Goal: Task Accomplishment & Management: Use online tool/utility

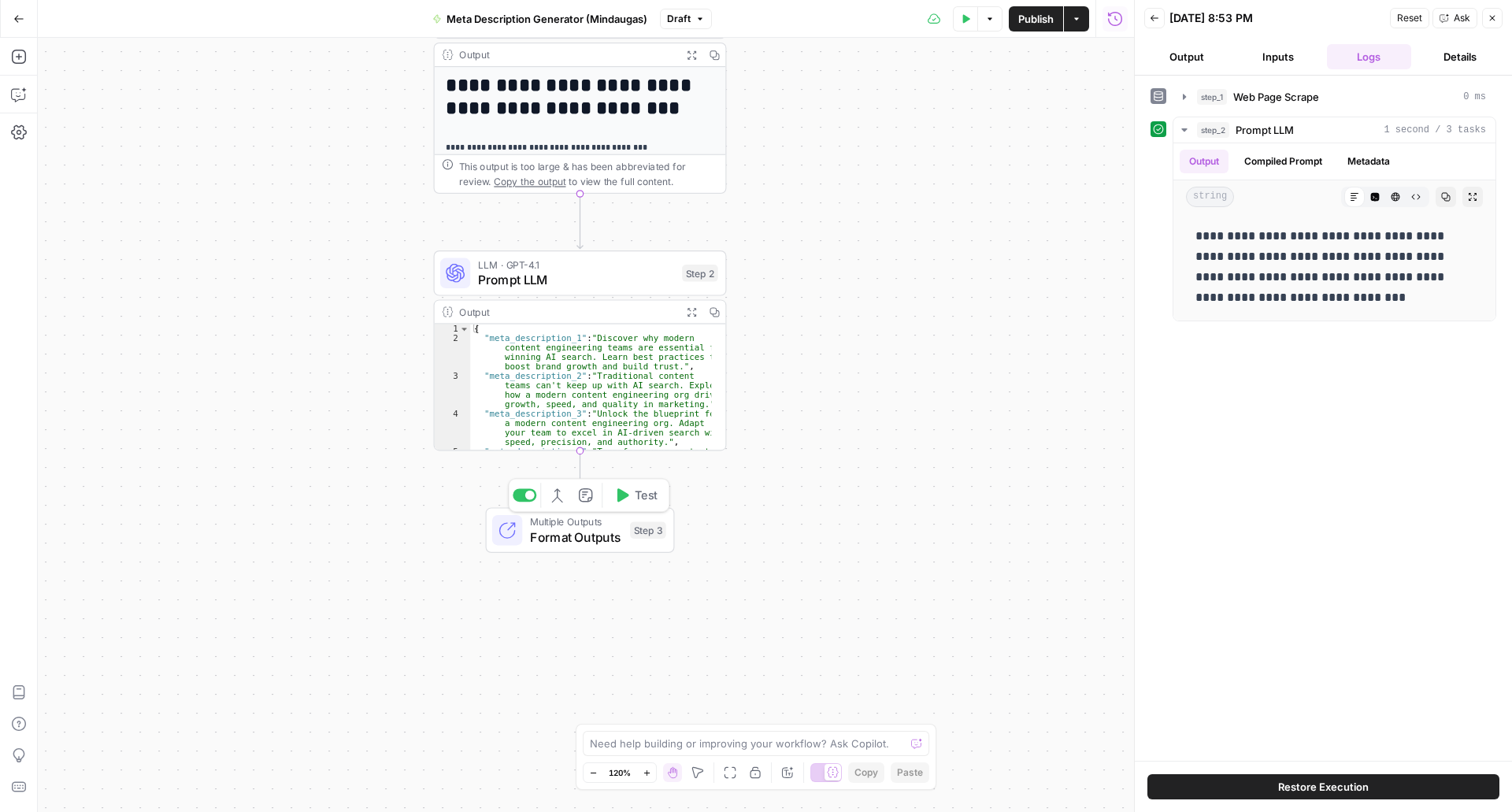
click at [549, 533] on span "Format Outputs" at bounding box center [576, 537] width 93 height 19
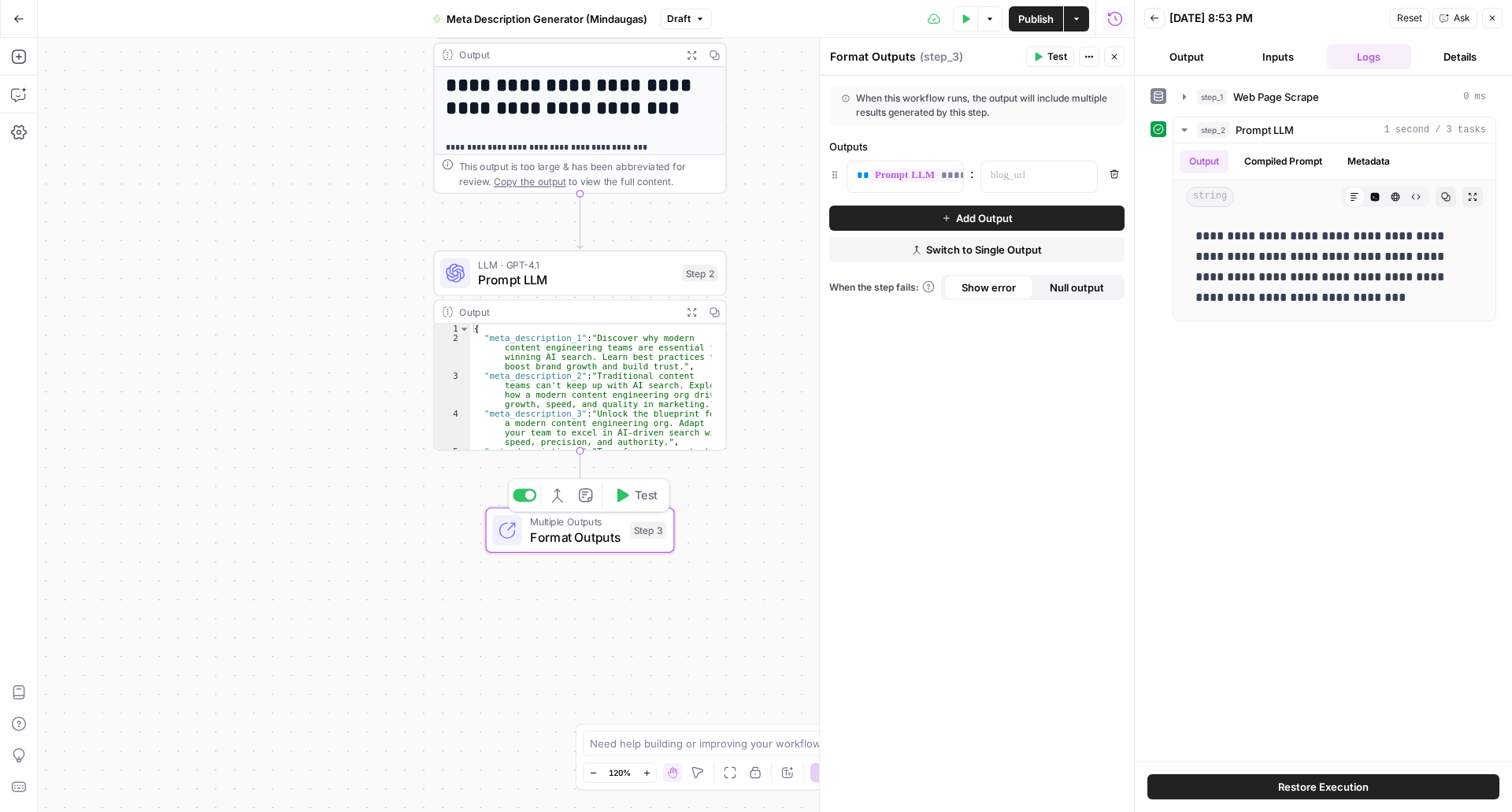
click at [549, 533] on span "Format Outputs" at bounding box center [576, 537] width 93 height 19
click at [760, 353] on div "**********" at bounding box center [585, 424] width 1096 height 774
click at [1491, 21] on icon "button" at bounding box center [1492, 18] width 9 height 9
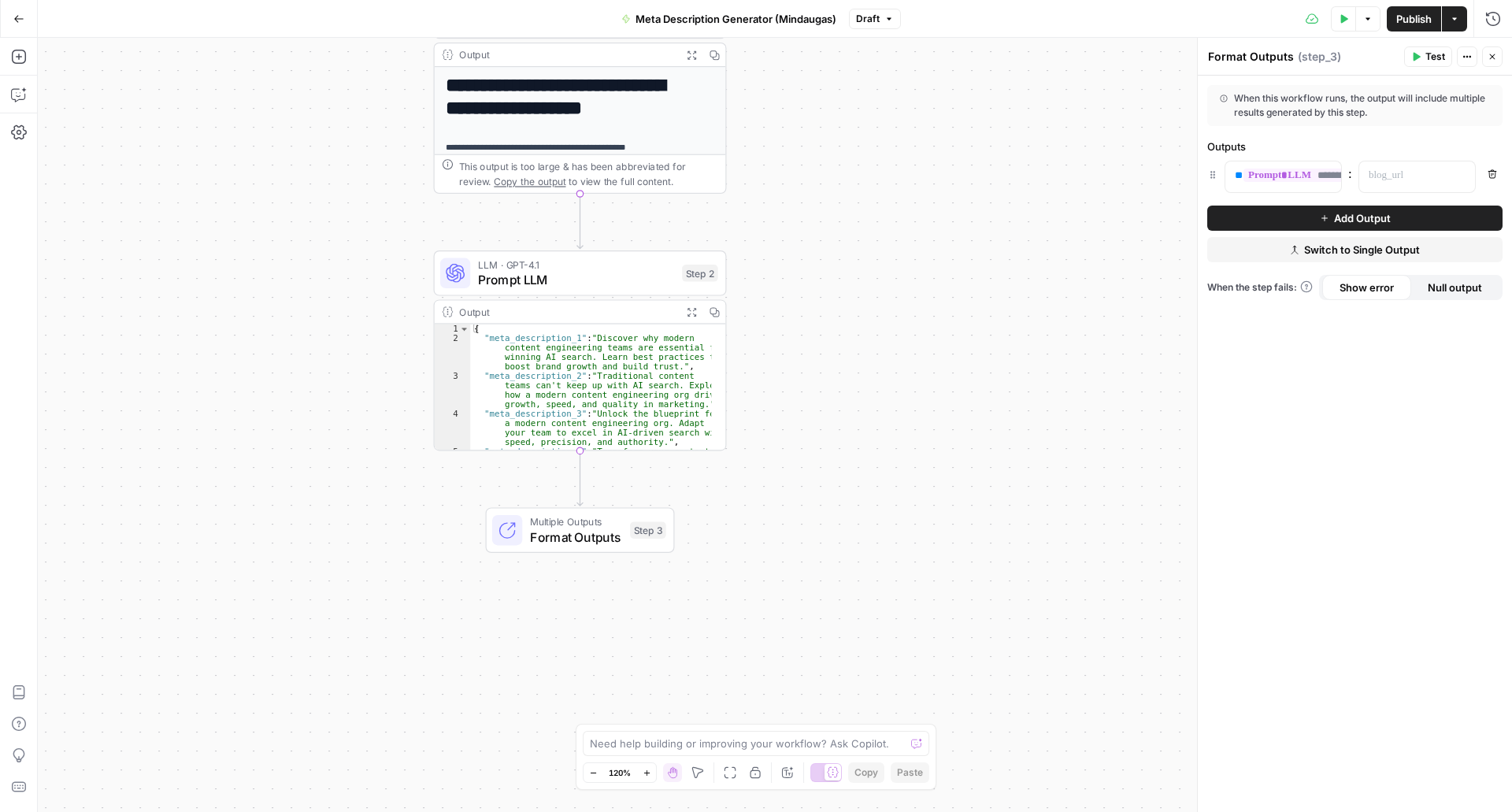
click at [18, 30] on button "Go Back" at bounding box center [19, 19] width 28 height 28
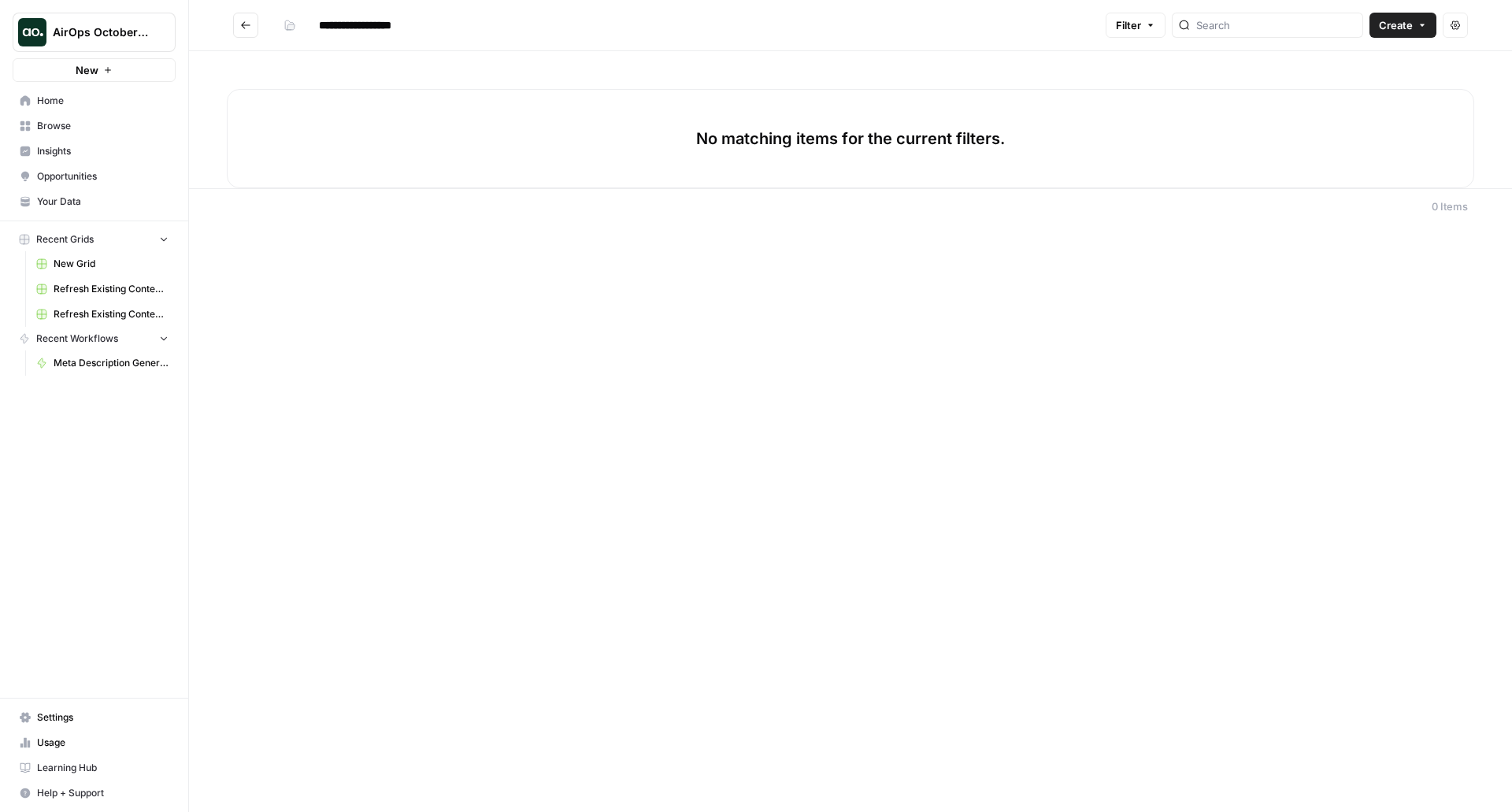
click at [79, 121] on span "Browse" at bounding box center [103, 125] width 132 height 14
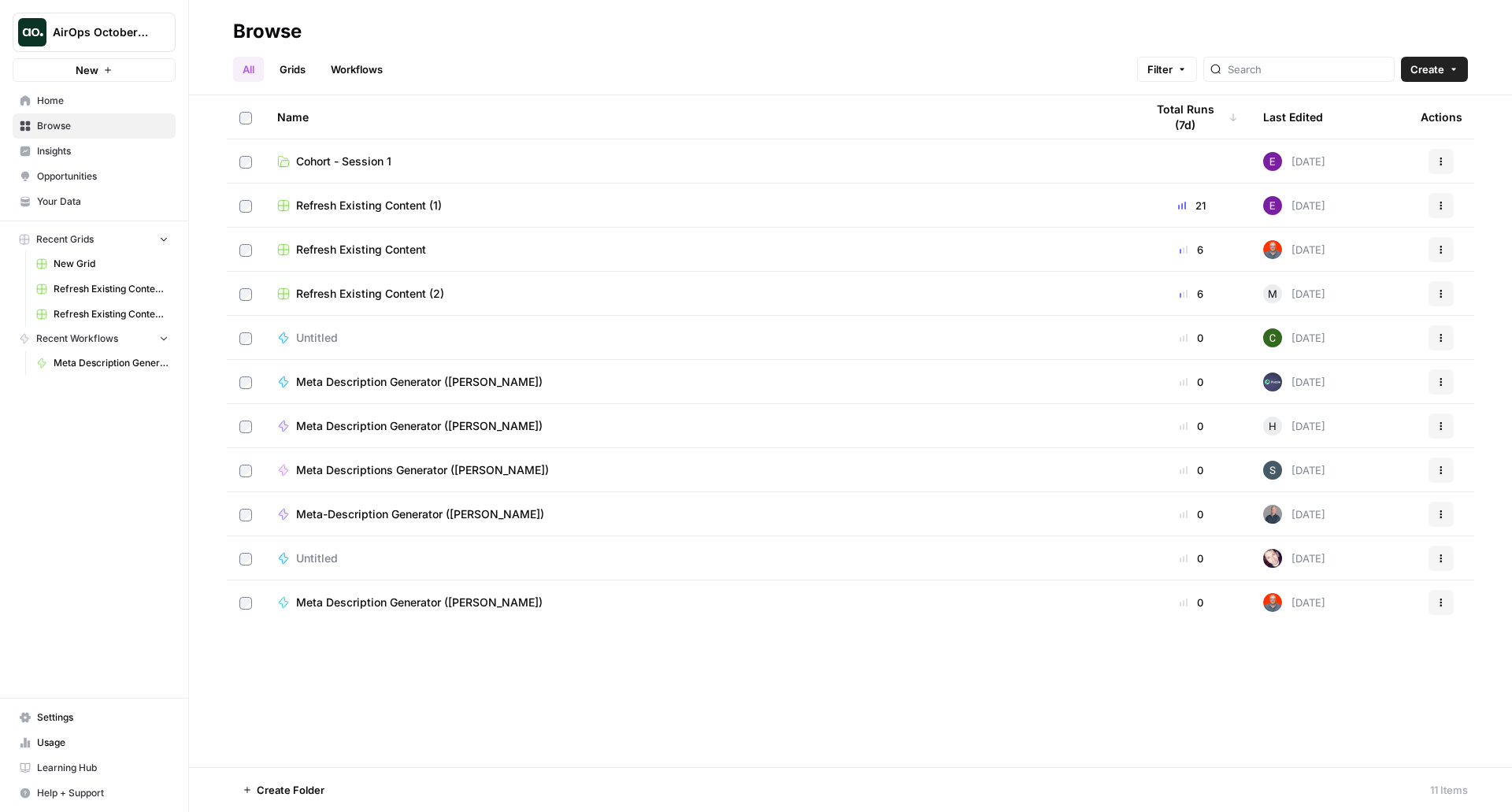
click at [364, 163] on span "Cohort - Session 1" at bounding box center [343, 161] width 95 height 16
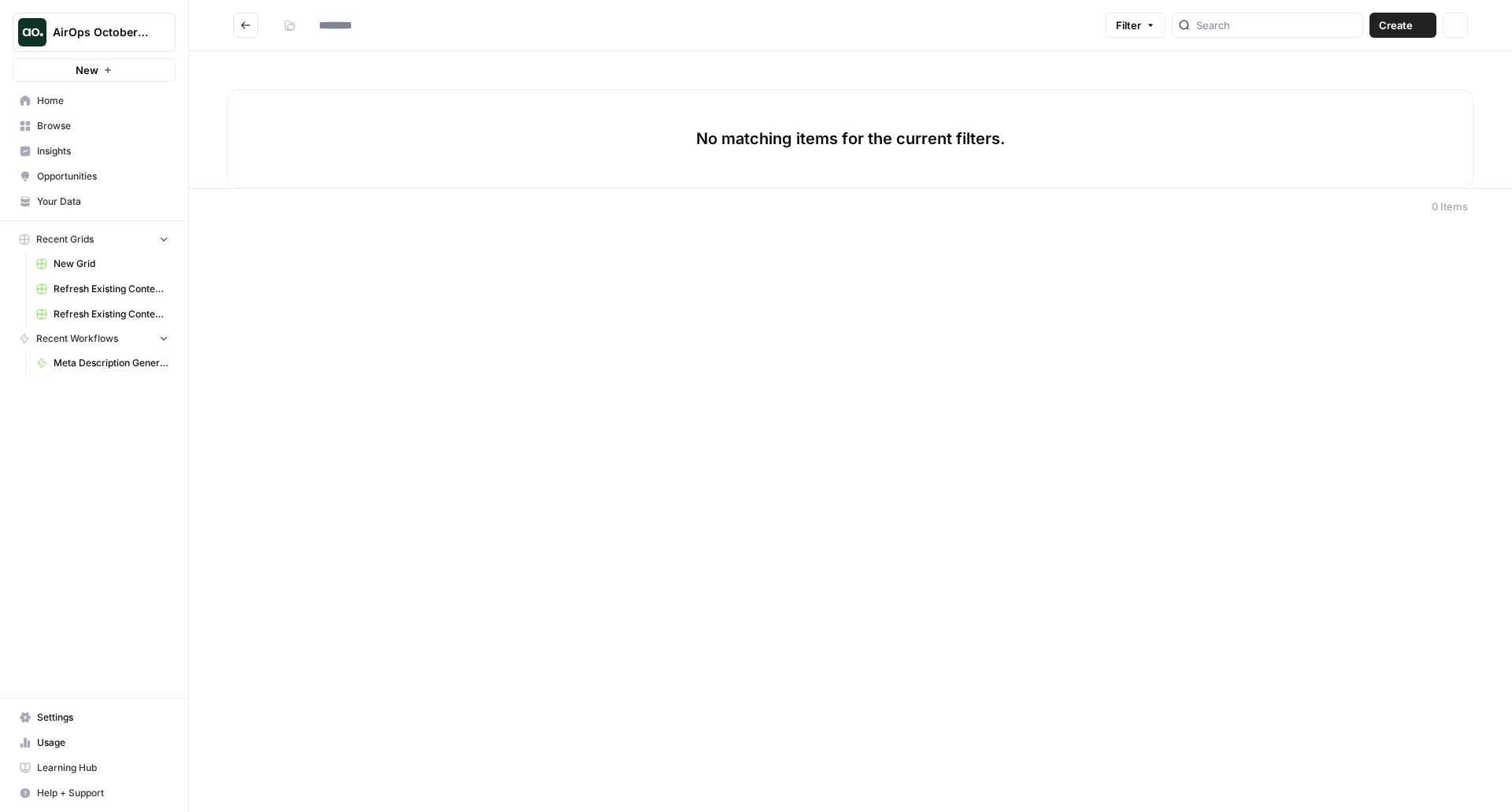
type input "**********"
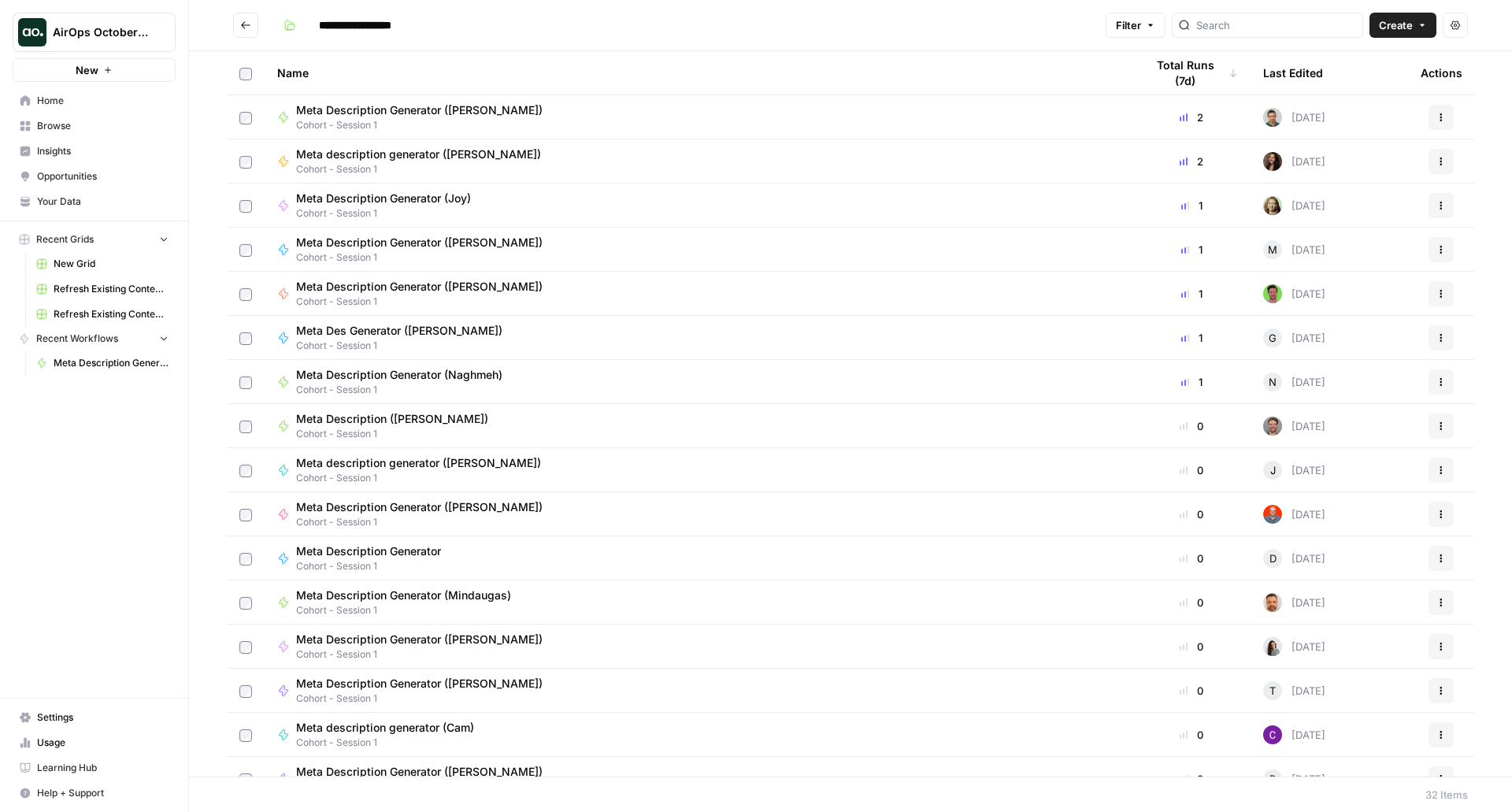
click at [390, 597] on span "Meta Description Generator (Mindaugas)" at bounding box center [404, 596] width 215 height 16
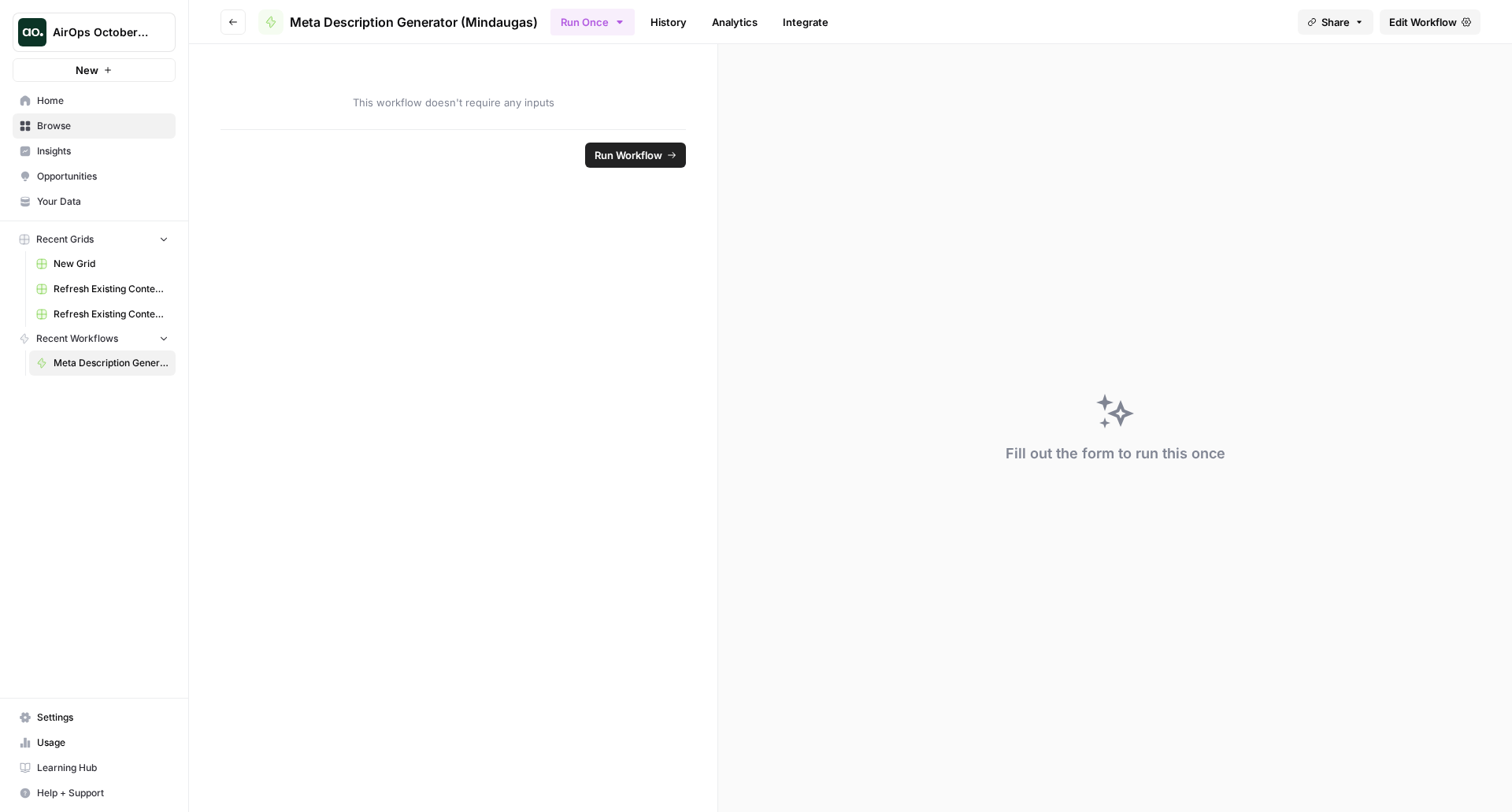
click at [647, 154] on span "Run Workflow" at bounding box center [629, 155] width 68 height 16
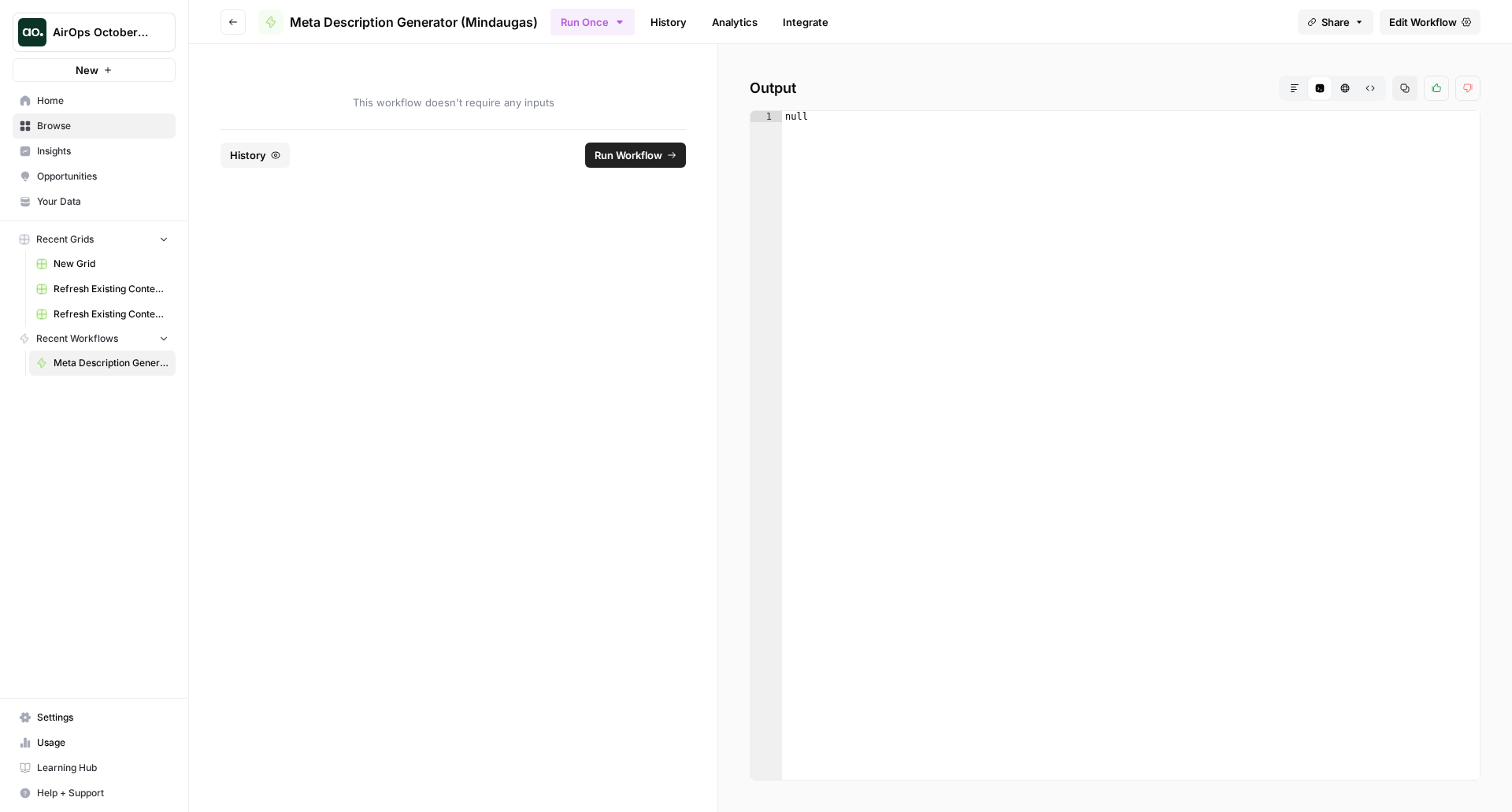
click at [531, 103] on span "This workflow doesn't require any inputs" at bounding box center [453, 102] width 466 height 16
drag, startPoint x: 490, startPoint y: 94, endPoint x: 491, endPoint y: 103, distance: 9.1
click at [491, 101] on div "This workflow doesn't require any inputs" at bounding box center [454, 87] width 529 height 85
click at [465, 99] on span "This workflow doesn't require any inputs" at bounding box center [453, 102] width 466 height 16
click at [236, 25] on icon "button" at bounding box center [233, 22] width 9 height 9
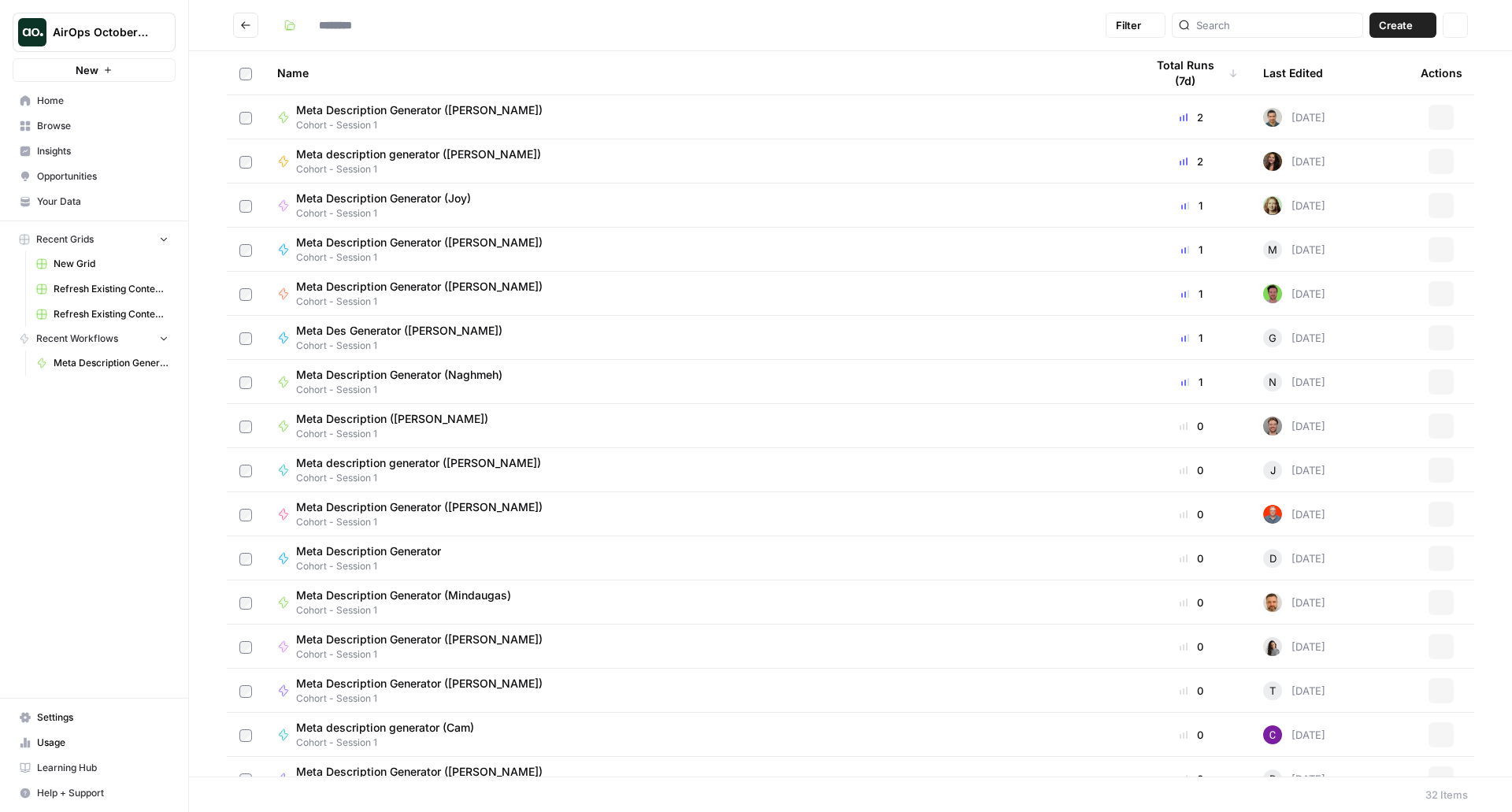
type input "**********"
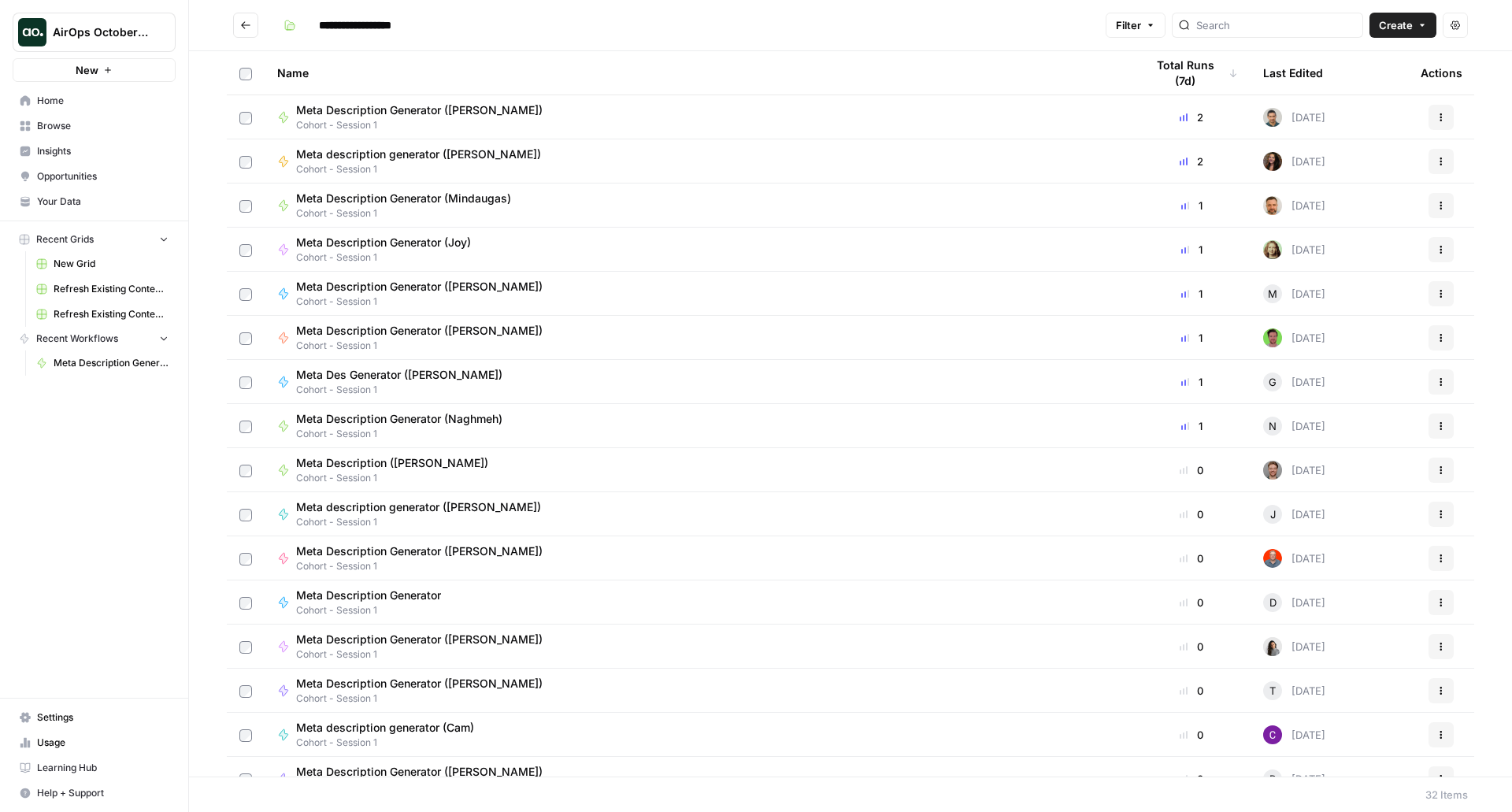
click at [109, 135] on link "Browse" at bounding box center [93, 126] width 163 height 25
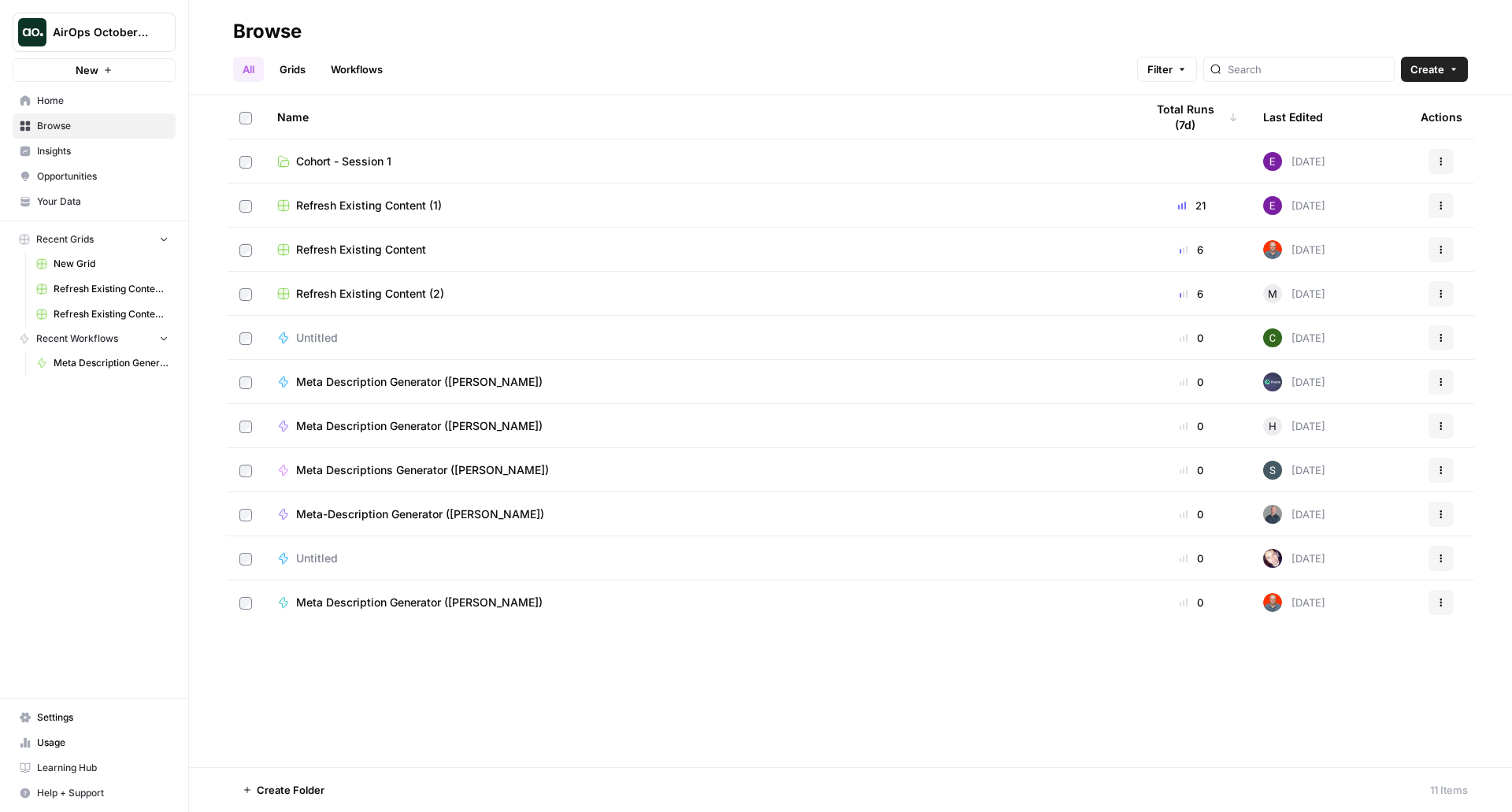
click at [385, 157] on span "Cohort - Session 1" at bounding box center [343, 161] width 95 height 16
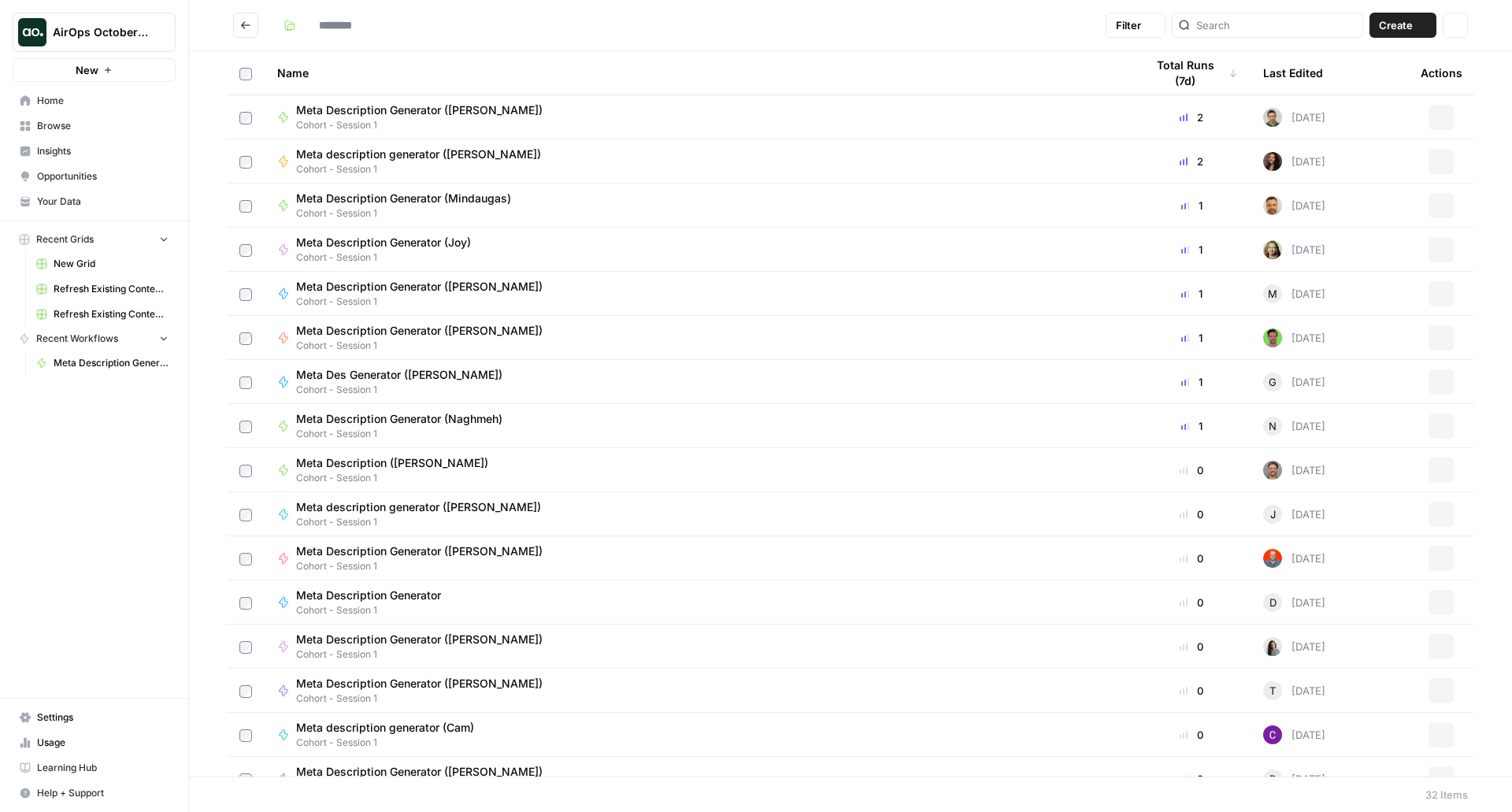
type input "**********"
click at [404, 209] on span "Cohort - Session 1" at bounding box center [410, 213] width 228 height 14
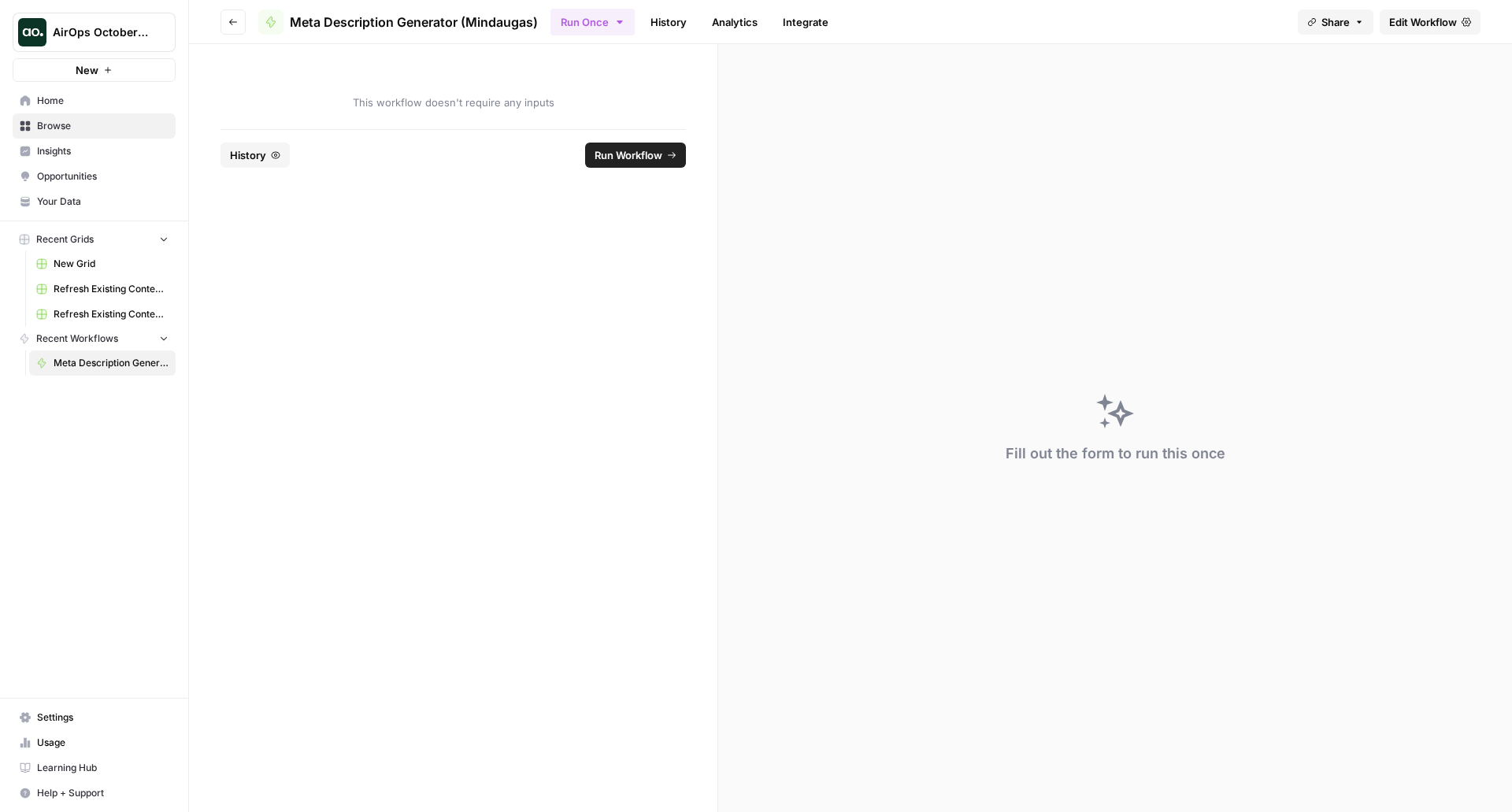
click at [1435, 24] on span "Edit Workflow" at bounding box center [1424, 22] width 68 height 16
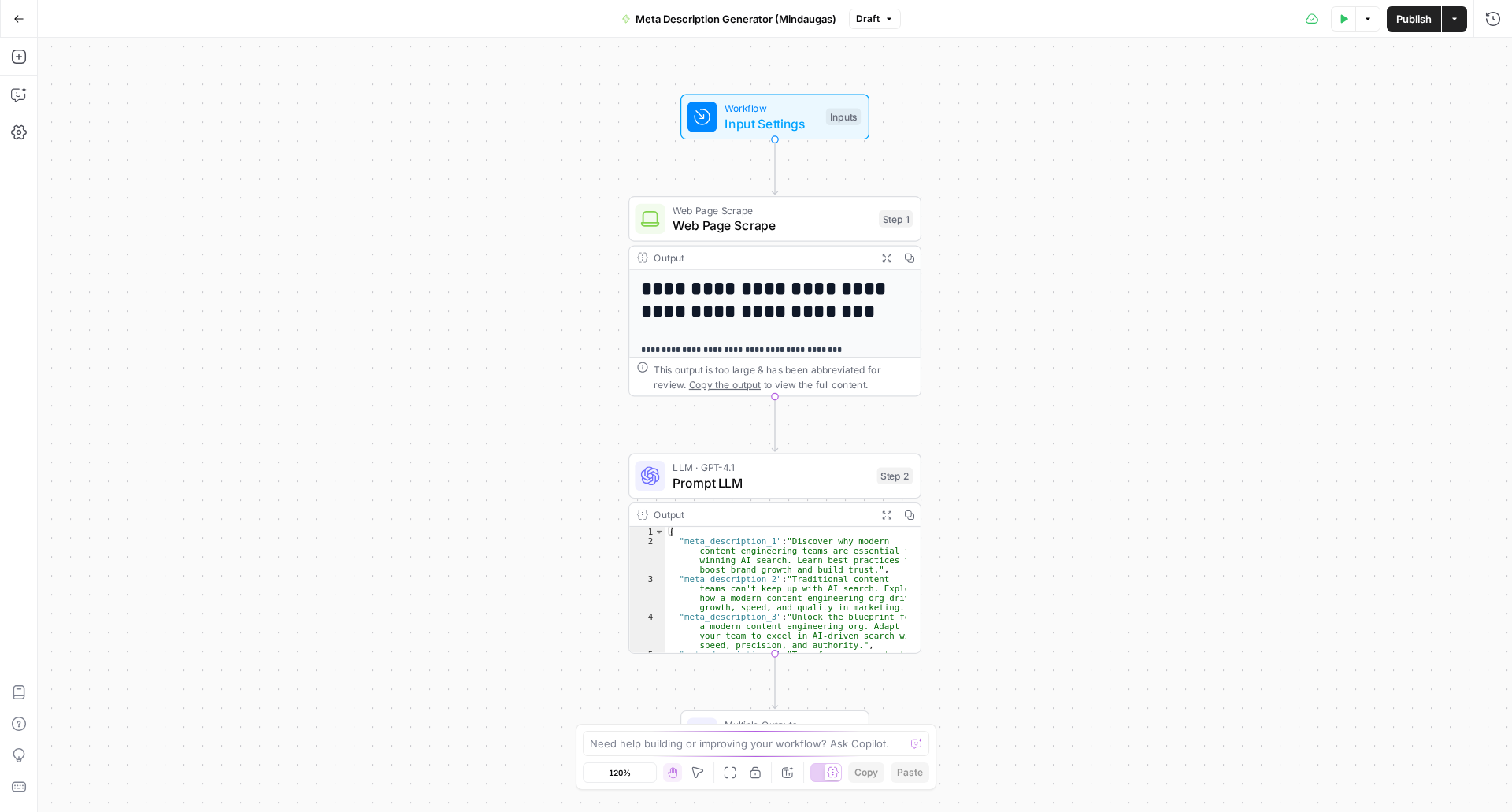
click at [780, 119] on span "Input Settings" at bounding box center [772, 123] width 94 height 19
click at [1490, 242] on icon "button" at bounding box center [1488, 239] width 9 height 9
click at [1411, 239] on button "Add Field" at bounding box center [1342, 239] width 263 height 25
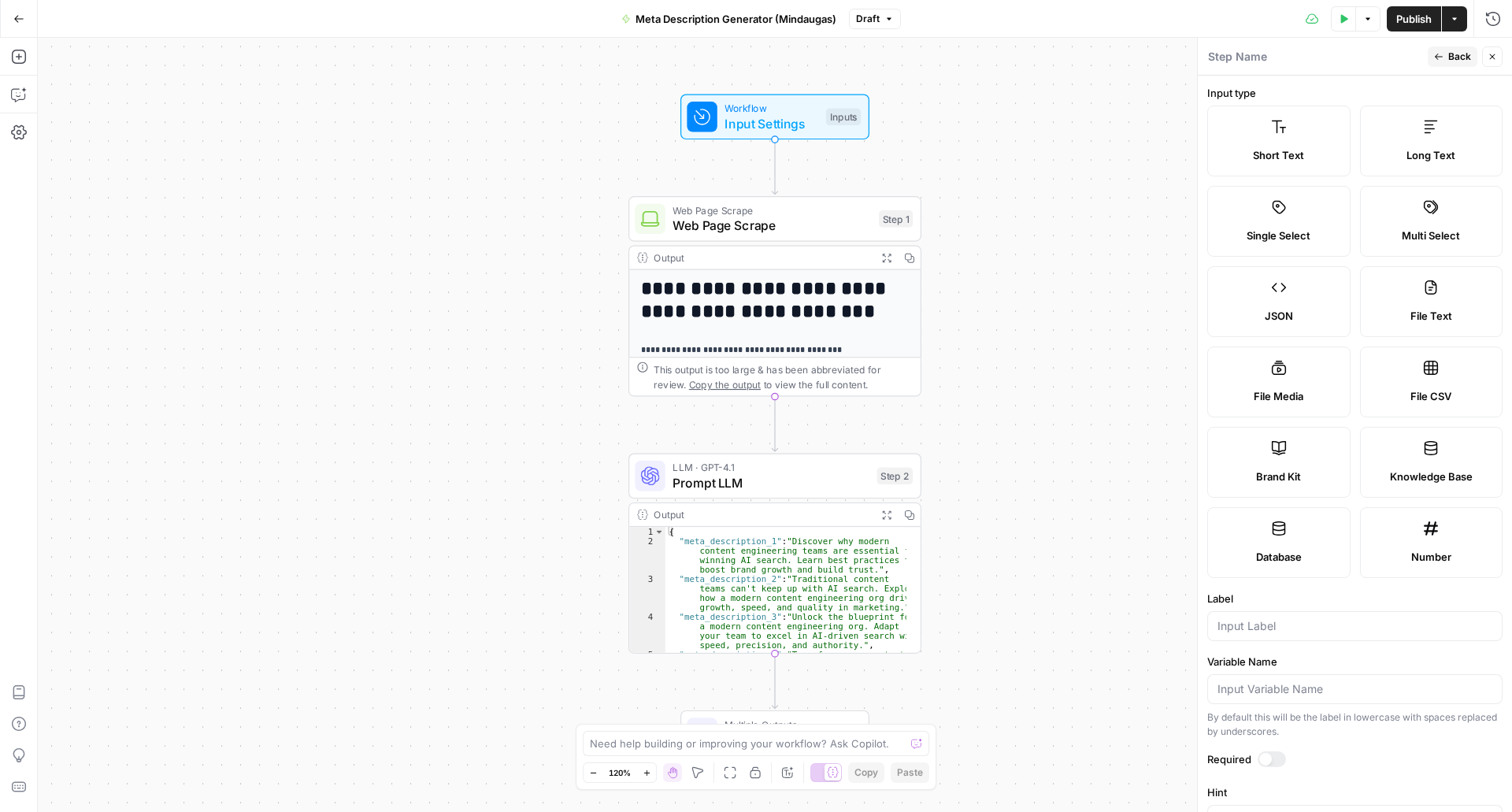
click at [1444, 53] on button "Back" at bounding box center [1453, 56] width 50 height 21
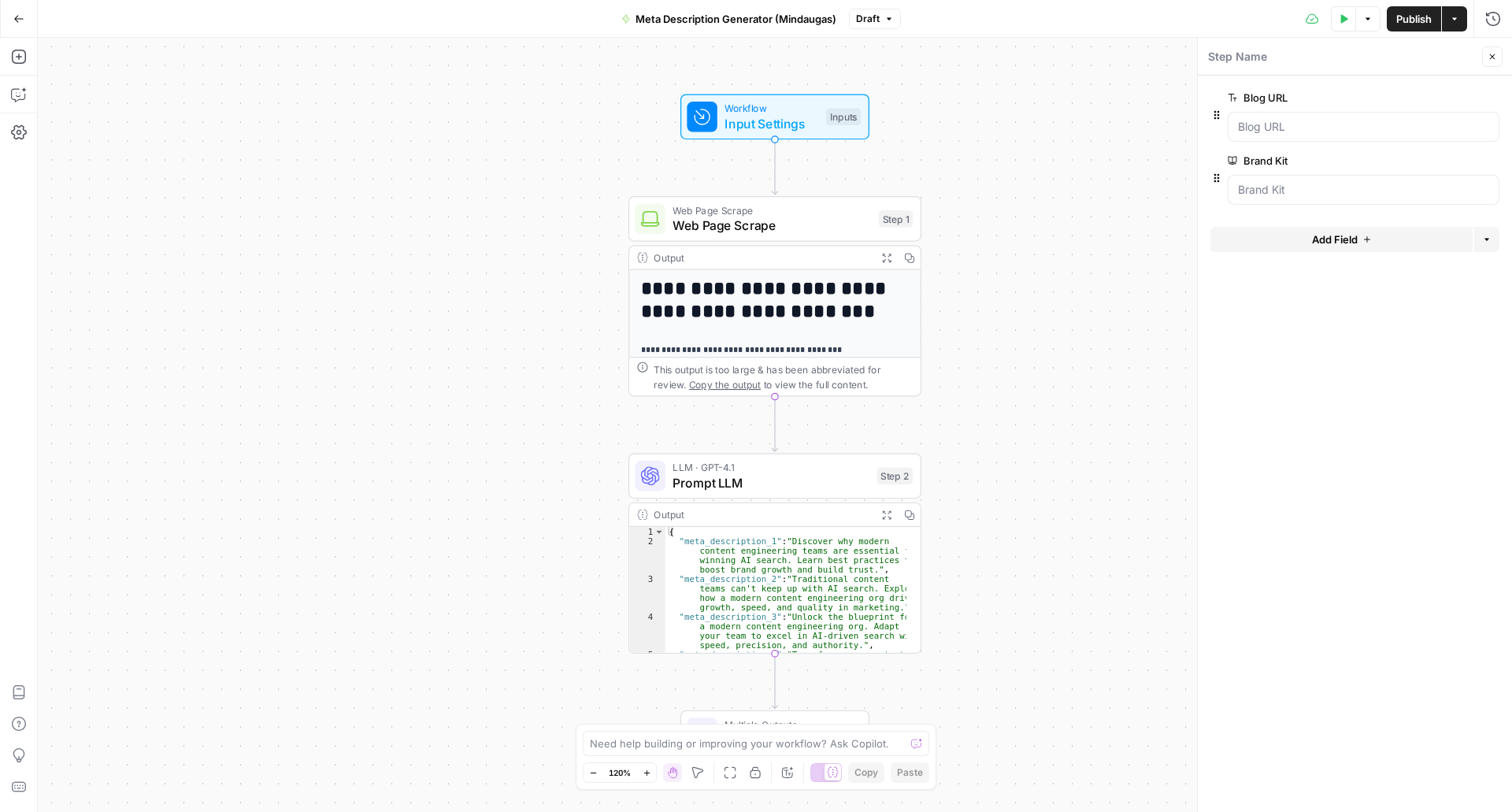
click at [1371, 95] on label "Blog URL" at bounding box center [1319, 97] width 183 height 16
click at [1371, 119] on URL "Blog URL" at bounding box center [1363, 126] width 251 height 16
click at [1429, 94] on span "edit field" at bounding box center [1440, 97] width 35 height 12
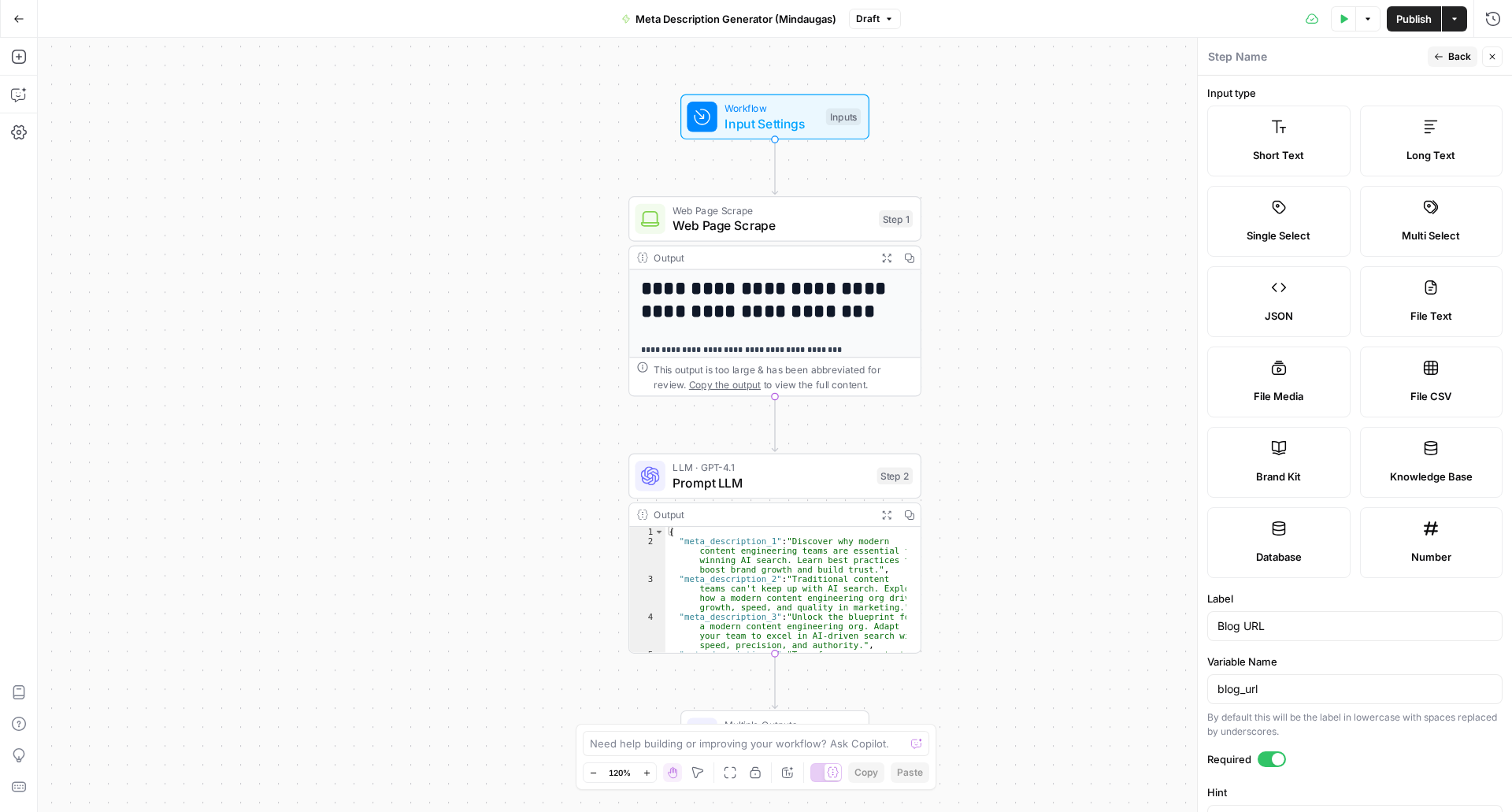
click at [1455, 54] on span "Back" at bounding box center [1460, 56] width 23 height 14
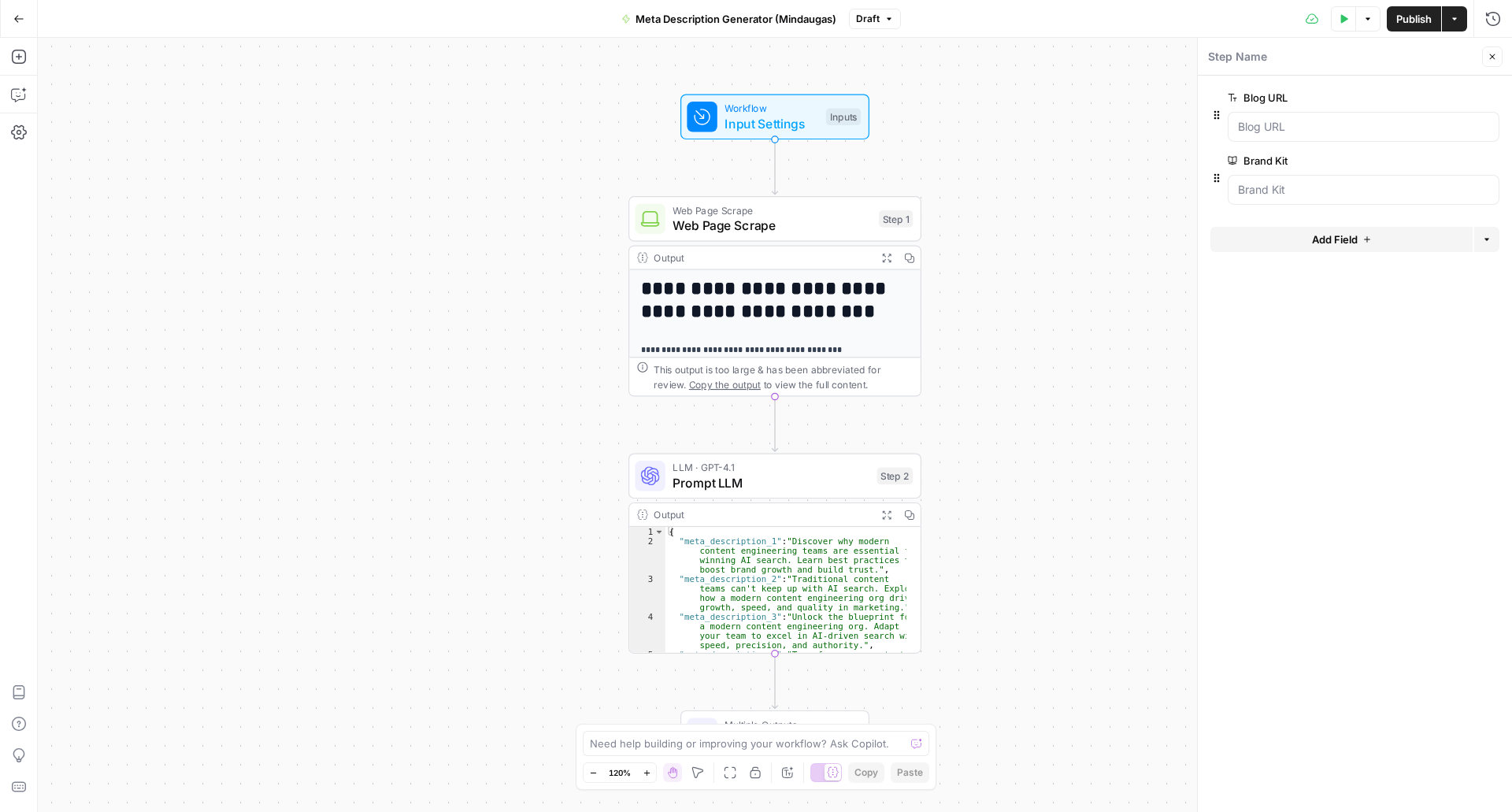
click at [1451, 160] on span "edit field" at bounding box center [1440, 160] width 35 height 12
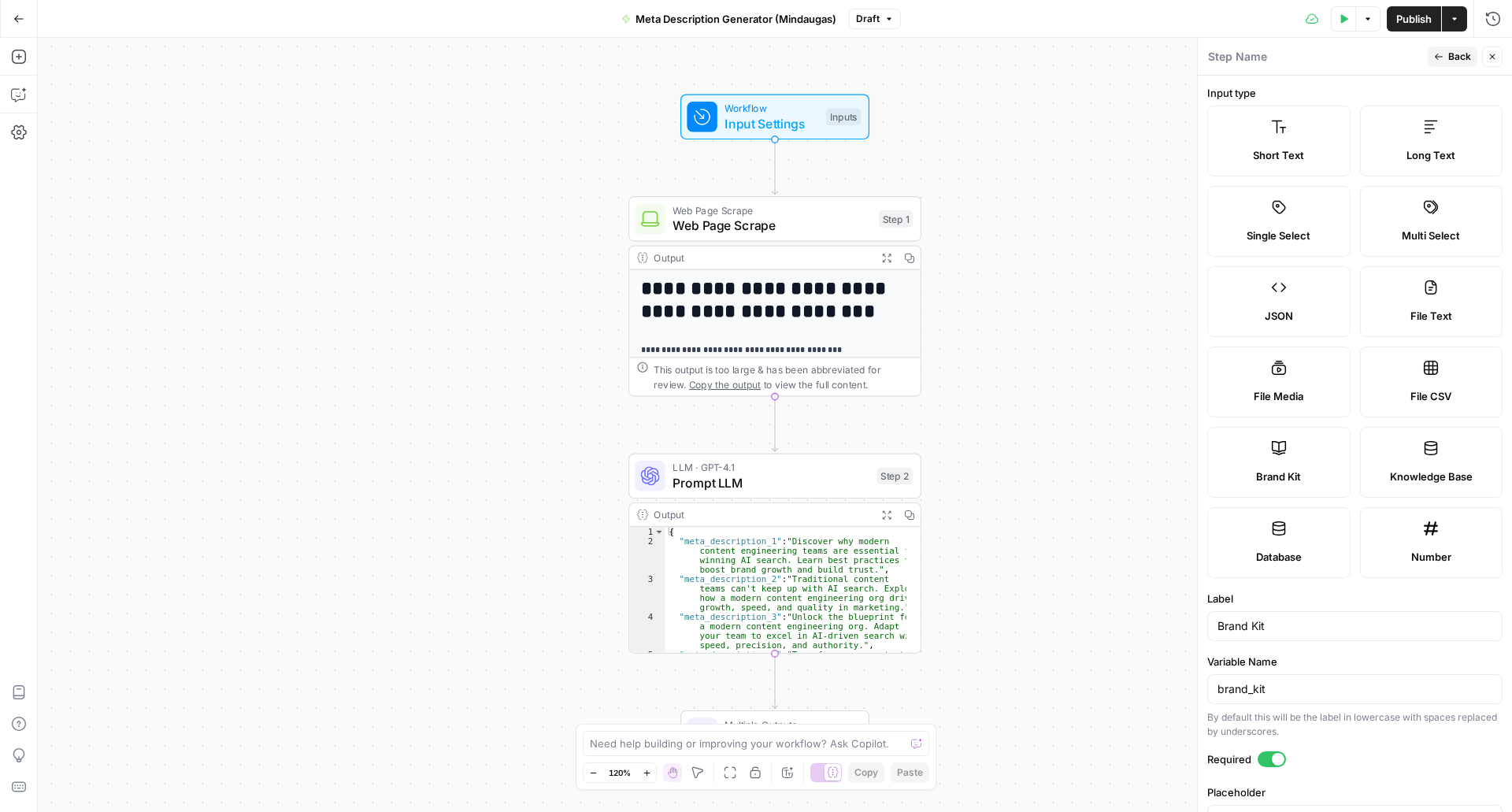
click at [1448, 57] on button "Back" at bounding box center [1453, 56] width 50 height 21
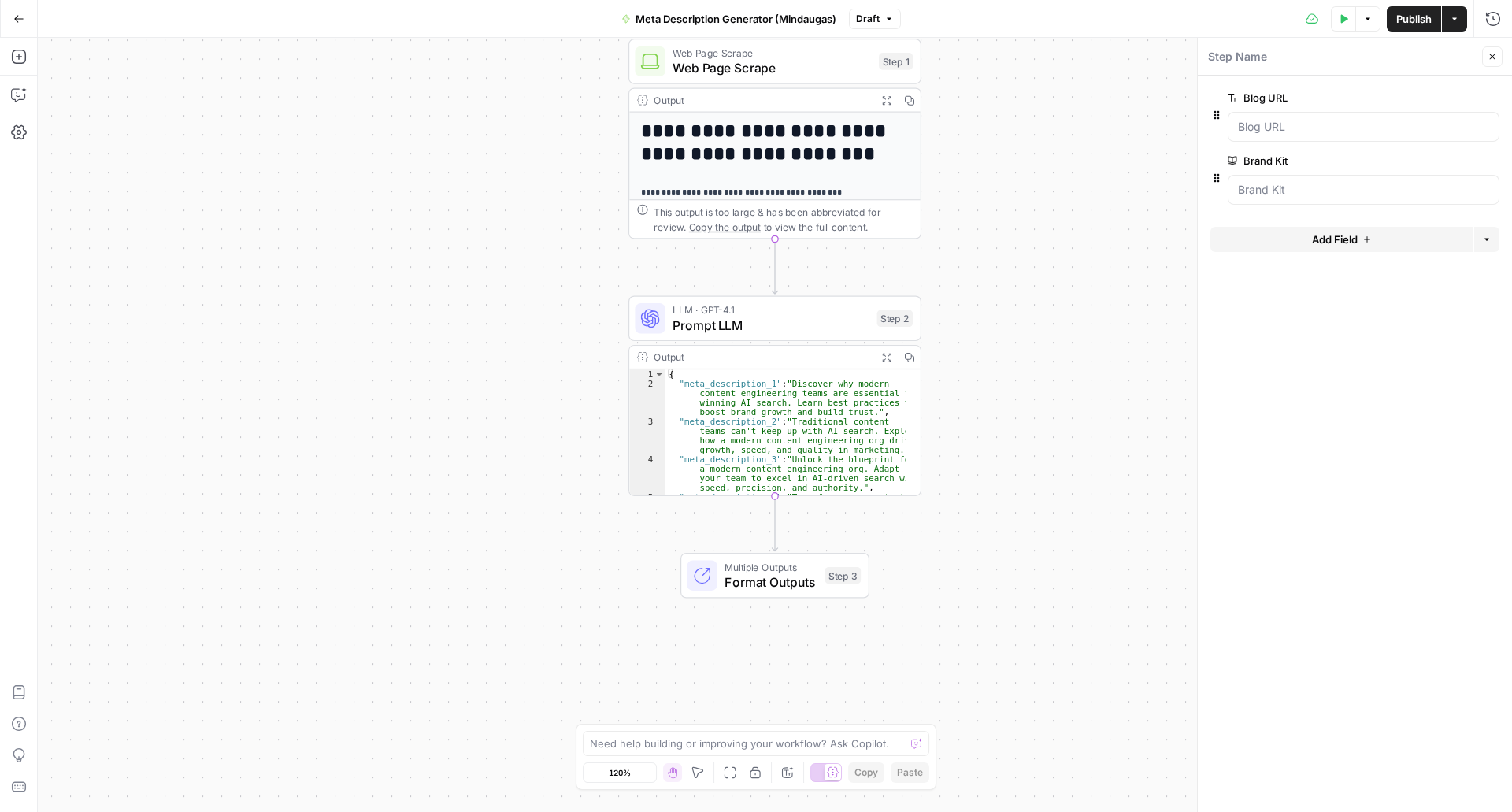
type textarea "**********"
click at [790, 407] on div "{ "meta_description_1" : "Discover why modern content engineering teams are ess…" at bounding box center [786, 456] width 241 height 173
click at [776, 335] on div "LLM · GPT-4.1 Prompt LLM Step 2 Copy step Delete step Add Note Test" at bounding box center [774, 319] width 293 height 46
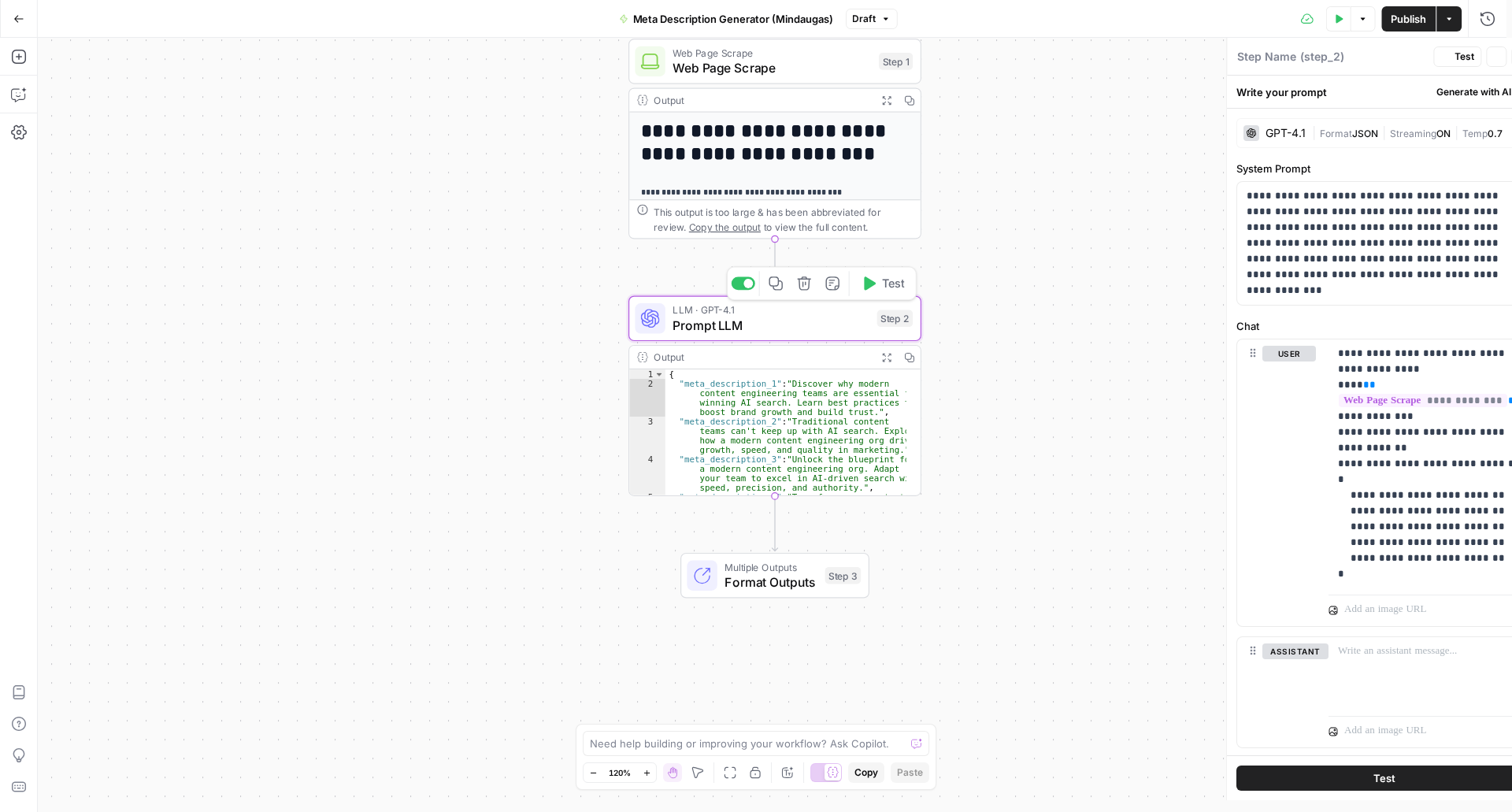
type textarea "Prompt LLM"
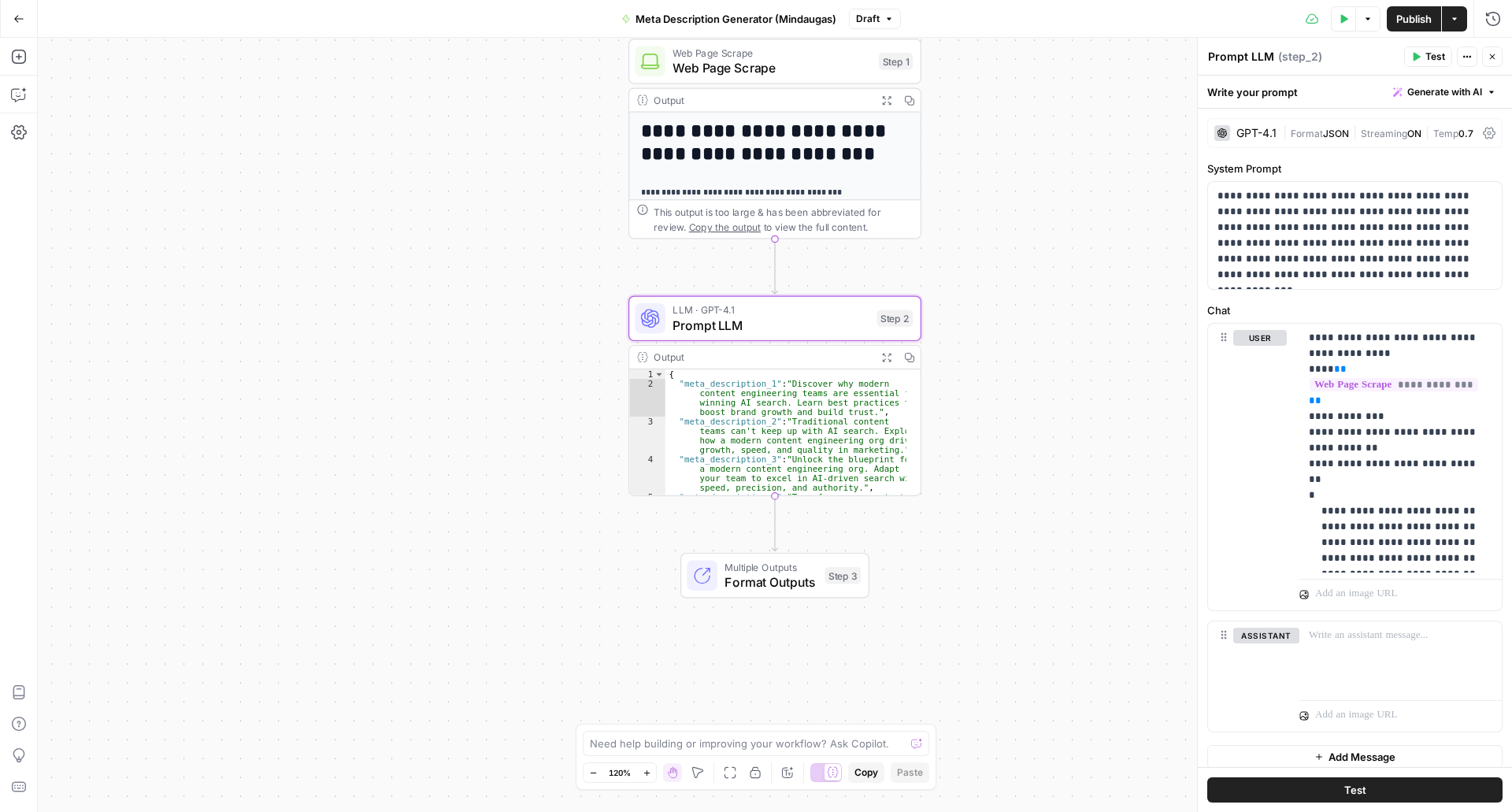
scroll to position [69, 0]
click at [794, 573] on span "Format Outputs" at bounding box center [771, 582] width 93 height 19
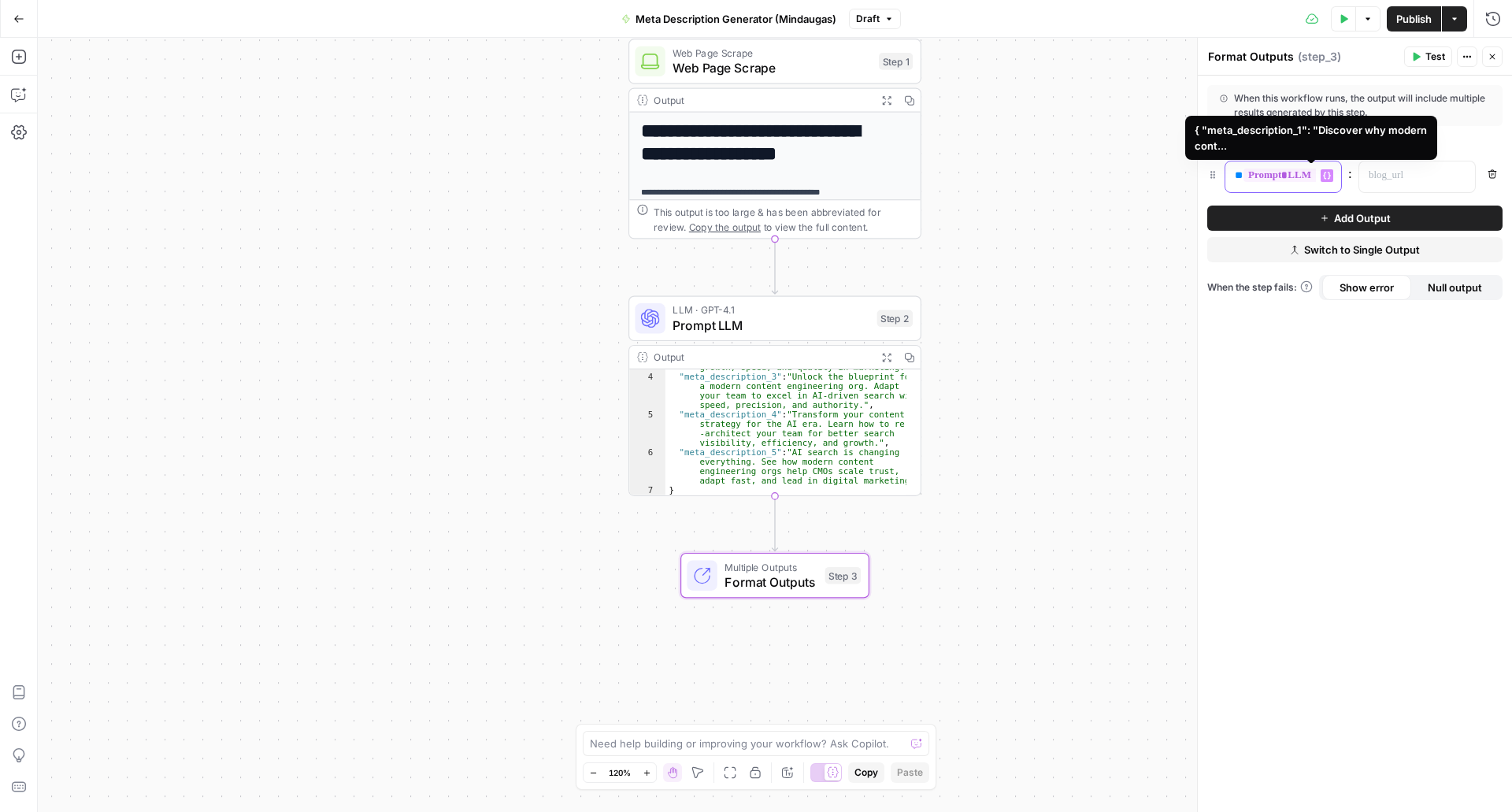
click at [1317, 170] on div "**********" at bounding box center [1283, 177] width 116 height 31
click at [1296, 172] on span "**********" at bounding box center [1309, 175] width 130 height 13
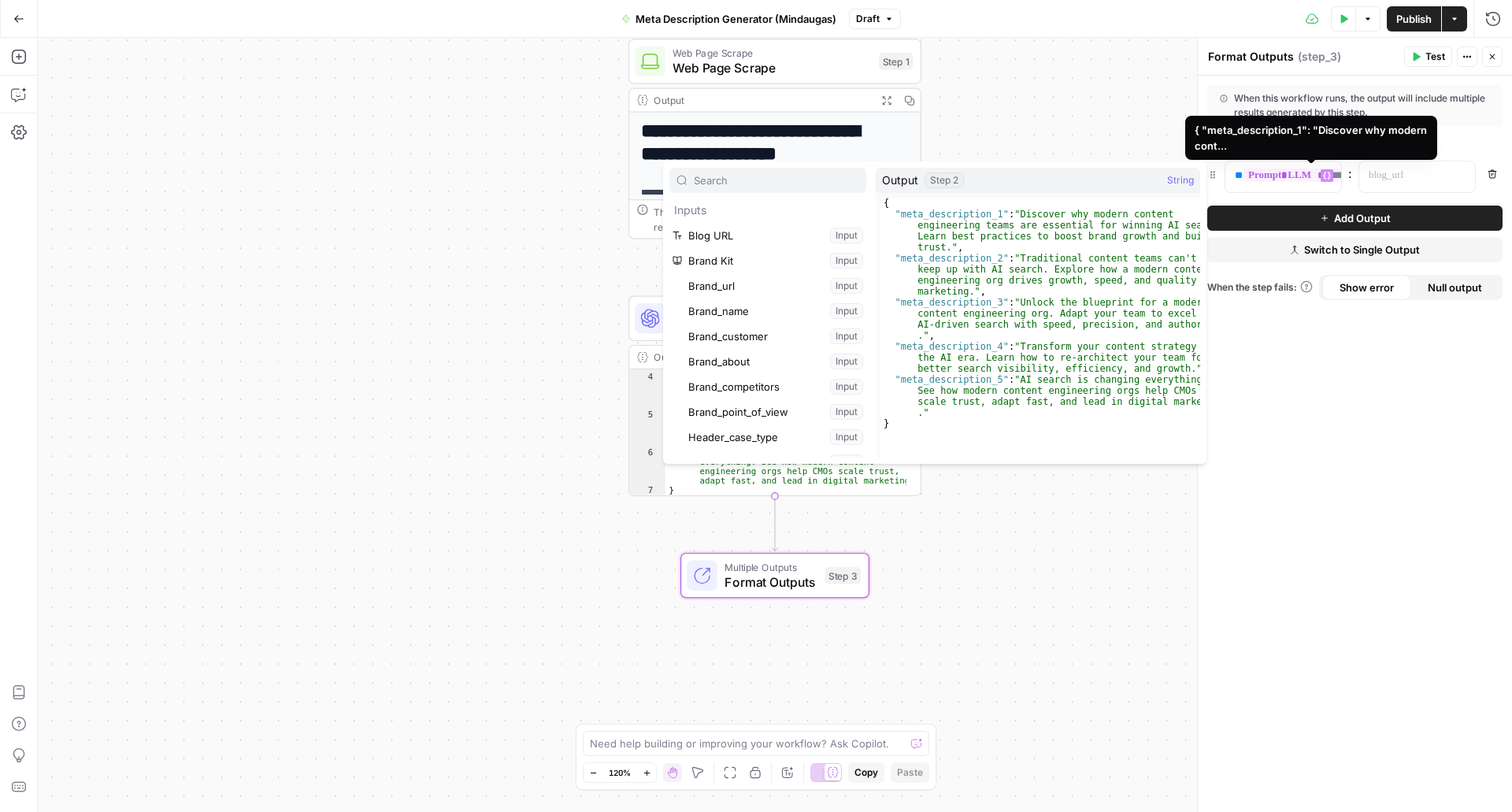
scroll to position [370, 0]
click at [1296, 172] on span "**********" at bounding box center [1309, 175] width 130 height 13
click at [1297, 173] on span "**********" at bounding box center [1309, 175] width 130 height 13
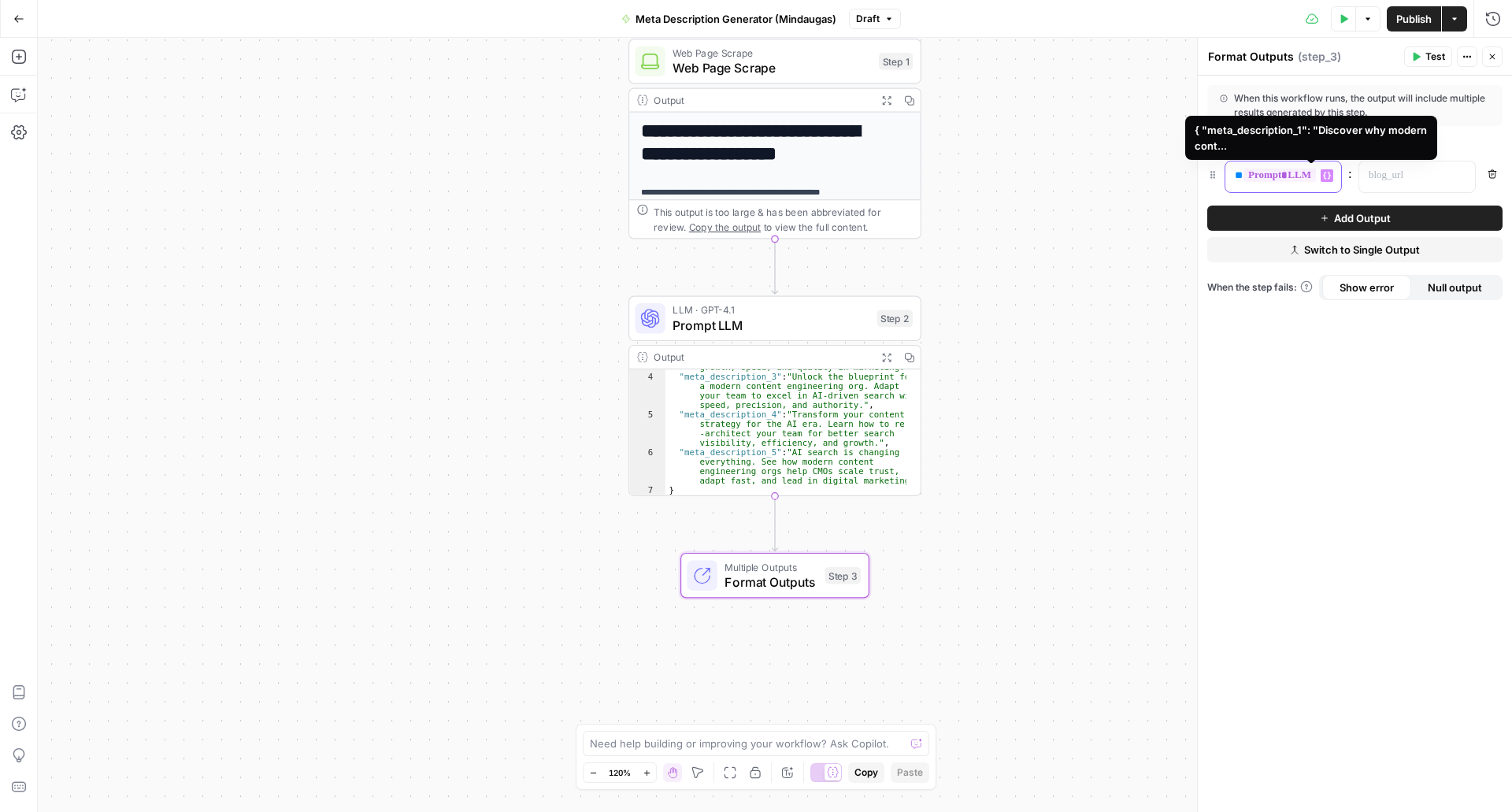
click at [1297, 173] on span "**********" at bounding box center [1309, 175] width 130 height 13
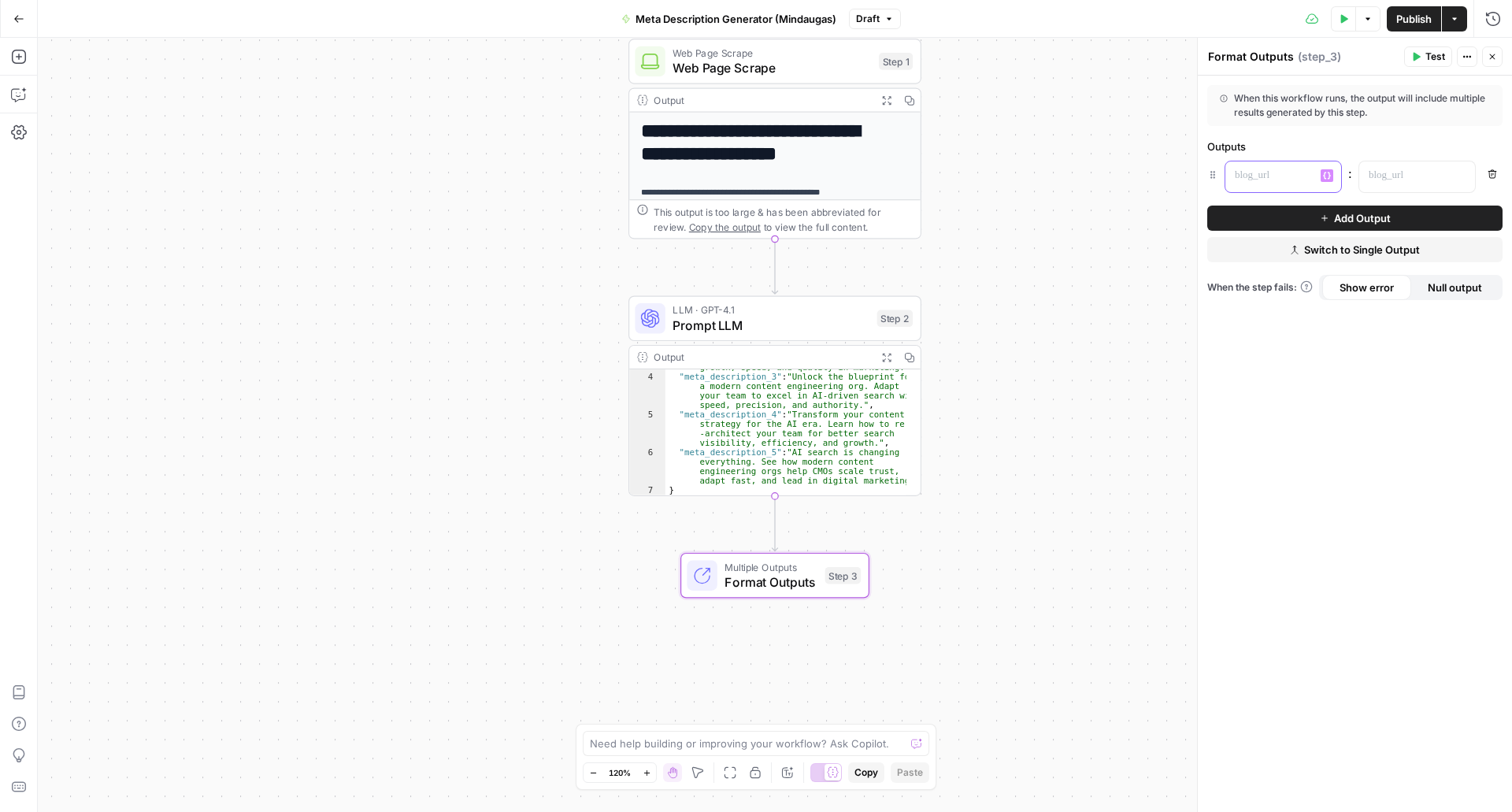
click at [1271, 173] on p at bounding box center [1271, 175] width 72 height 16
click at [1293, 177] on p "**********" at bounding box center [1271, 175] width 72 height 16
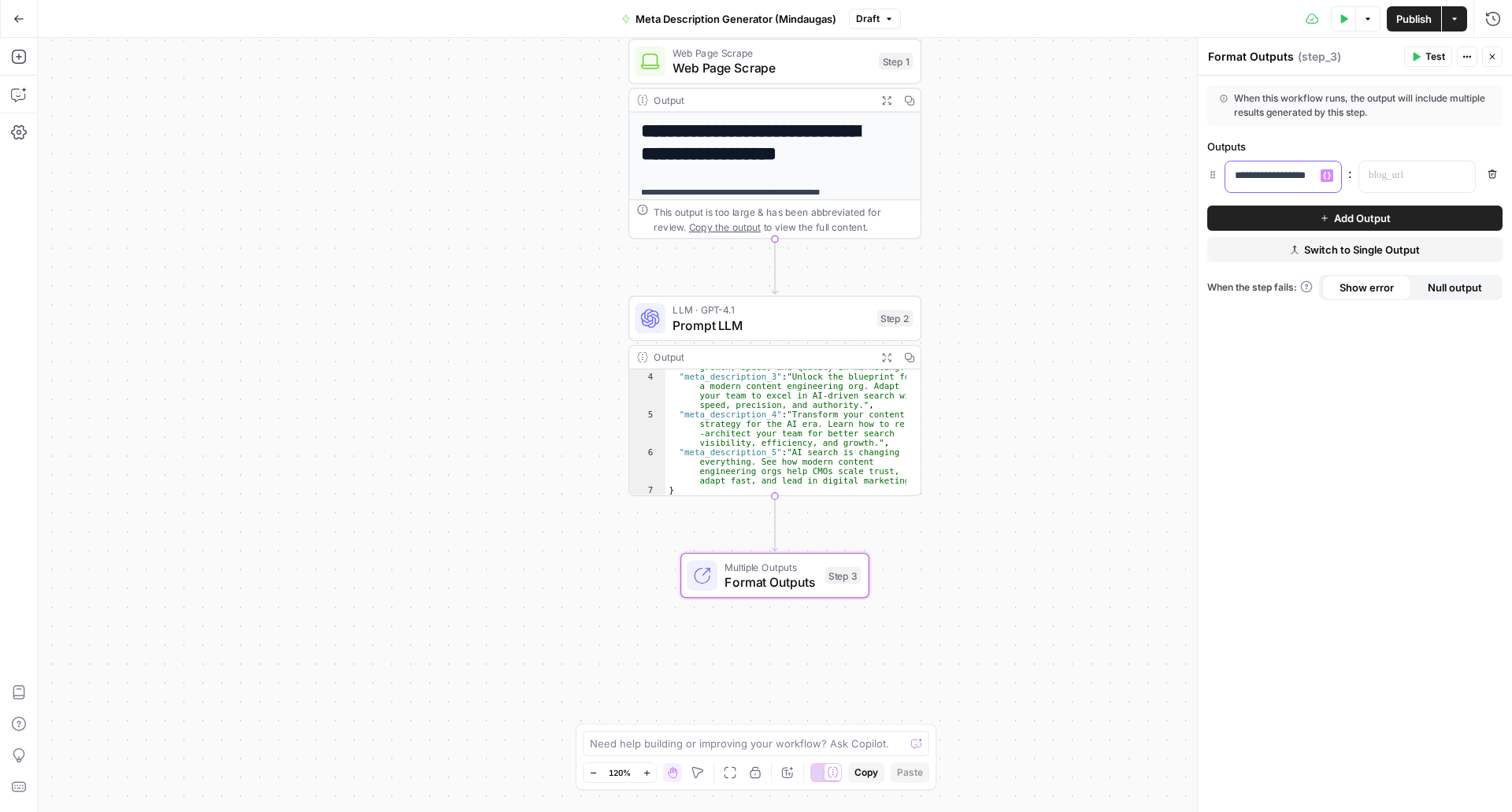
copy p "**********"
click at [1306, 221] on button "Add Output" at bounding box center [1355, 218] width 295 height 25
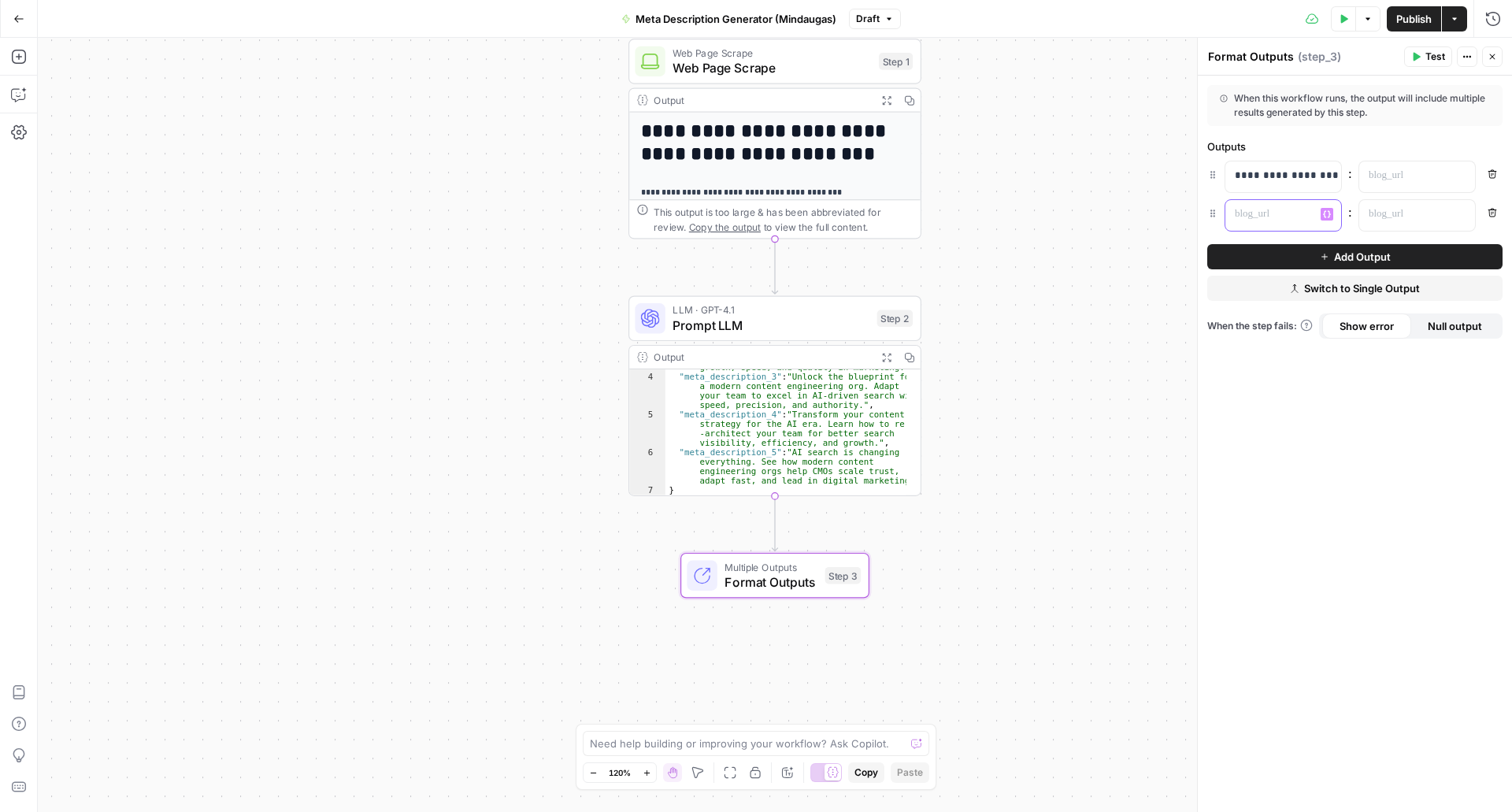
click at [1304, 223] on div at bounding box center [1271, 215] width 90 height 31
click at [1281, 224] on div "**********" at bounding box center [1271, 215] width 90 height 31
click at [1323, 262] on button "Add Output" at bounding box center [1355, 257] width 295 height 25
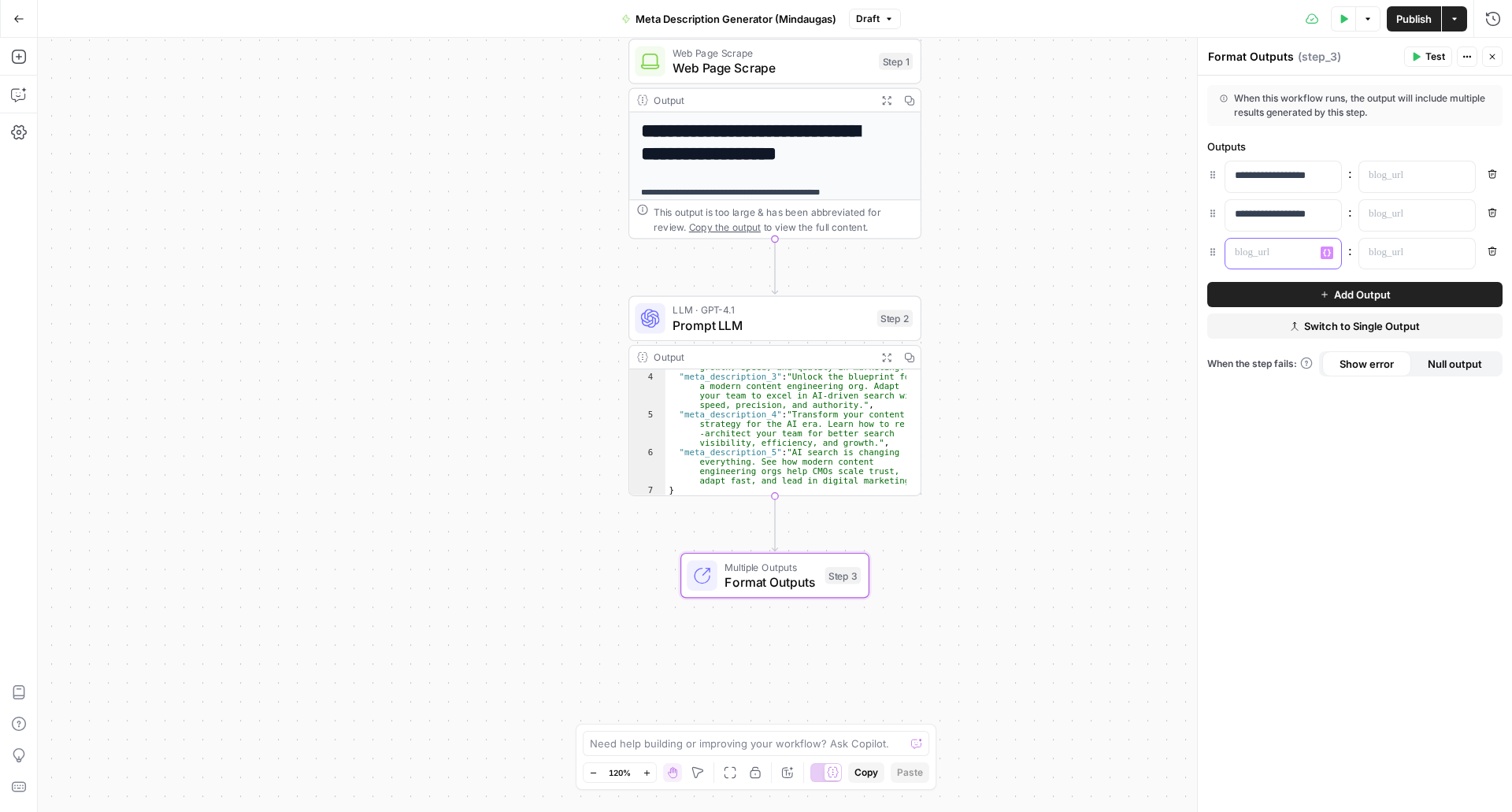
click at [1306, 254] on p at bounding box center [1271, 252] width 72 height 16
paste div
click at [1345, 290] on span "Add Output" at bounding box center [1362, 295] width 56 height 16
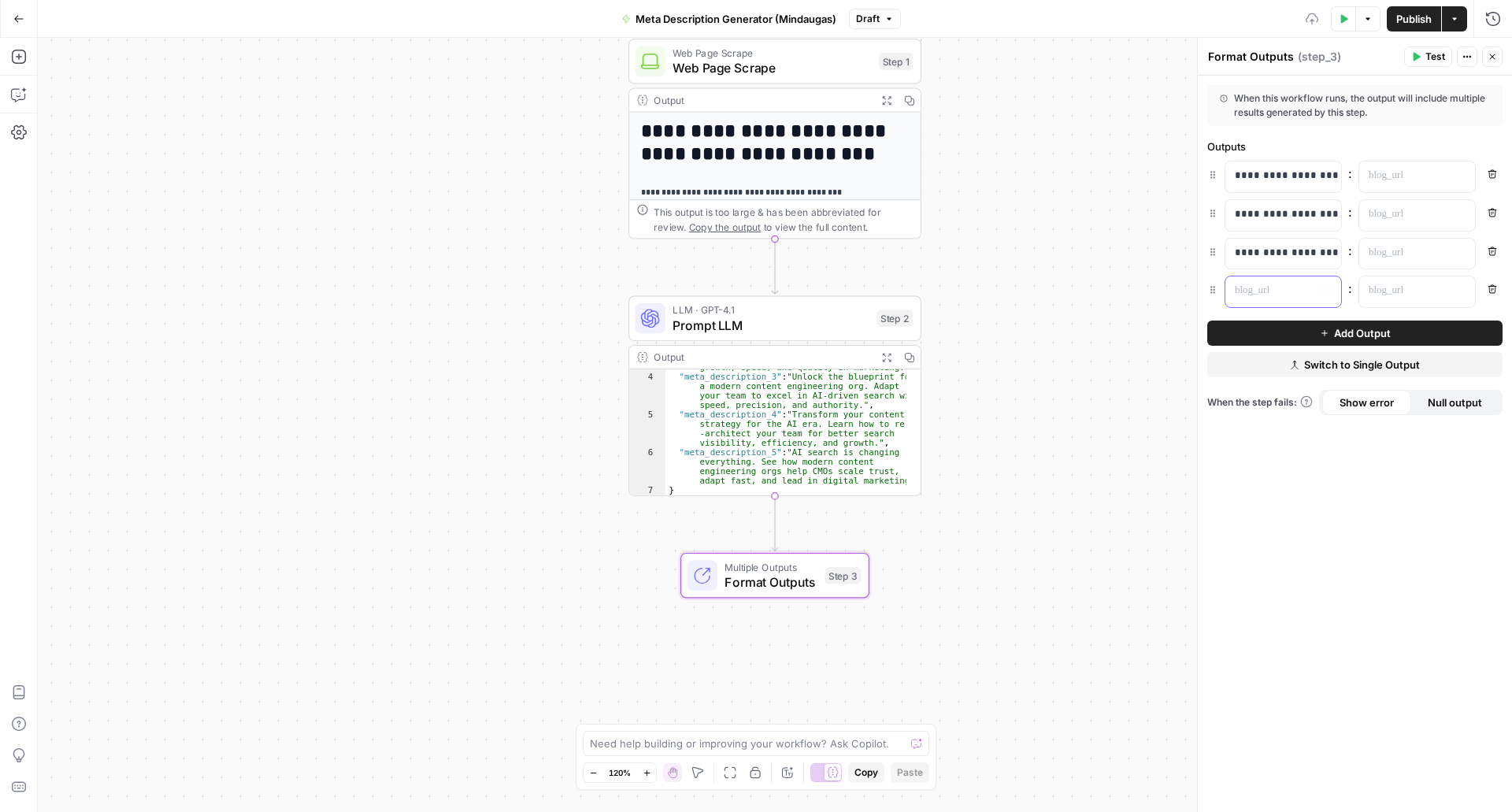
click at [1250, 293] on p at bounding box center [1271, 291] width 72 height 16
click at [1287, 301] on div "**********" at bounding box center [1271, 292] width 90 height 31
click at [1377, 334] on span "Add Output" at bounding box center [1362, 333] width 56 height 16
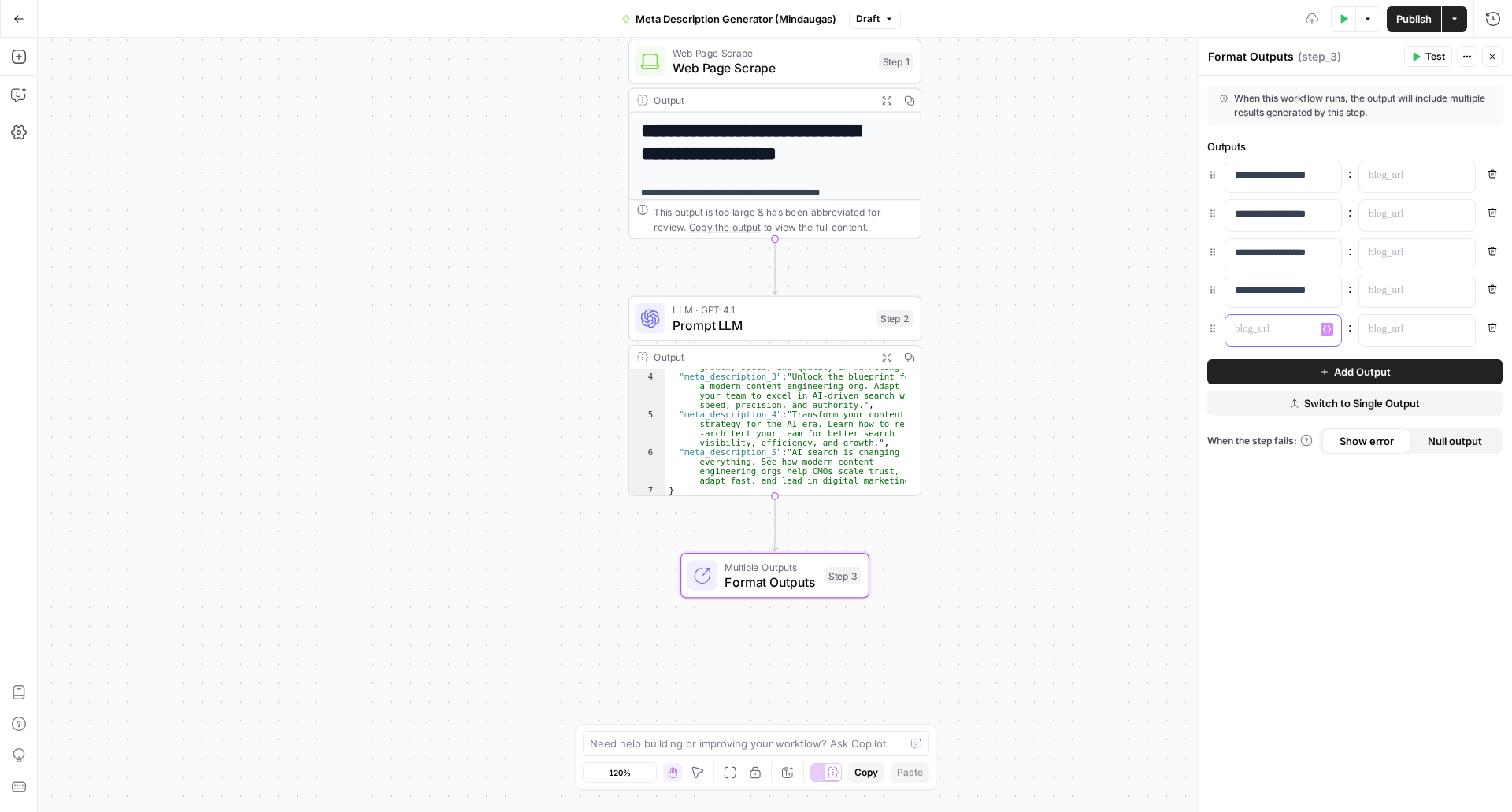
click at [1280, 340] on div at bounding box center [1271, 330] width 90 height 31
click at [1433, 183] on p at bounding box center [1405, 175] width 72 height 16
click at [1456, 174] on button "Variables Menu" at bounding box center [1460, 175] width 12 height 12
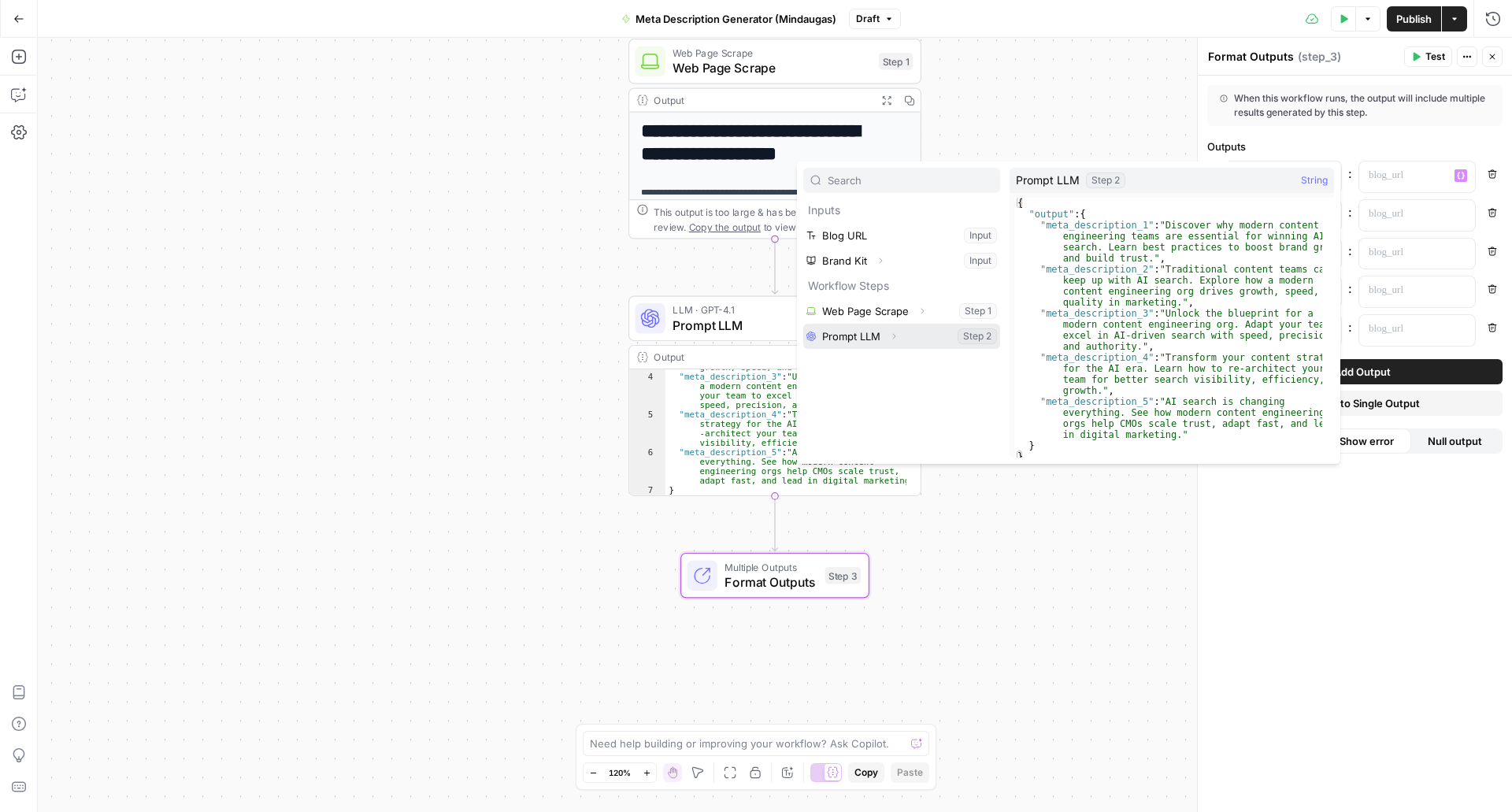
click at [864, 332] on button "Select variable Prompt LLM" at bounding box center [901, 336] width 197 height 25
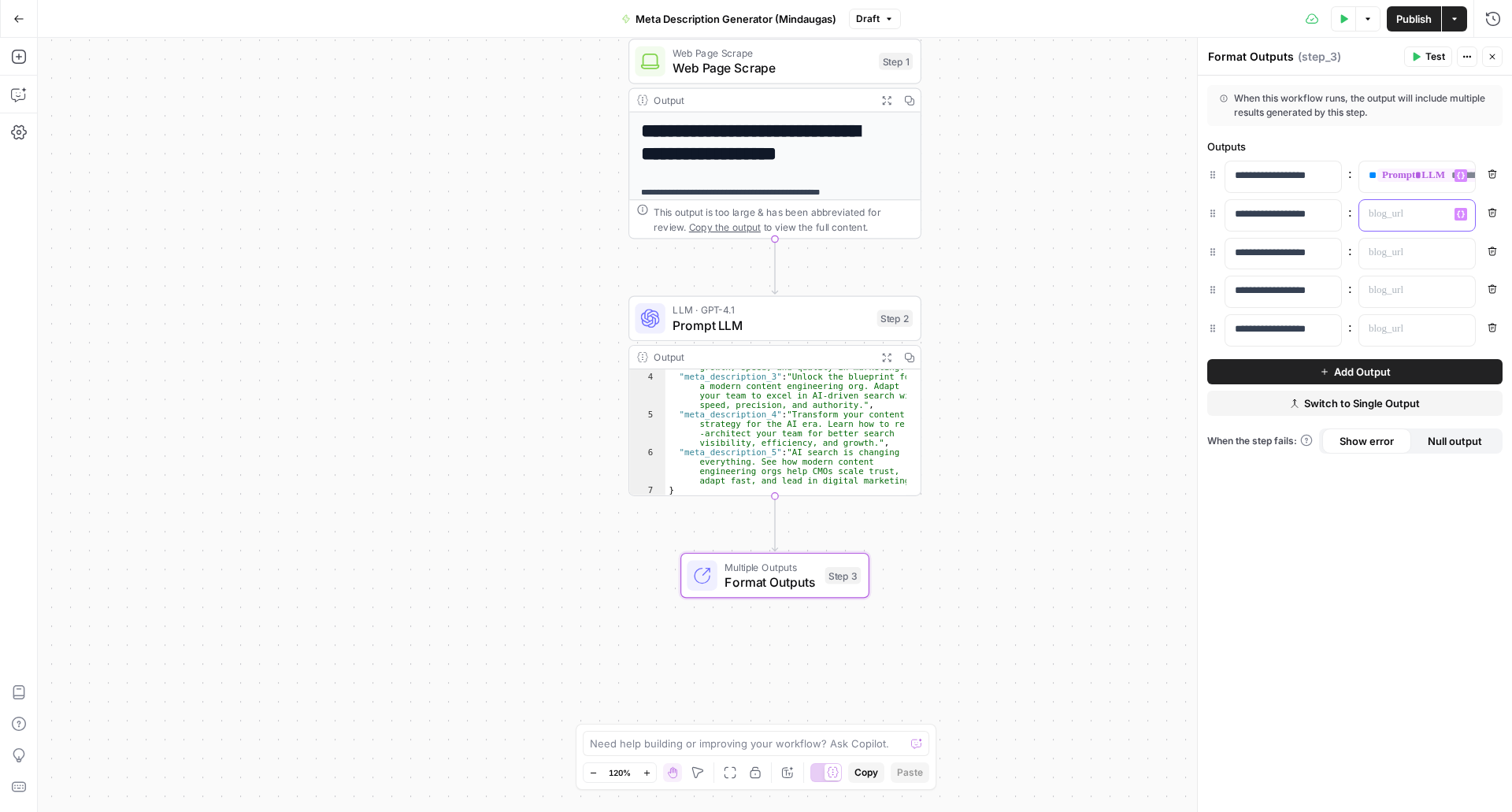
click at [1463, 214] on icon "button" at bounding box center [1461, 215] width 8 height 8
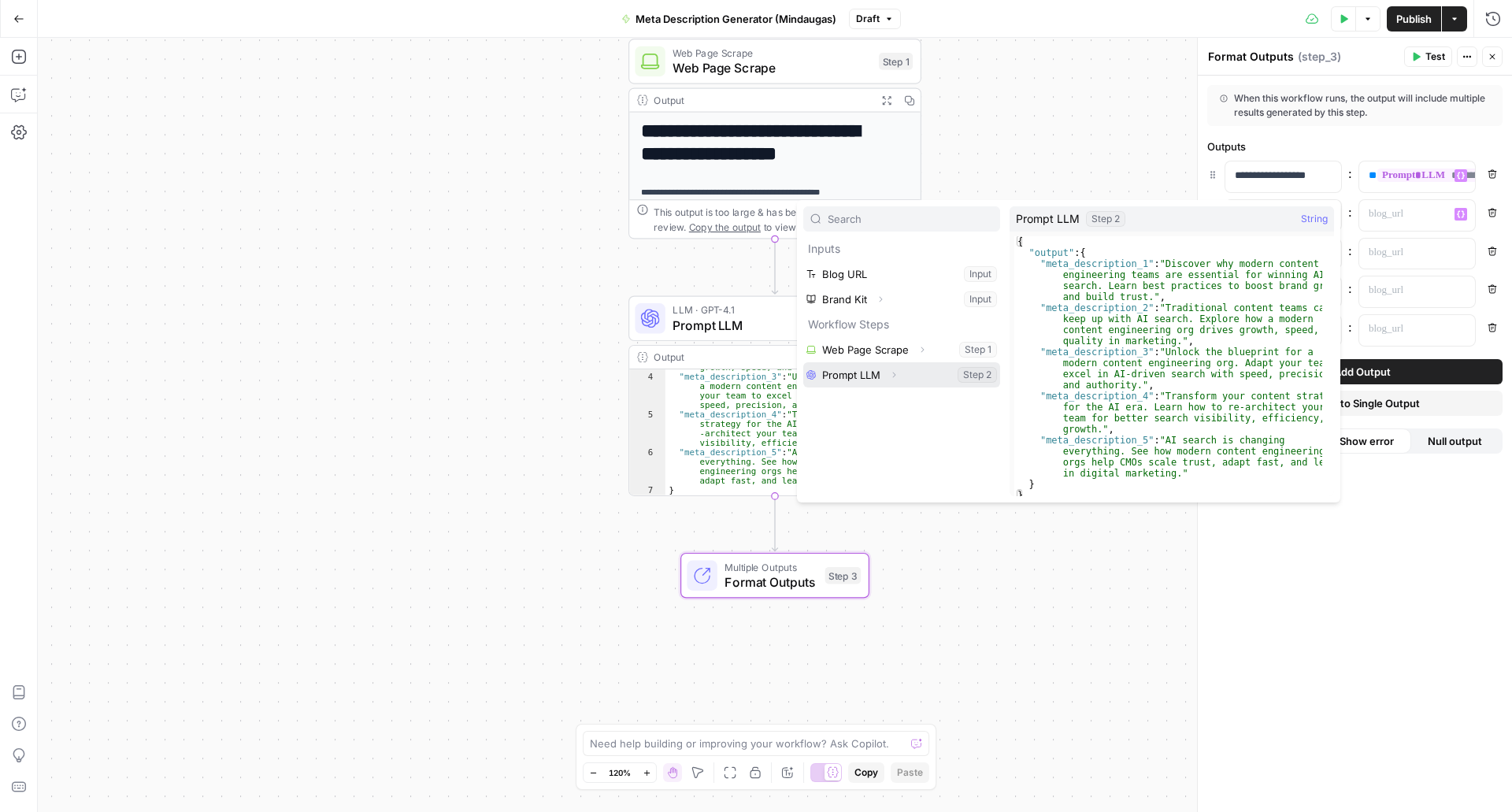
click at [874, 379] on button "Select variable Prompt LLM" at bounding box center [901, 374] width 197 height 25
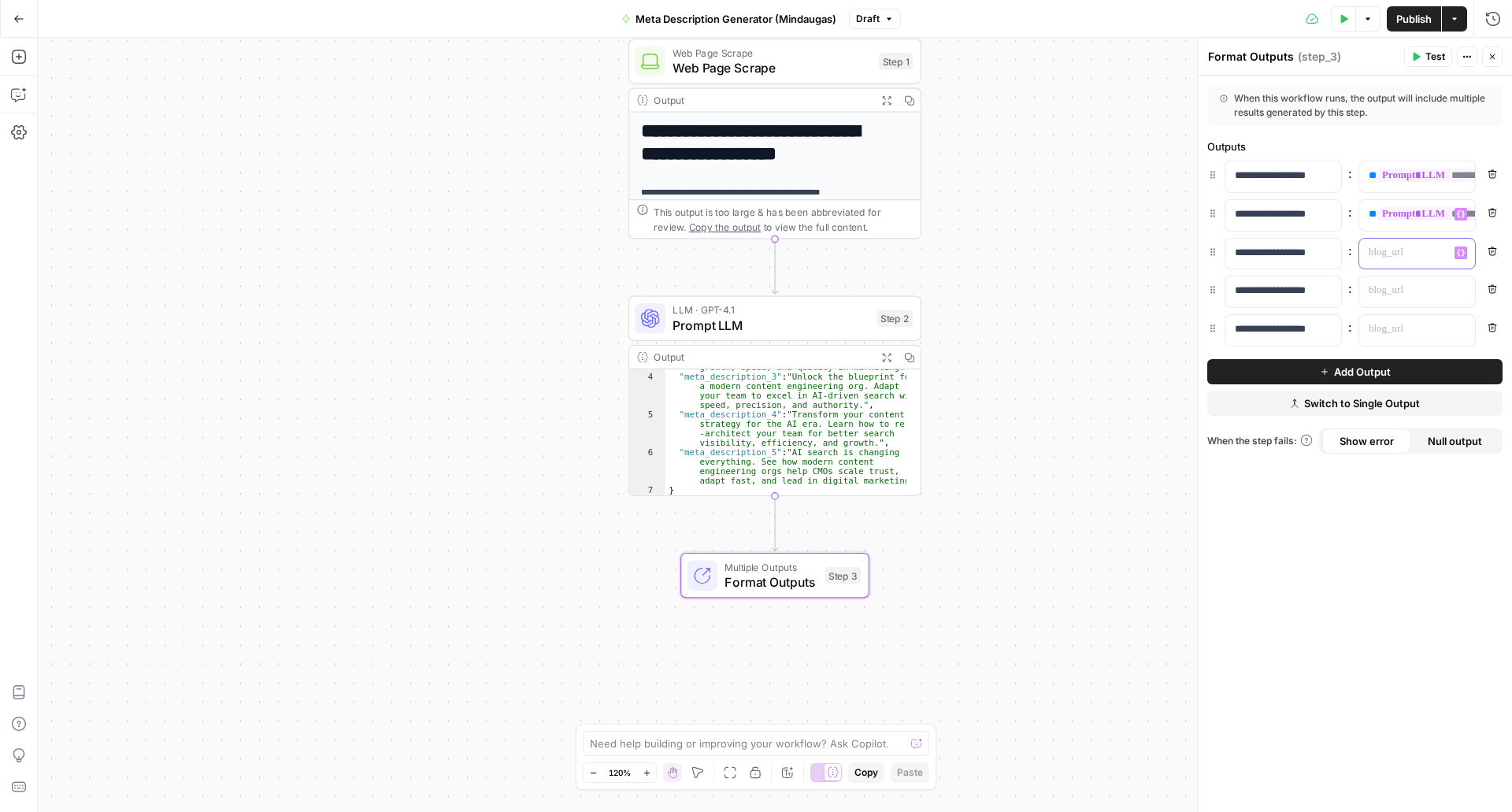
click at [1419, 245] on p at bounding box center [1405, 252] width 72 height 16
click at [1462, 254] on icon "button" at bounding box center [1461, 253] width 8 height 8
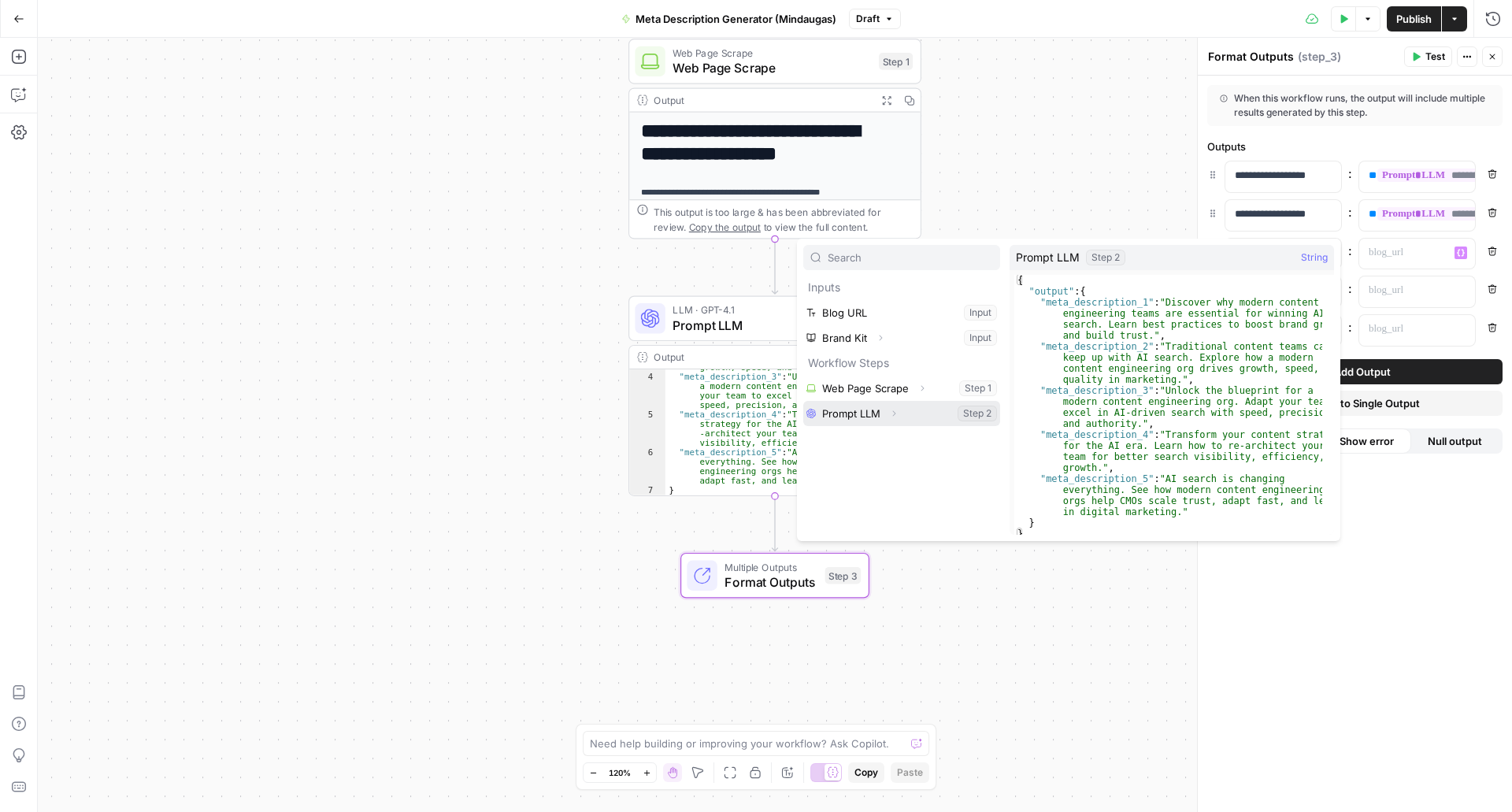
click at [923, 416] on button "Select variable Prompt LLM" at bounding box center [901, 413] width 197 height 25
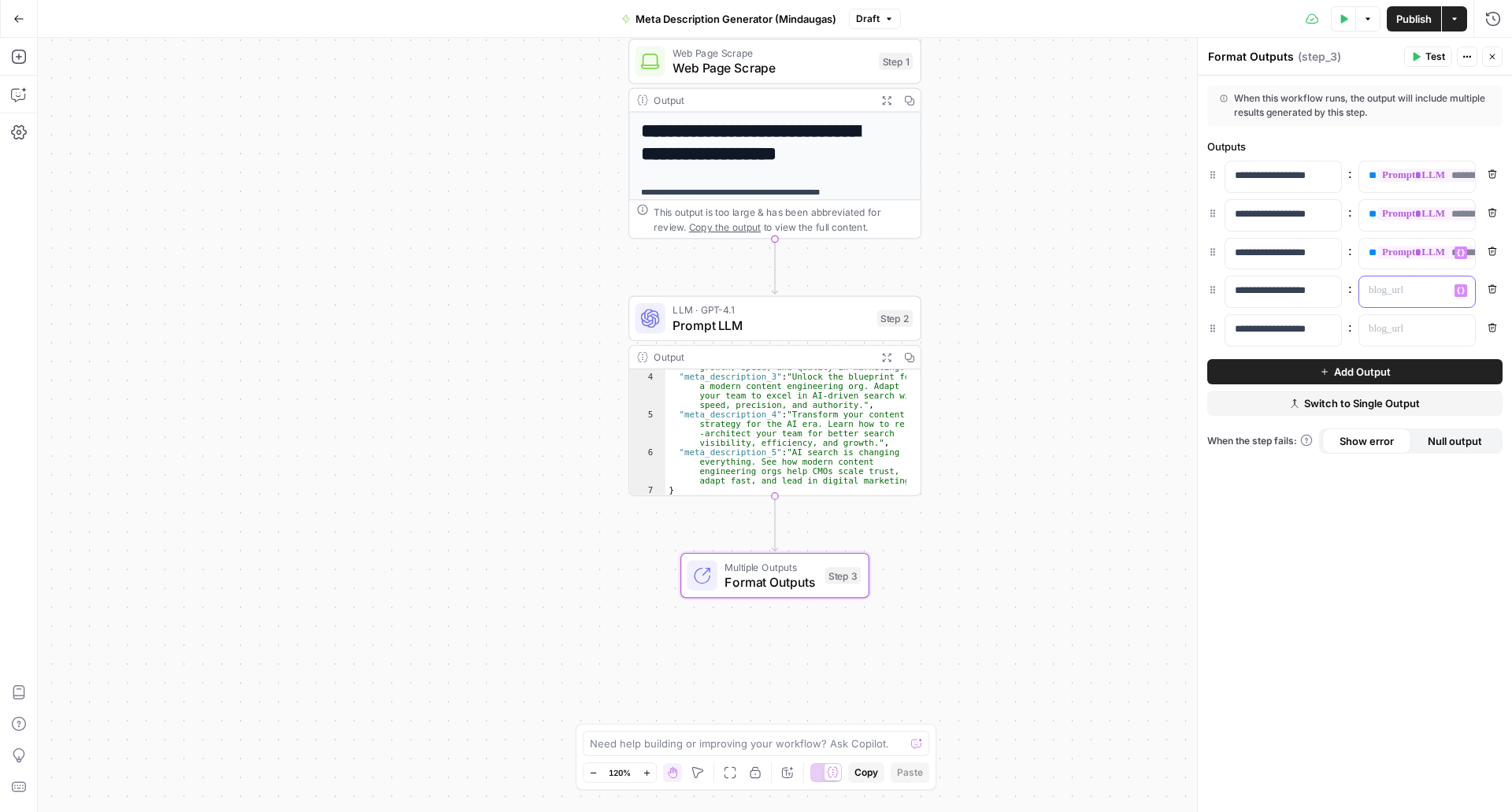
click at [1415, 283] on p at bounding box center [1405, 291] width 72 height 16
click at [1466, 295] on button "Variables Menu" at bounding box center [1460, 290] width 12 height 12
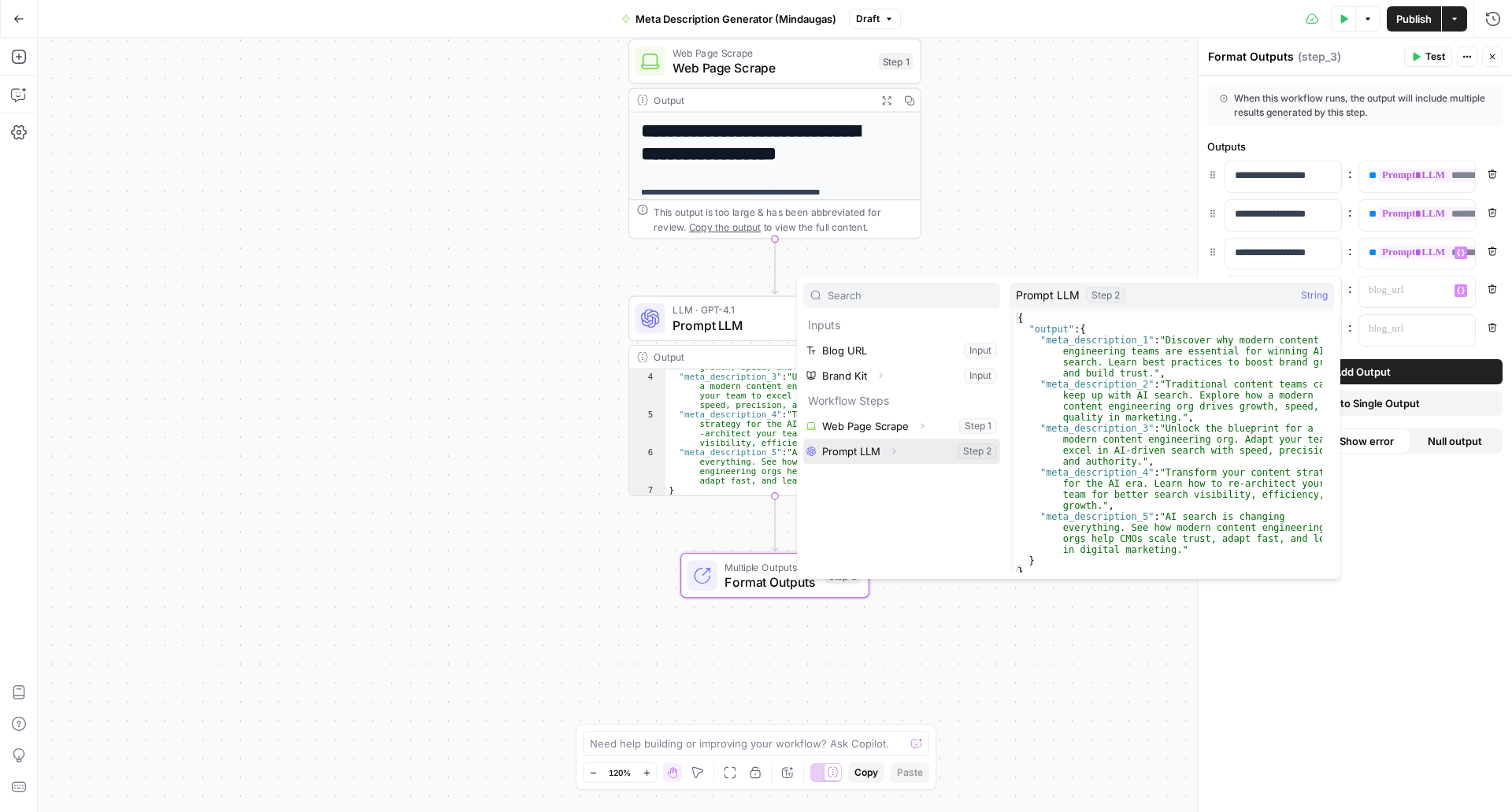
click at [914, 454] on button "Select variable Prompt LLM" at bounding box center [901, 451] width 197 height 25
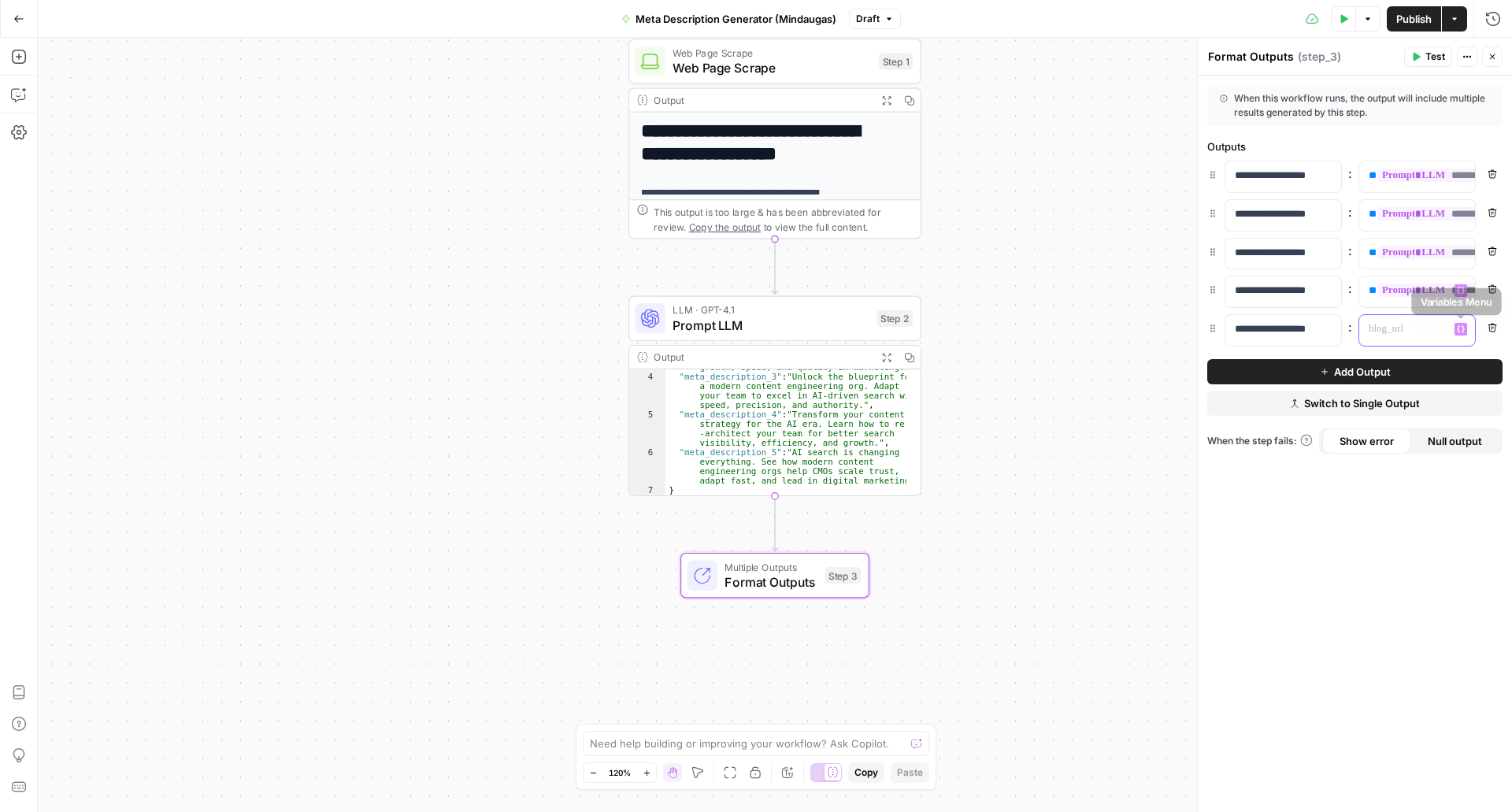
click at [1460, 326] on icon "button" at bounding box center [1461, 330] width 8 height 8
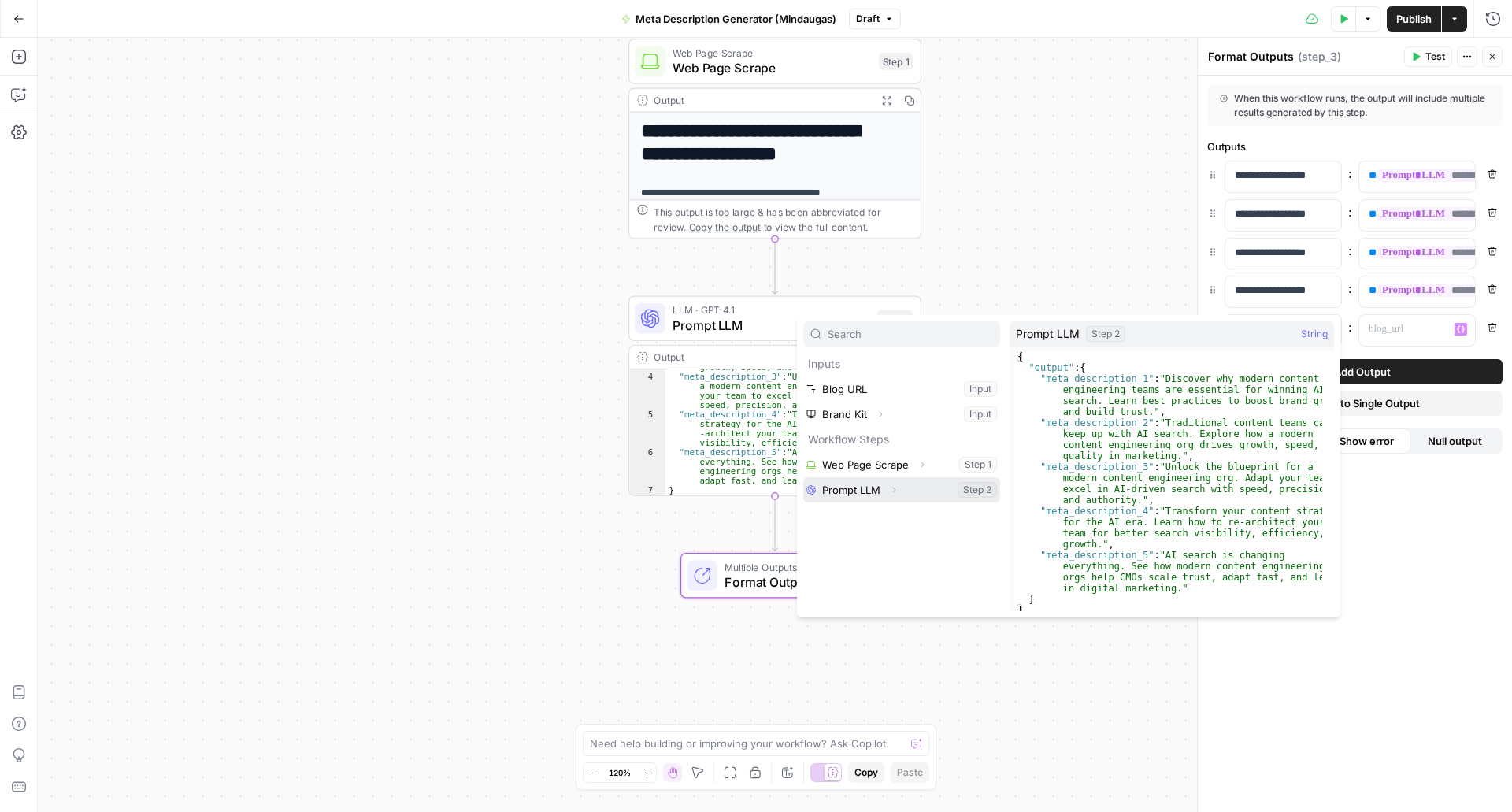
click at [906, 486] on button "Select variable Prompt LLM" at bounding box center [901, 489] width 197 height 25
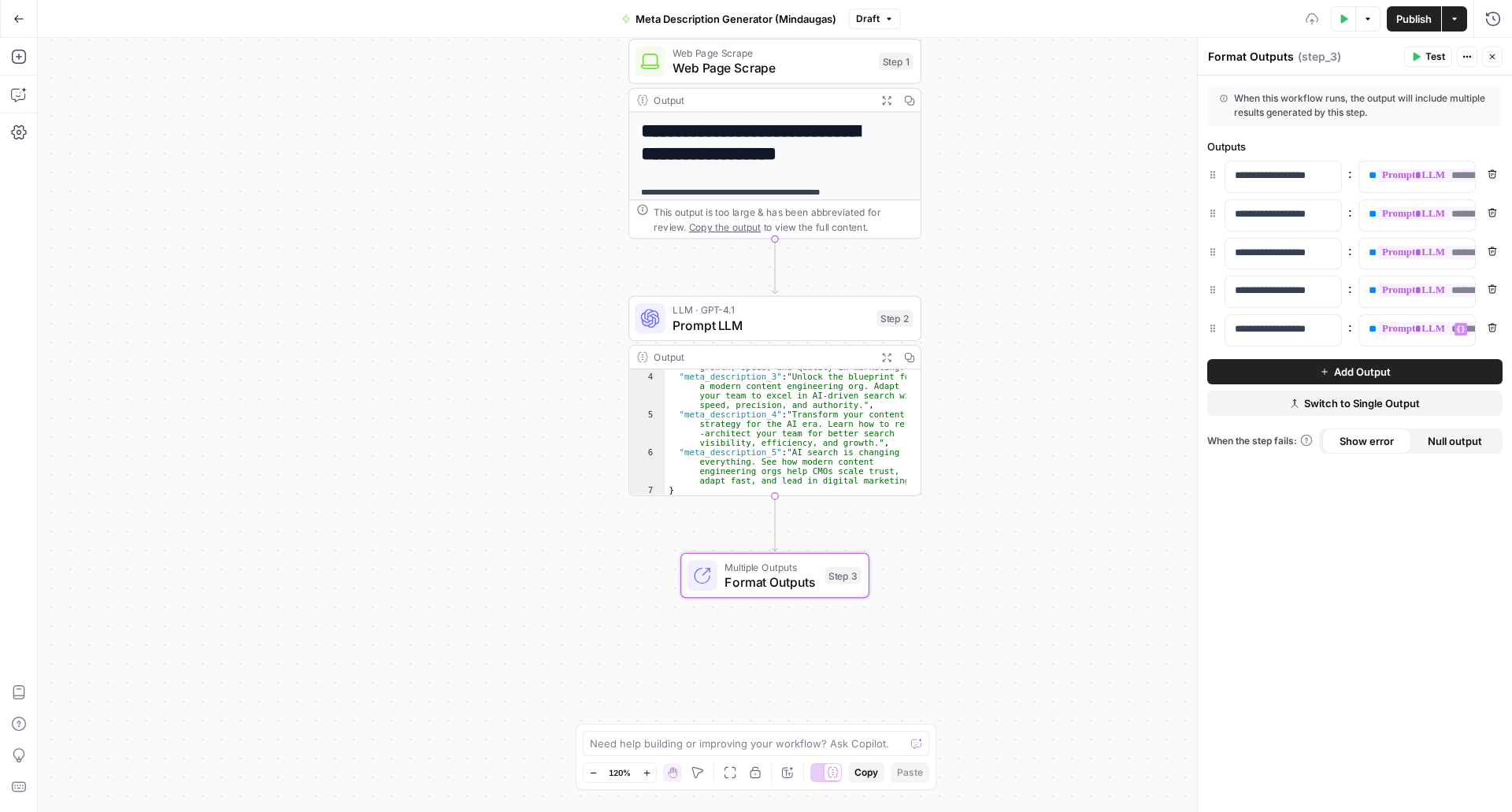
click at [1312, 588] on div "**********" at bounding box center [1355, 443] width 314 height 737
click at [768, 167] on div "**********" at bounding box center [775, 621] width 292 height 1017
click at [753, 112] on div "Output Expand Output Copy" at bounding box center [775, 101] width 292 height 24
click at [755, 57] on span "Web Page Scrape" at bounding box center [772, 54] width 199 height 15
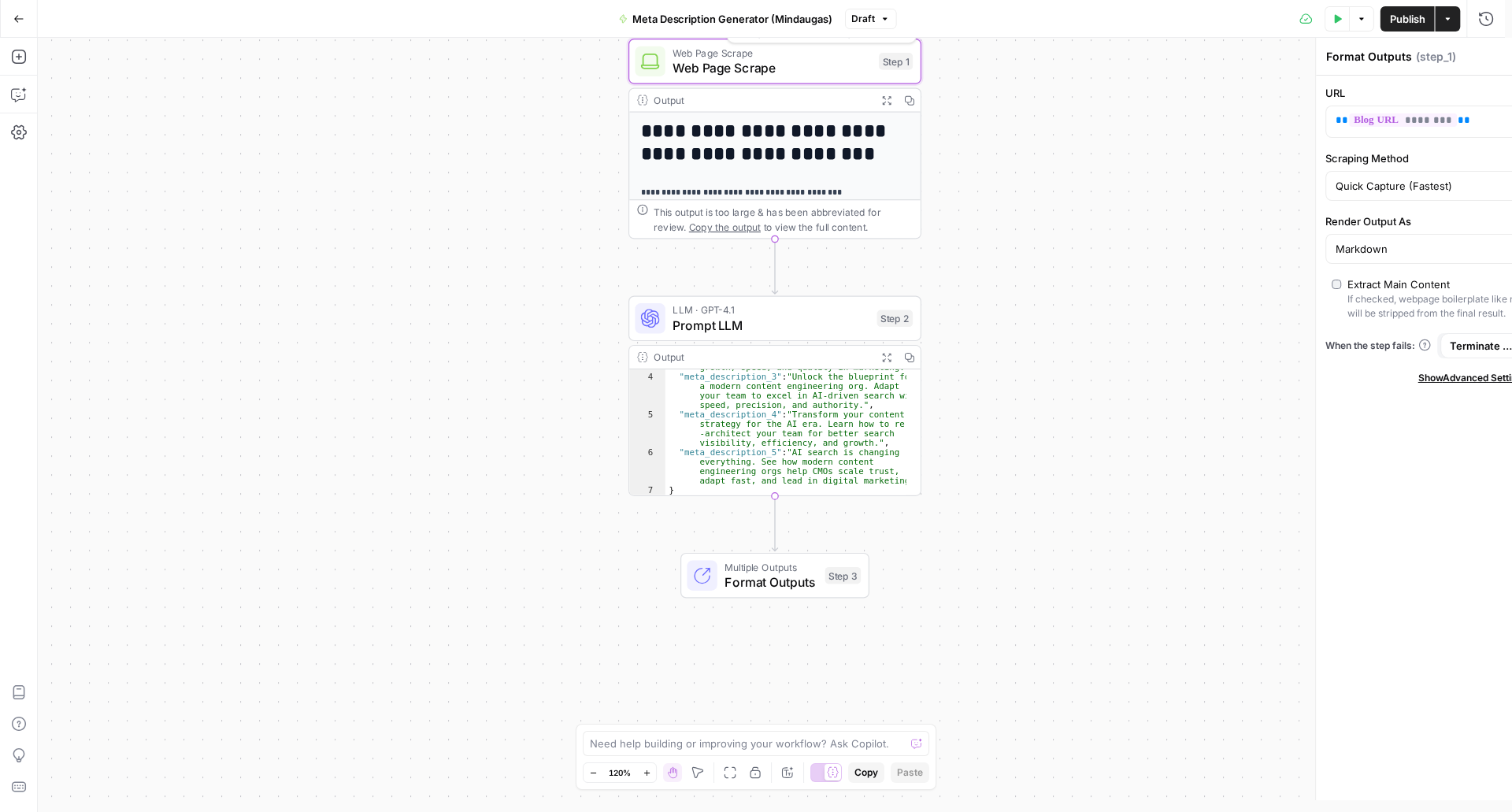
type textarea "Web Page Scrape"
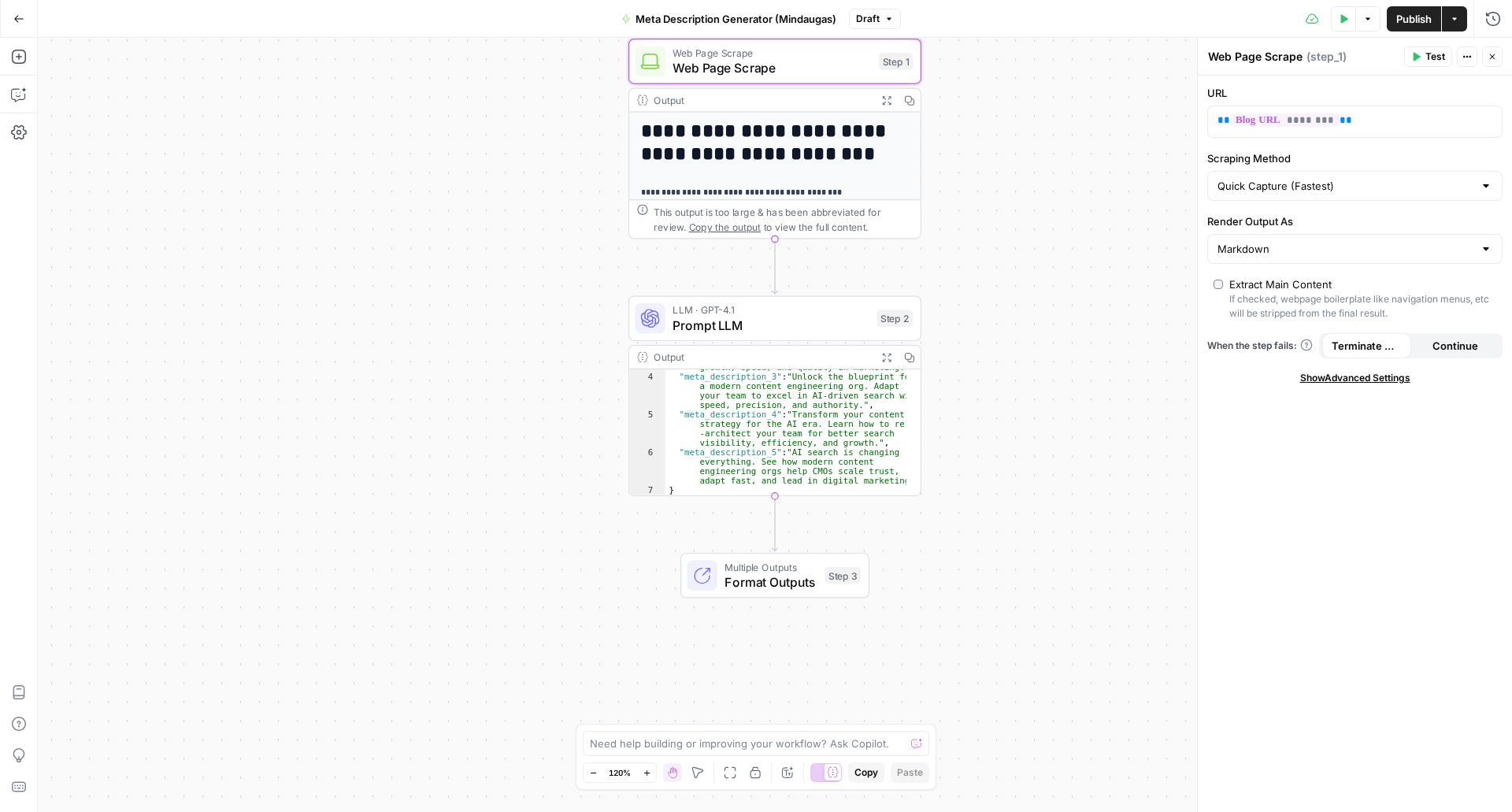
click at [789, 109] on div "Output Expand Output Copy" at bounding box center [775, 101] width 292 height 24
click at [780, 176] on div "**********" at bounding box center [775, 597] width 292 height 968
click at [1356, 383] on span "Show Advanced Settings" at bounding box center [1355, 377] width 110 height 14
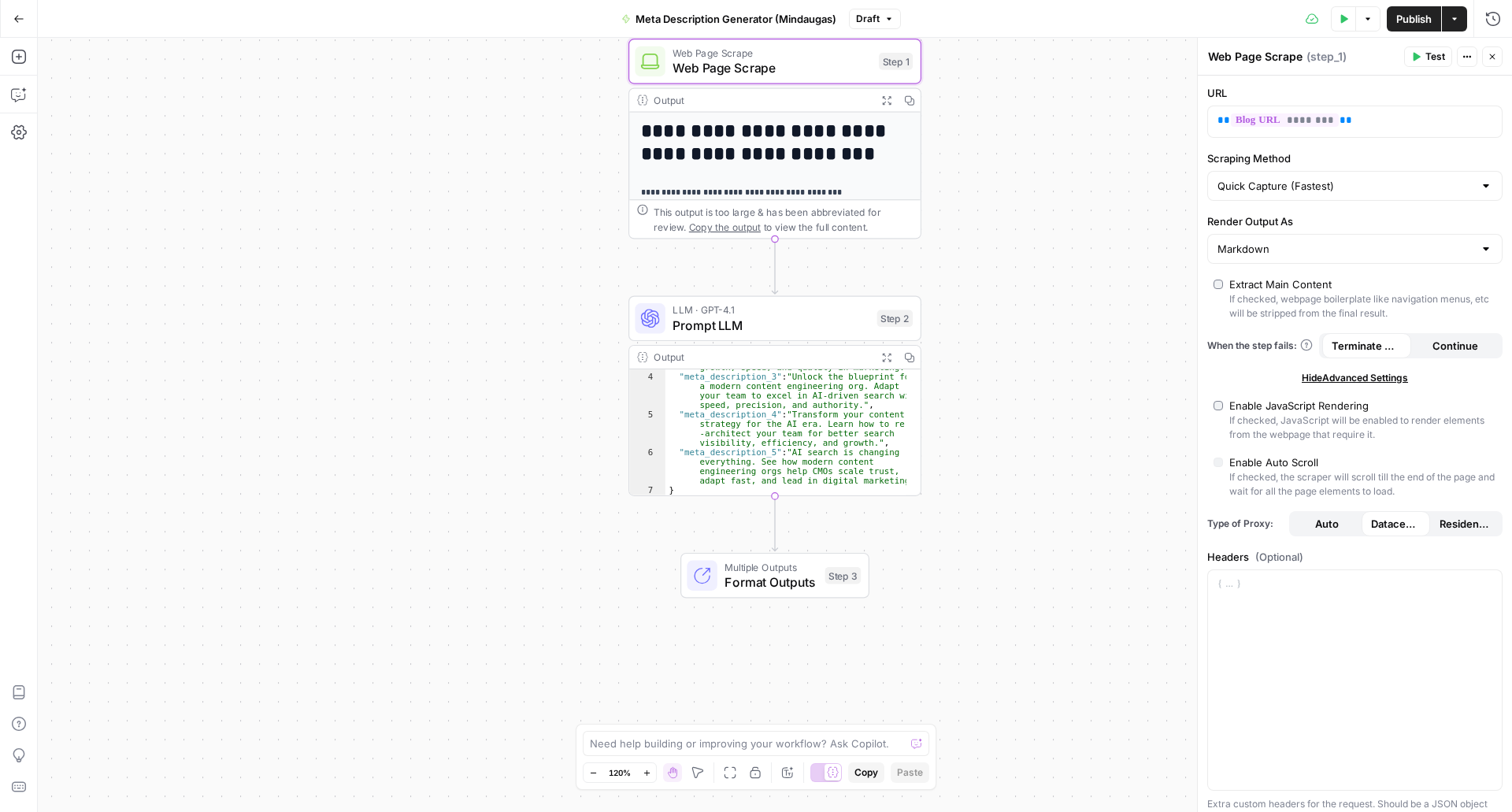
click at [1356, 383] on span "Hide Advanced Settings" at bounding box center [1355, 377] width 106 height 14
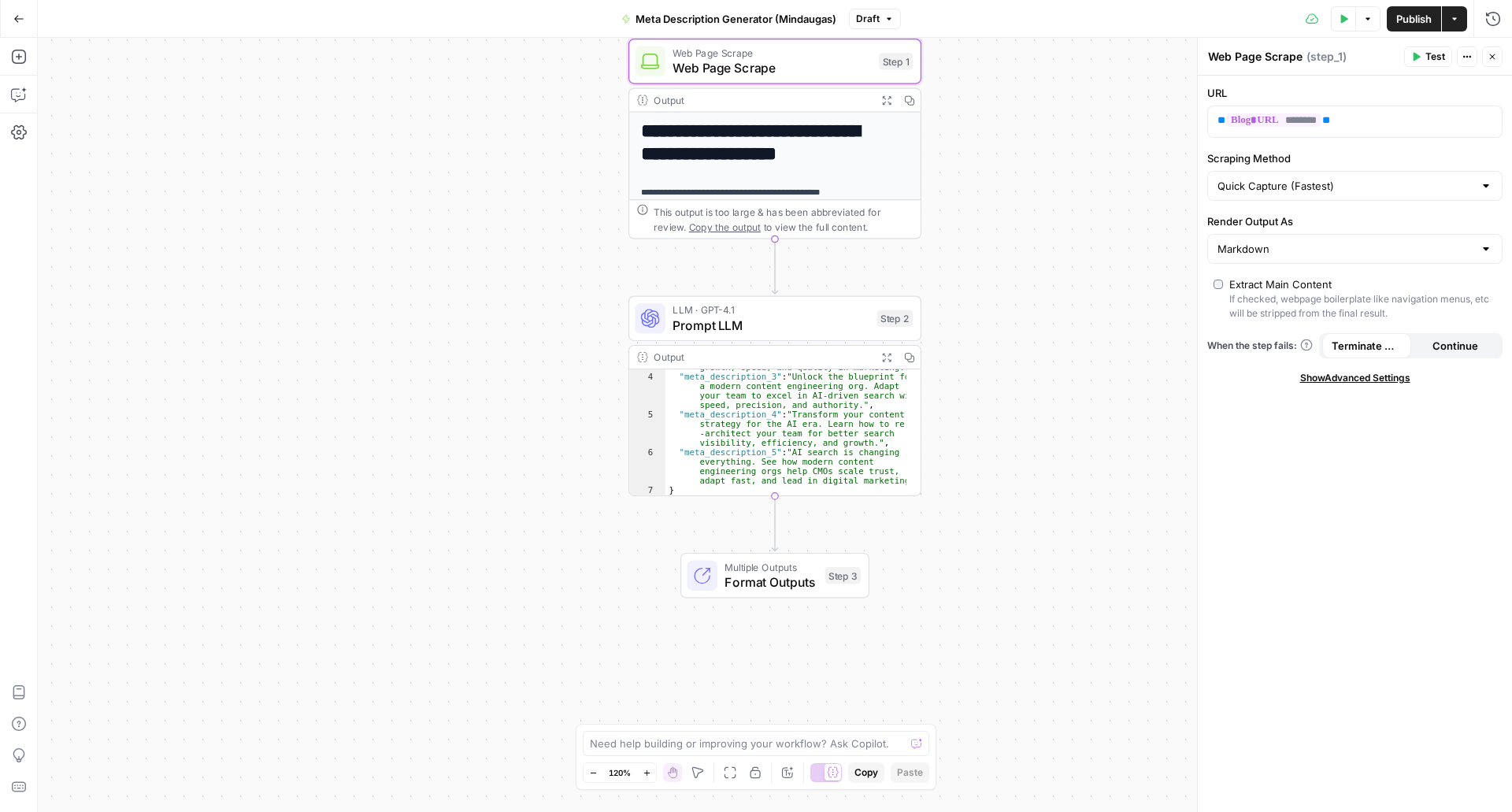
click at [1356, 383] on span "Show Advanced Settings" at bounding box center [1355, 377] width 110 height 14
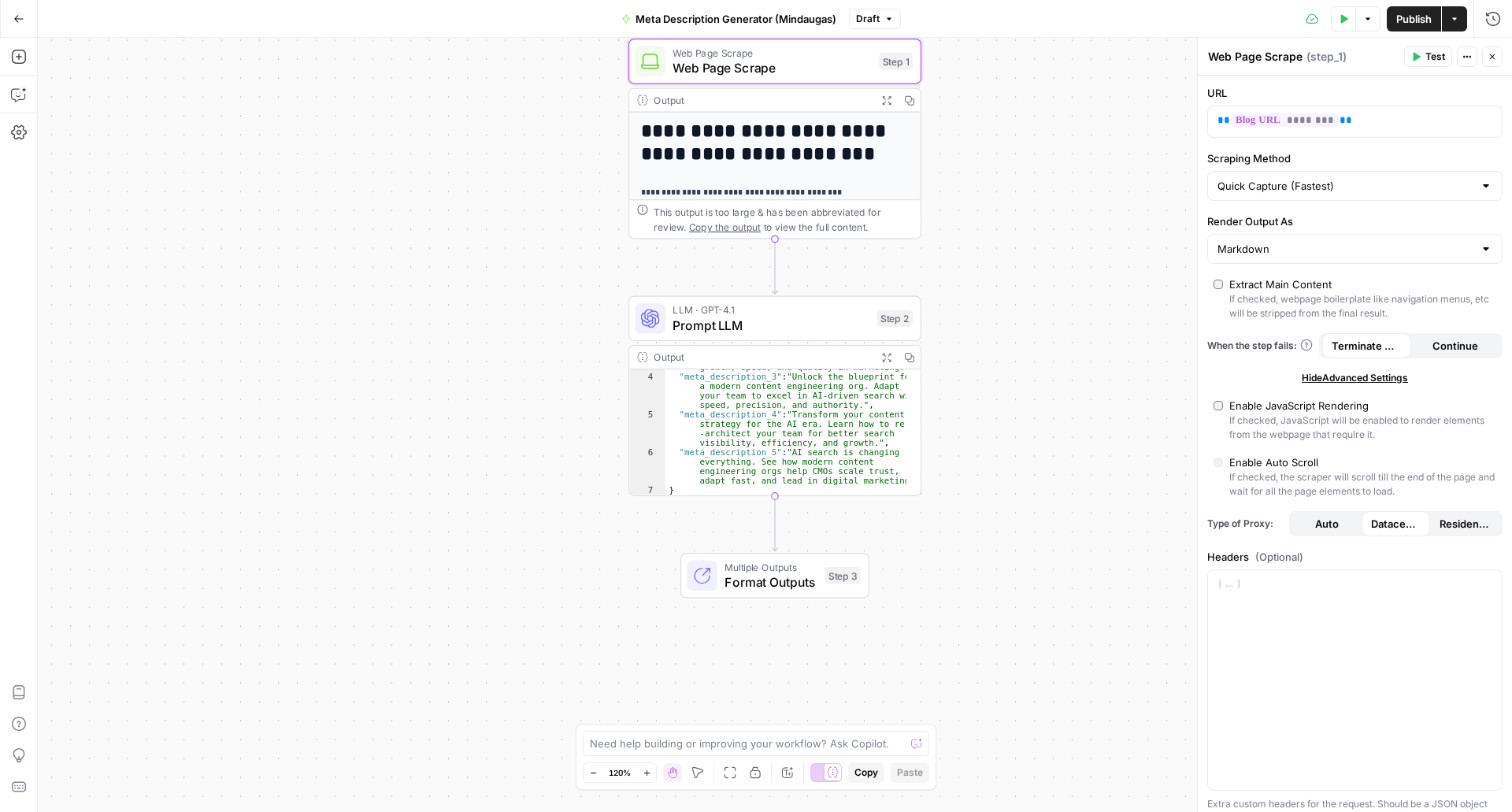
click at [1356, 383] on span "Hide Advanced Settings" at bounding box center [1355, 377] width 106 height 14
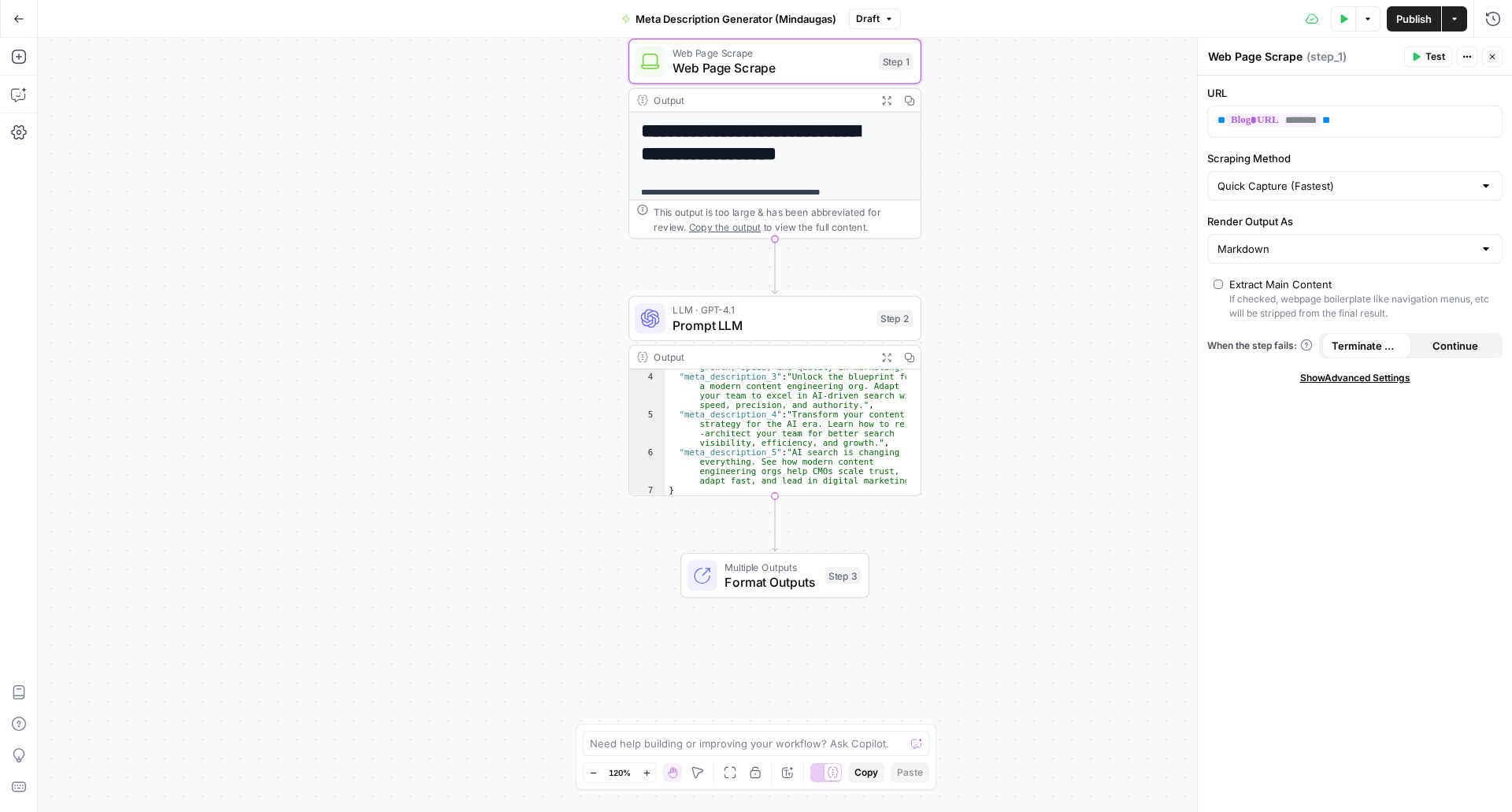
click at [814, 124] on h1 "**********" at bounding box center [768, 142] width 254 height 45
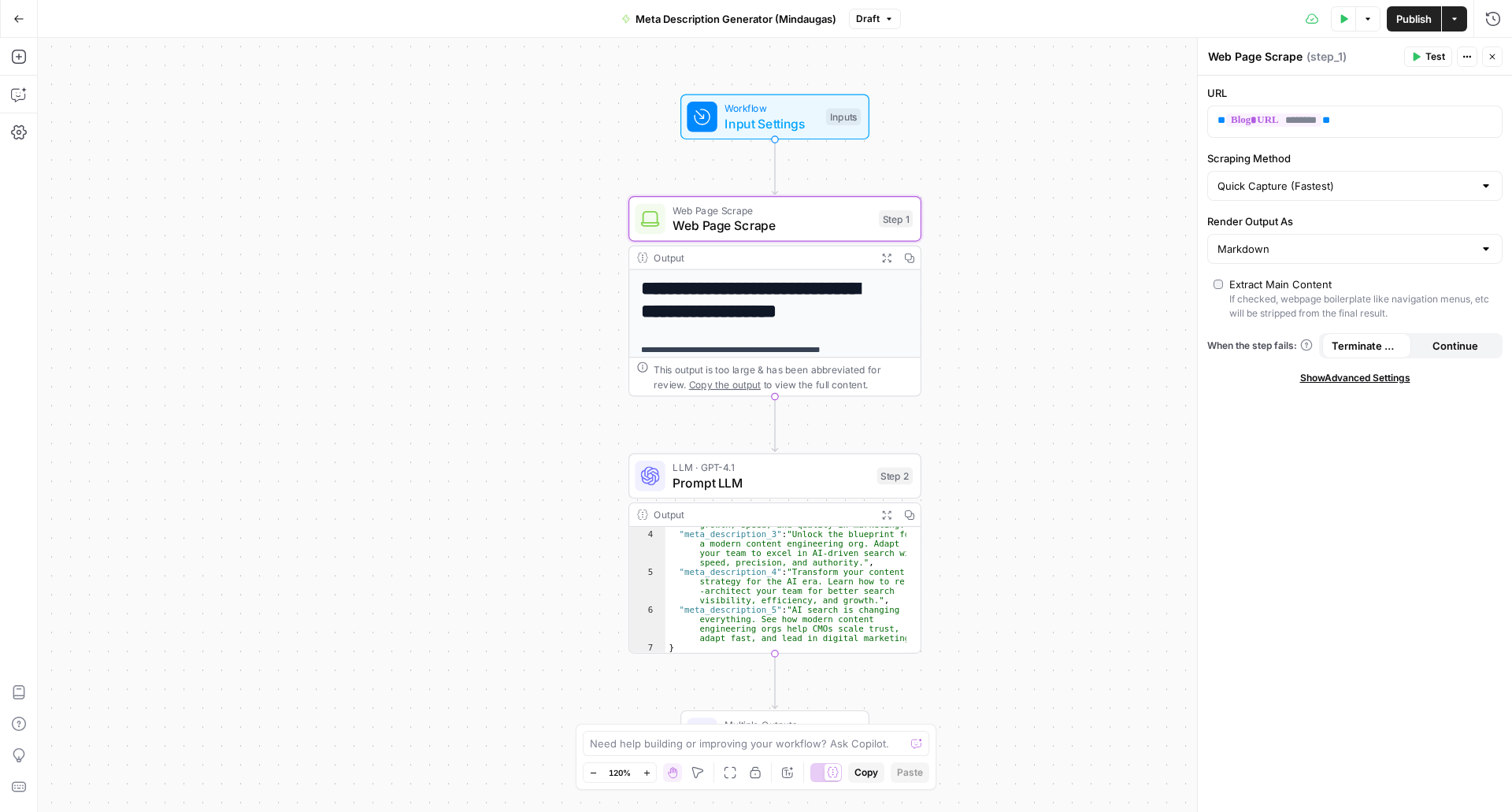
click at [829, 229] on span "Web Page Scrape" at bounding box center [772, 225] width 199 height 19
click at [1482, 187] on div at bounding box center [1486, 185] width 12 height 16
click at [1486, 189] on div at bounding box center [1486, 185] width 12 height 16
type input "Quick Capture (Fastest)"
click at [1483, 518] on div "URL ** ******** ** Scraping Method Quick Capture (Fastest) Render Output As Mar…" at bounding box center [1355, 443] width 314 height 737
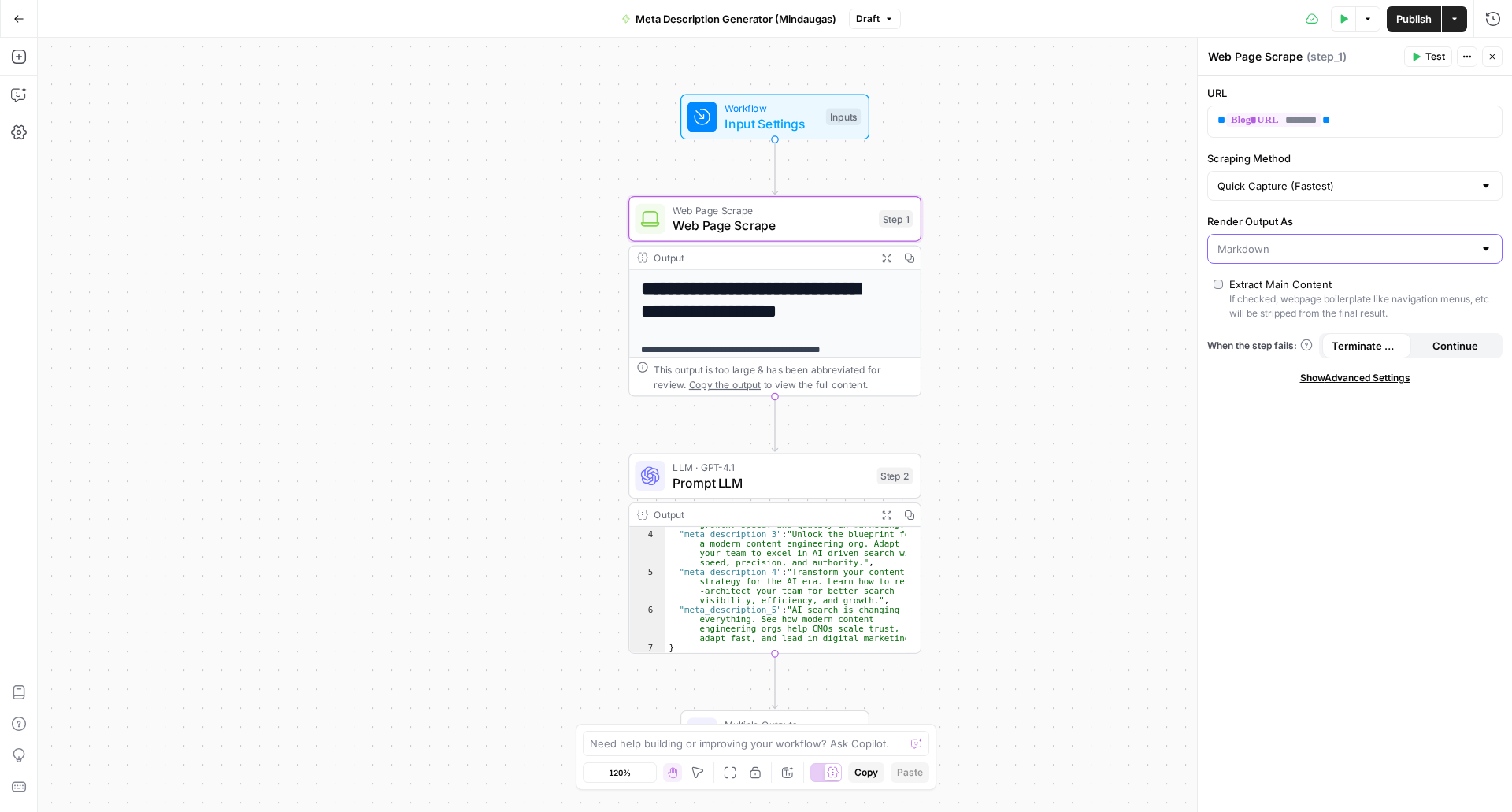
click at [1444, 248] on input "Render Output As" at bounding box center [1345, 248] width 256 height 16
click at [1449, 248] on input "Render Output As" at bounding box center [1345, 248] width 256 height 16
click at [1479, 578] on div "URL ** ******** ** Scraping Method Quick Capture (Fastest) Render Output As Ext…" at bounding box center [1355, 443] width 314 height 737
click at [1304, 307] on div "If checked, webpage boilerplate like navigation menus, etc will be stripped fro…" at bounding box center [1363, 307] width 267 height 28
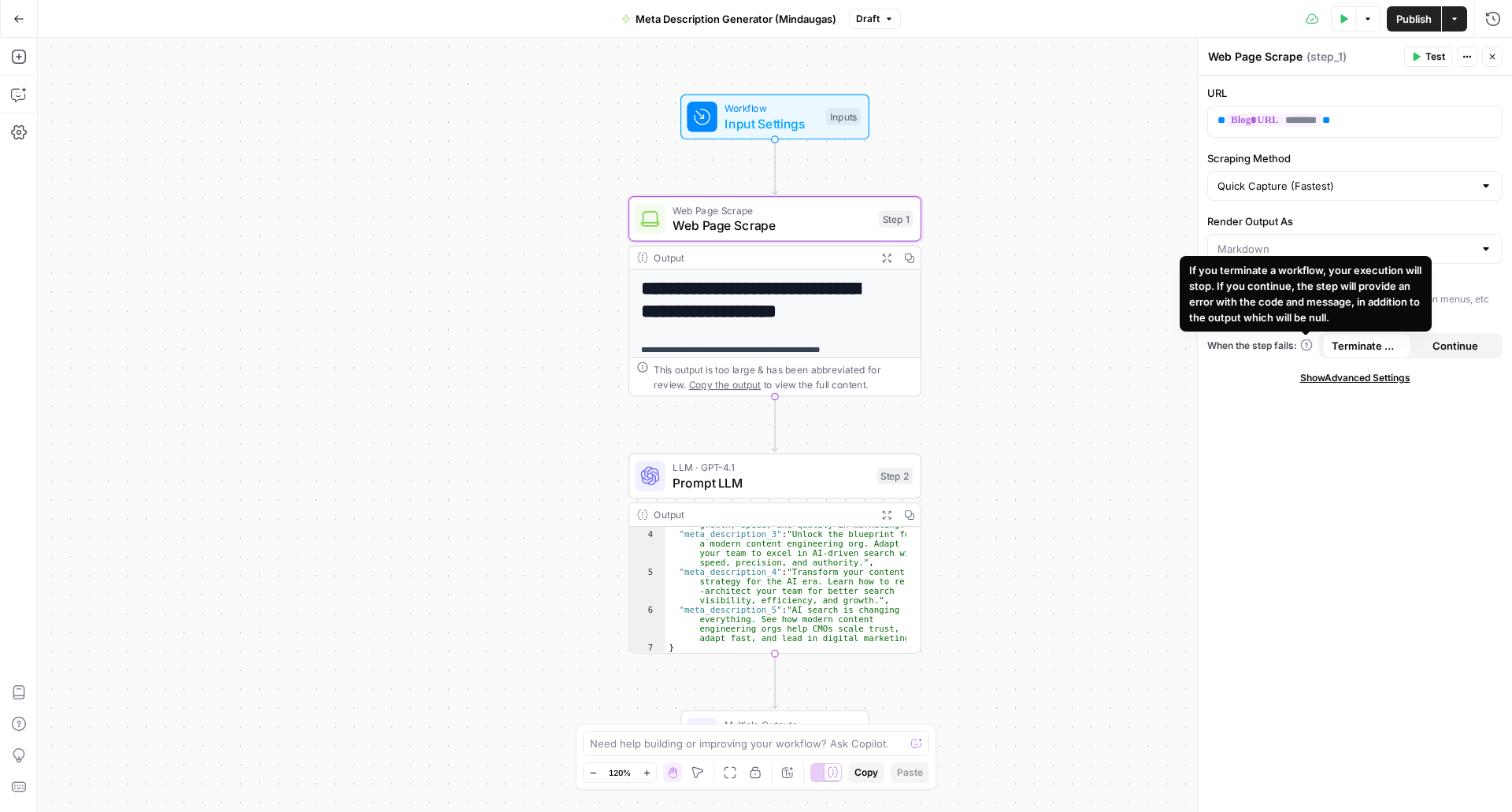
click at [1322, 565] on div "URL ** ******** ** Scraping Method Quick Capture (Fastest) Render Output As Ext…" at bounding box center [1355, 443] width 314 height 737
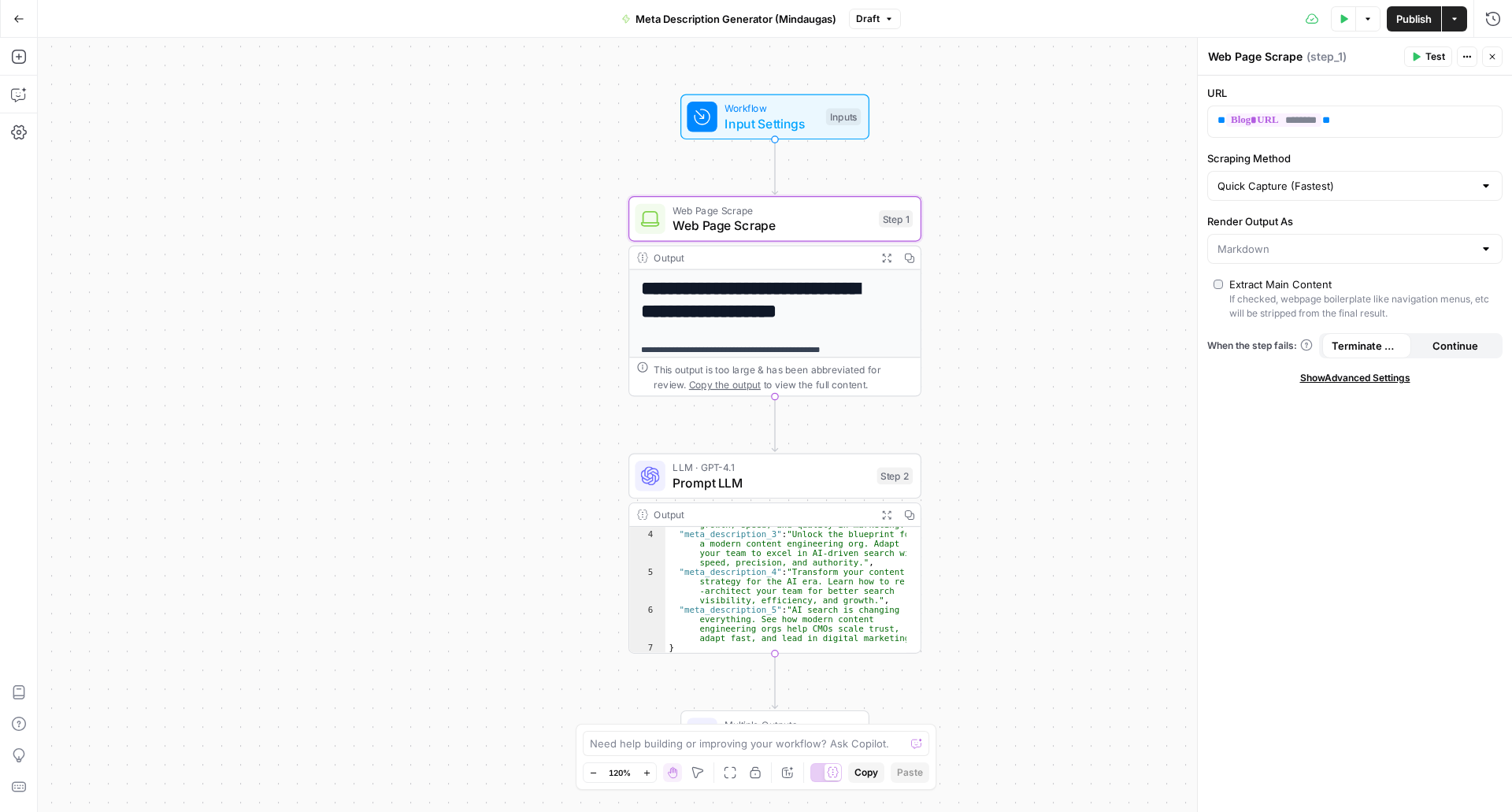
click at [1255, 279] on div "Extract Main Content" at bounding box center [1281, 284] width 103 height 16
click at [1492, 121] on button "Variables Menu" at bounding box center [1488, 119] width 12 height 12
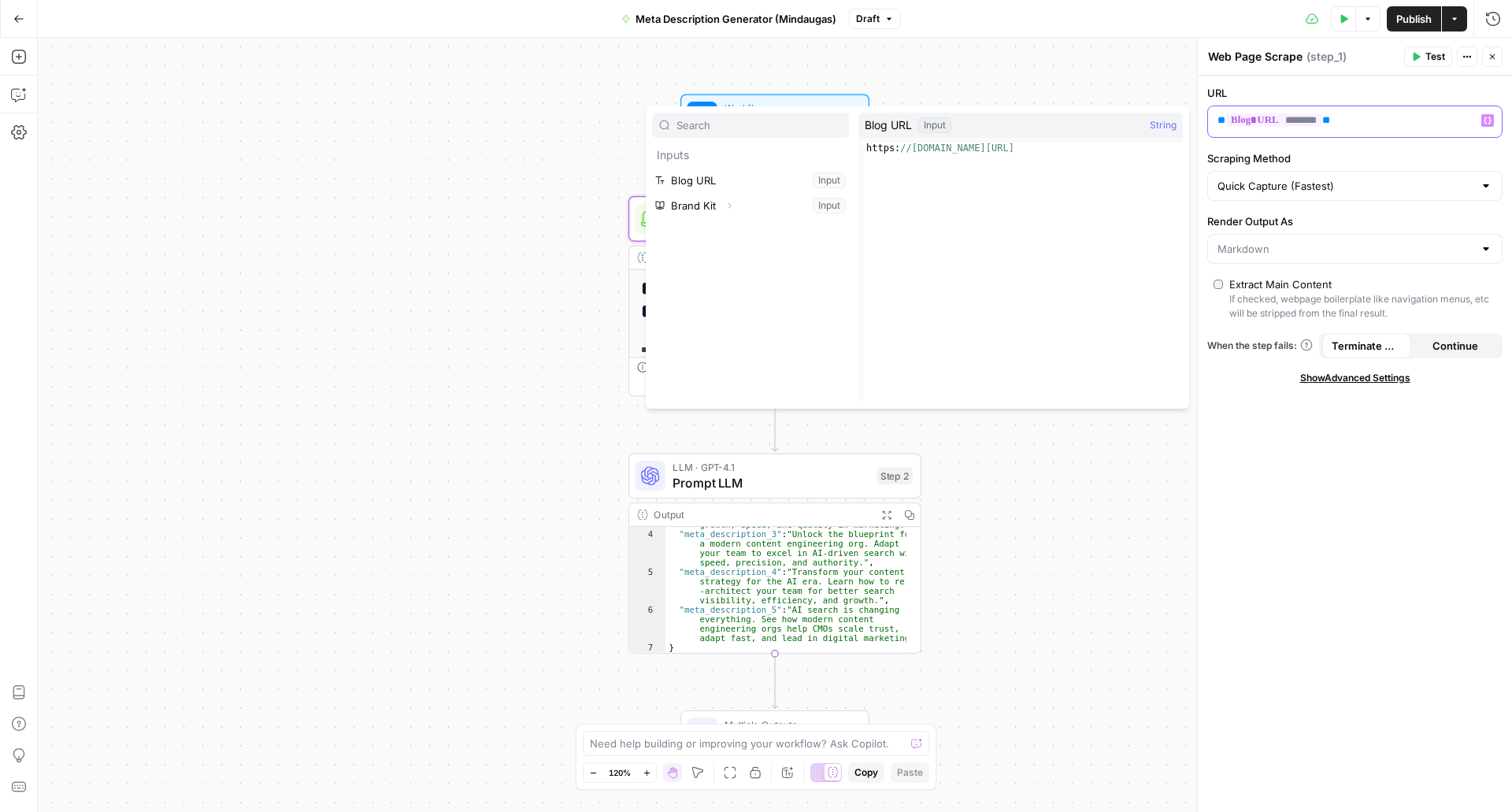
click at [1492, 121] on button "Variables Menu" at bounding box center [1488, 119] width 12 height 12
click at [1376, 565] on div "URL ** ******** ** Variables Menu Scraping Method Quick Capture (Fastest) Rende…" at bounding box center [1355, 443] width 314 height 737
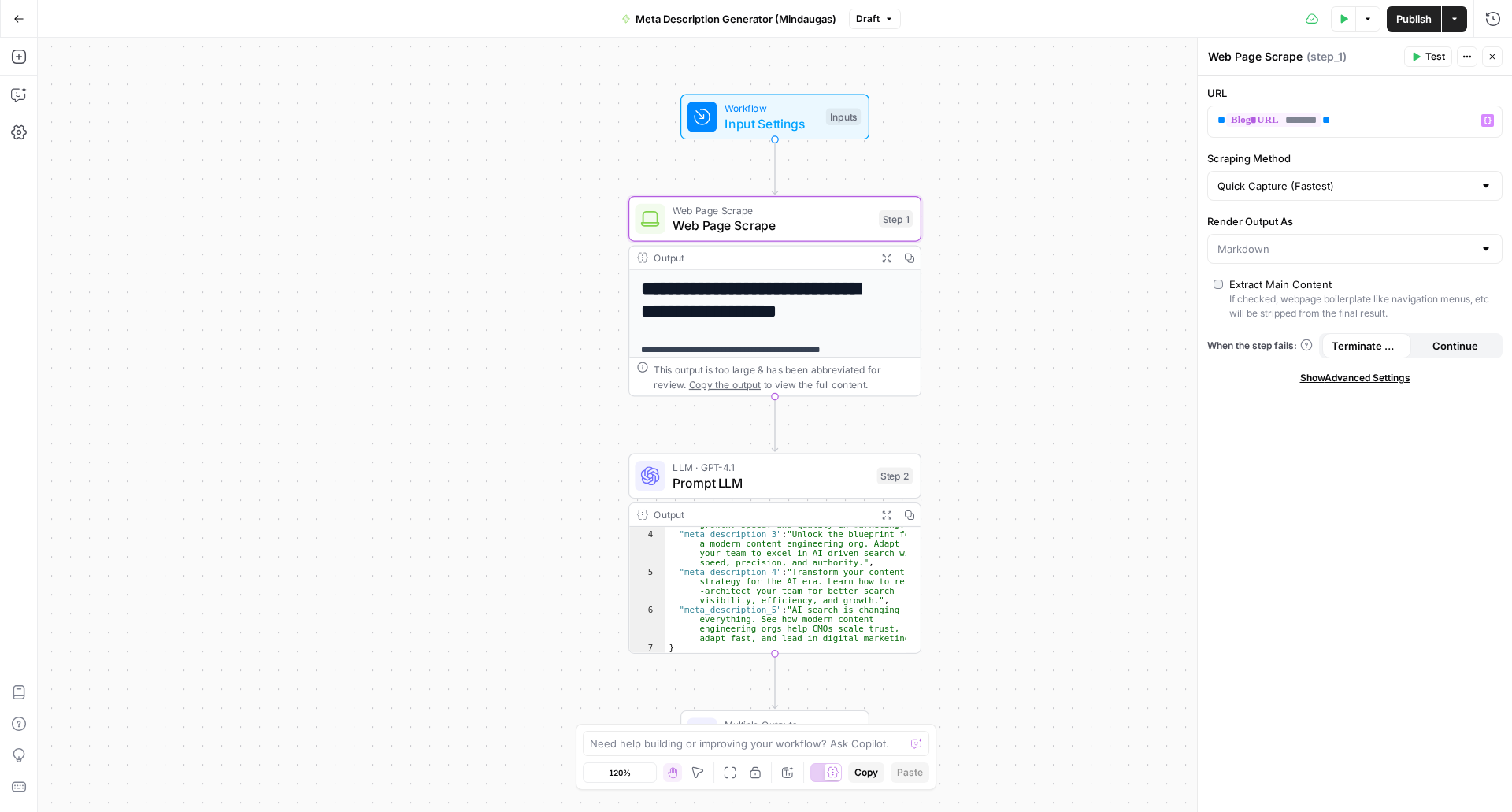
click at [830, 326] on div "**********" at bounding box center [775, 778] width 292 height 1017
click at [835, 488] on span "Prompt LLM" at bounding box center [771, 483] width 197 height 19
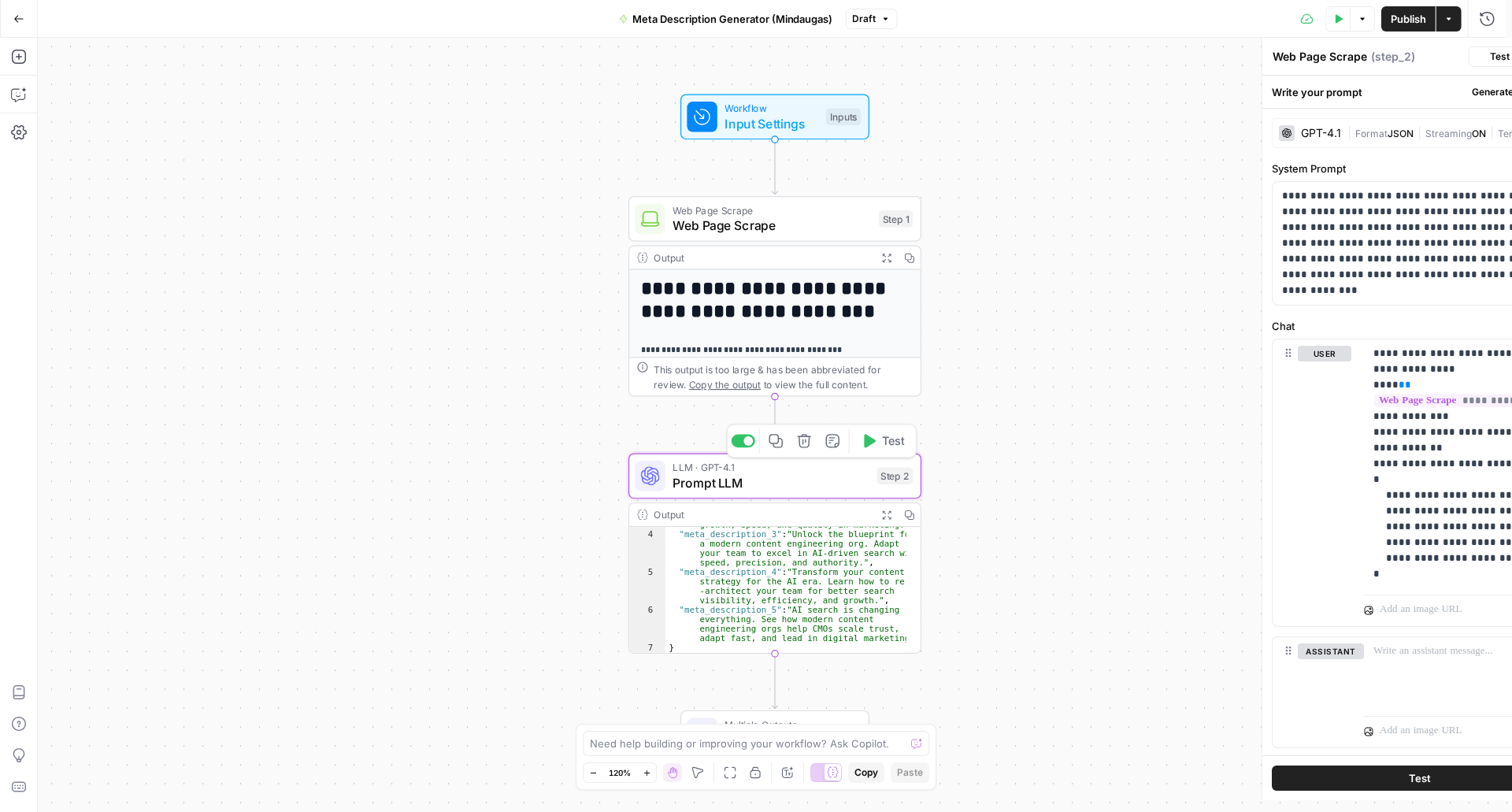
type textarea "Prompt LLM"
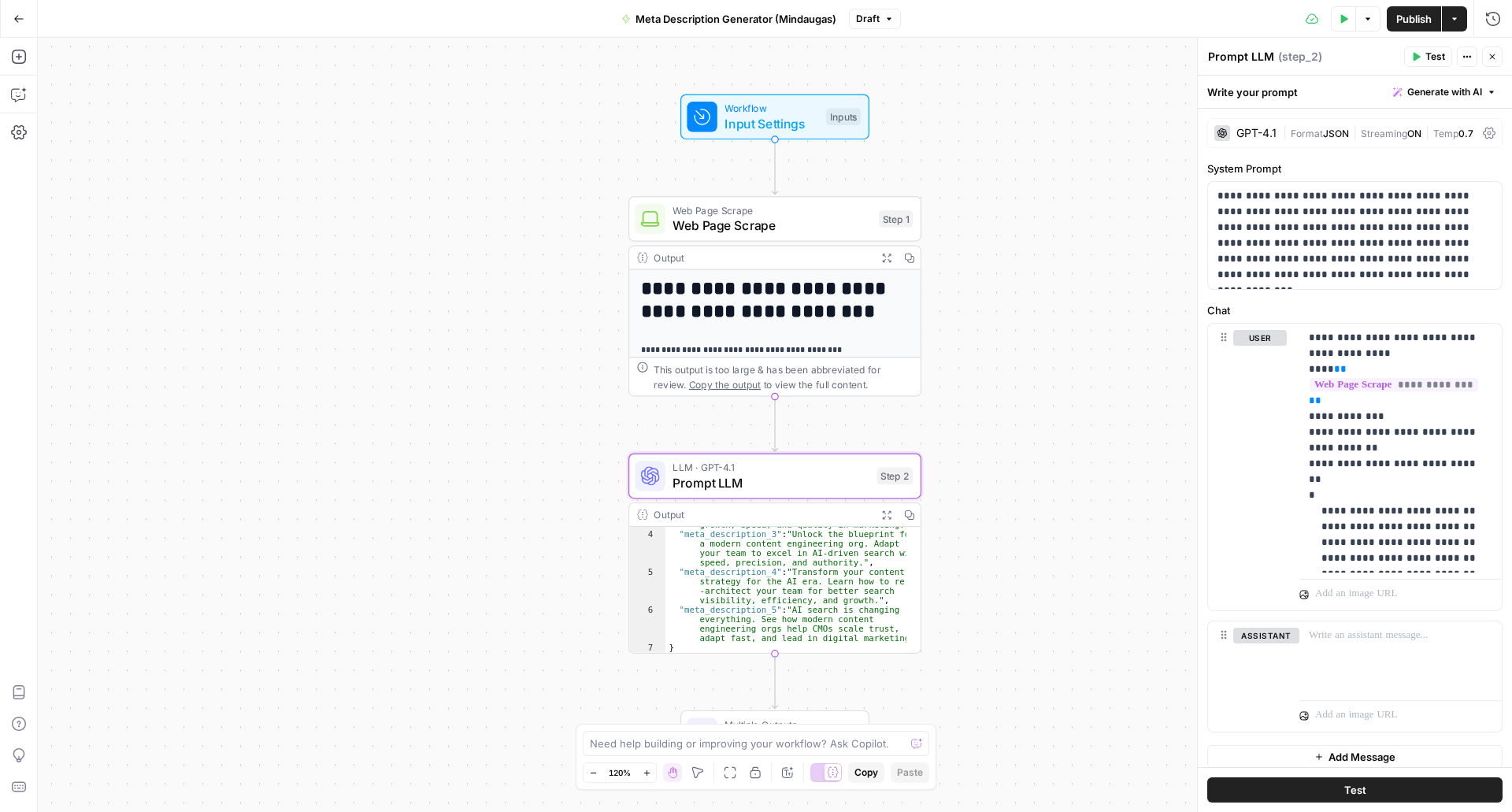
click at [1332, 130] on span "JSON" at bounding box center [1336, 134] width 26 height 12
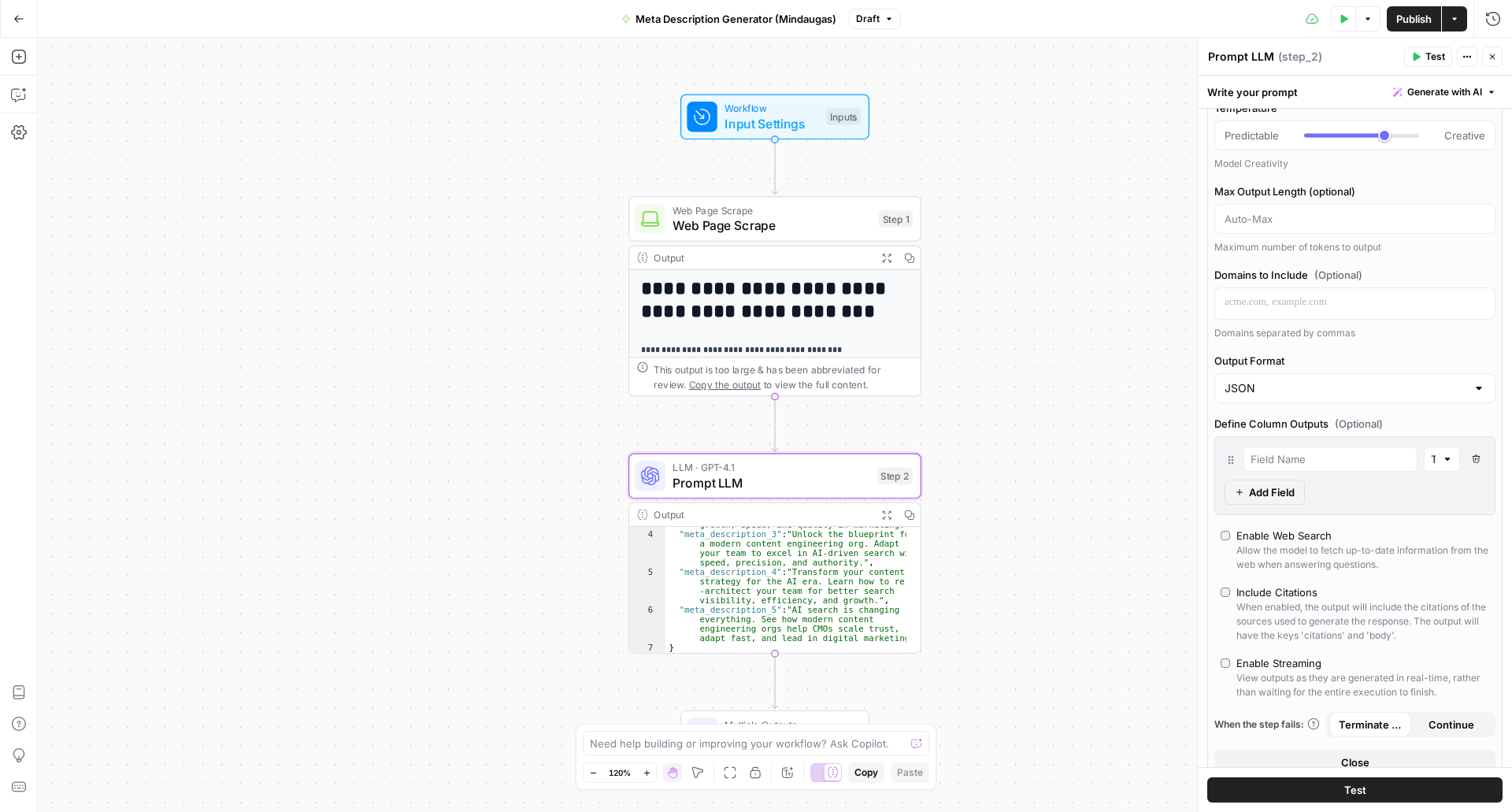
scroll to position [157, 0]
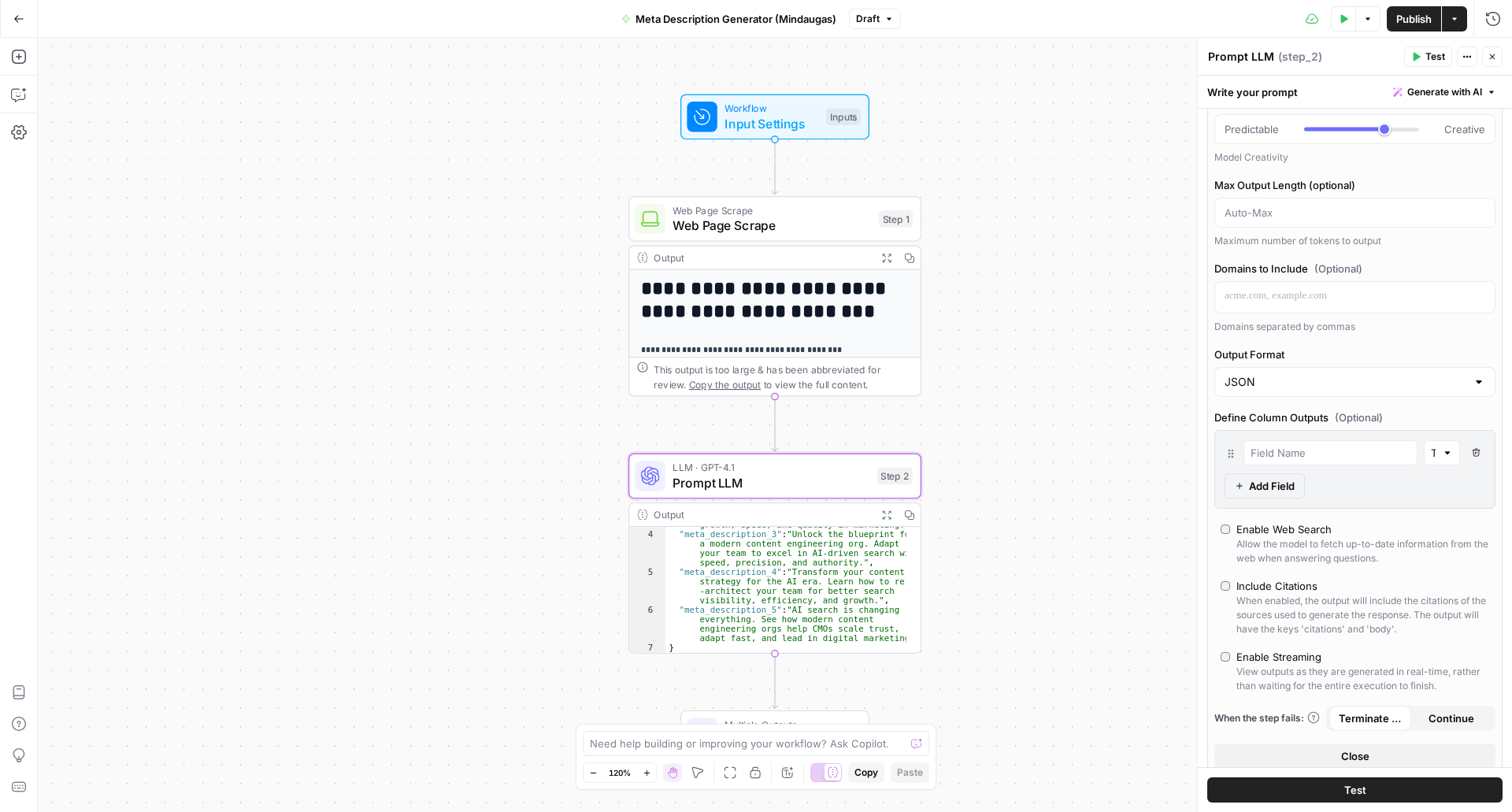
click at [1387, 441] on div at bounding box center [1330, 453] width 174 height 25
click at [1442, 454] on div at bounding box center [1448, 453] width 11 height 16
type input "Text"
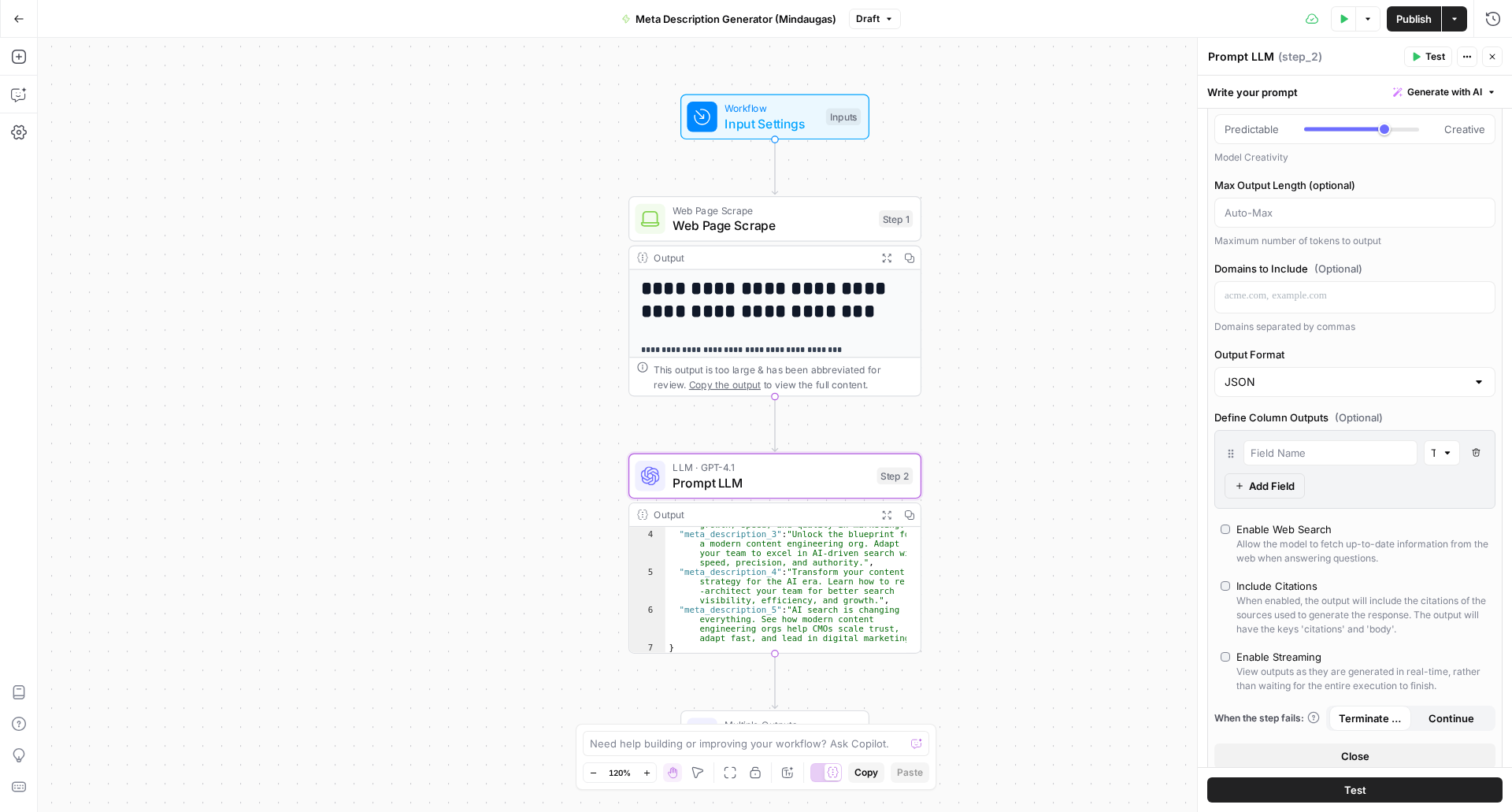
click at [1394, 418] on label "Define Column Outputs (Optional)" at bounding box center [1355, 417] width 281 height 16
click at [1331, 449] on input "text" at bounding box center [1330, 453] width 160 height 16
type input "M"
paste input "Meta description 1"
type input "Meta description 1"
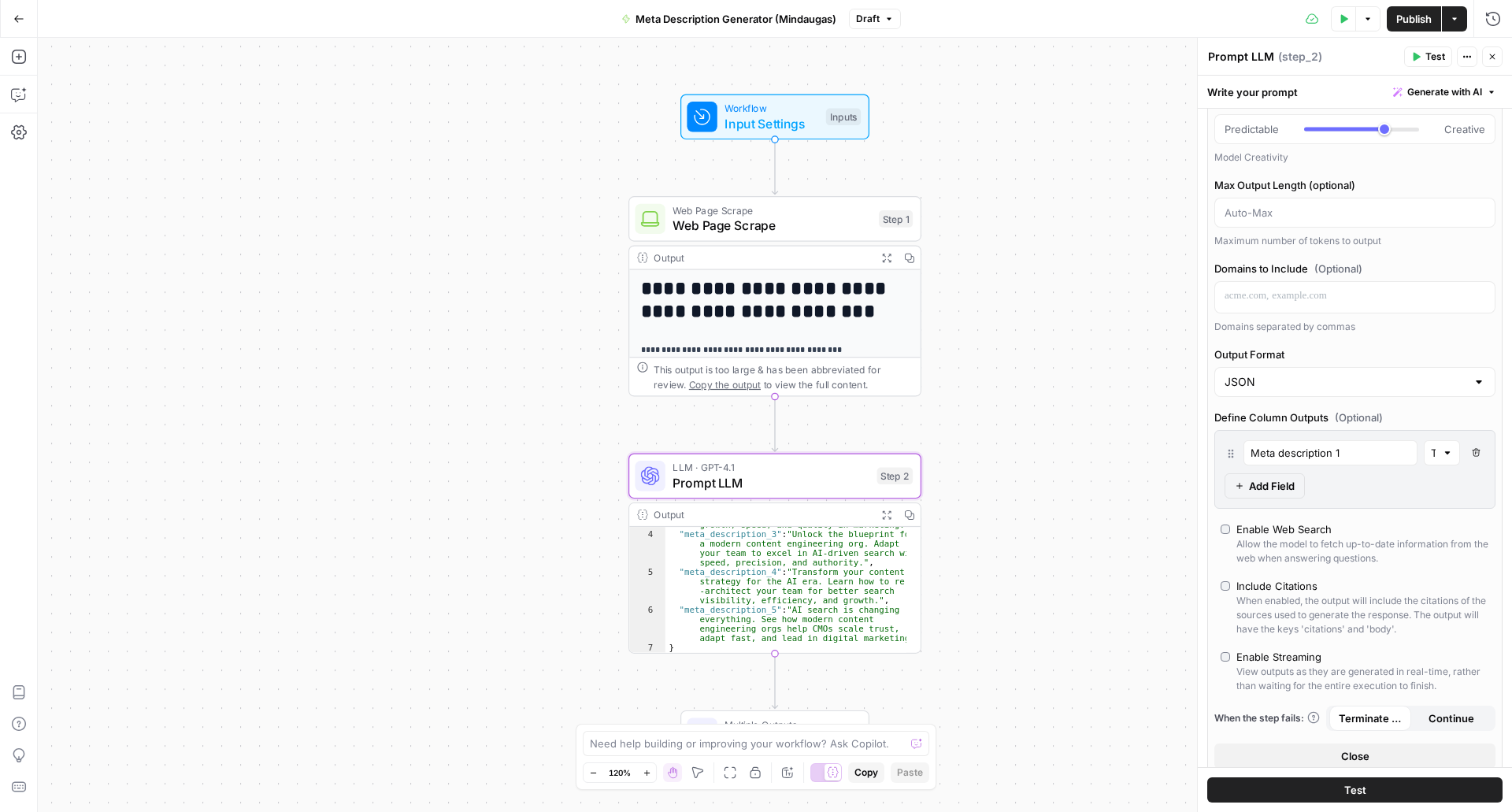
click at [1357, 502] on div "Meta description 1 Text Delete Field Add Field" at bounding box center [1355, 470] width 281 height 79
click at [1286, 499] on div "Meta description 1 Text Delete Field Add Field" at bounding box center [1355, 470] width 281 height 79
click at [1283, 488] on span "Add Field" at bounding box center [1272, 486] width 46 height 16
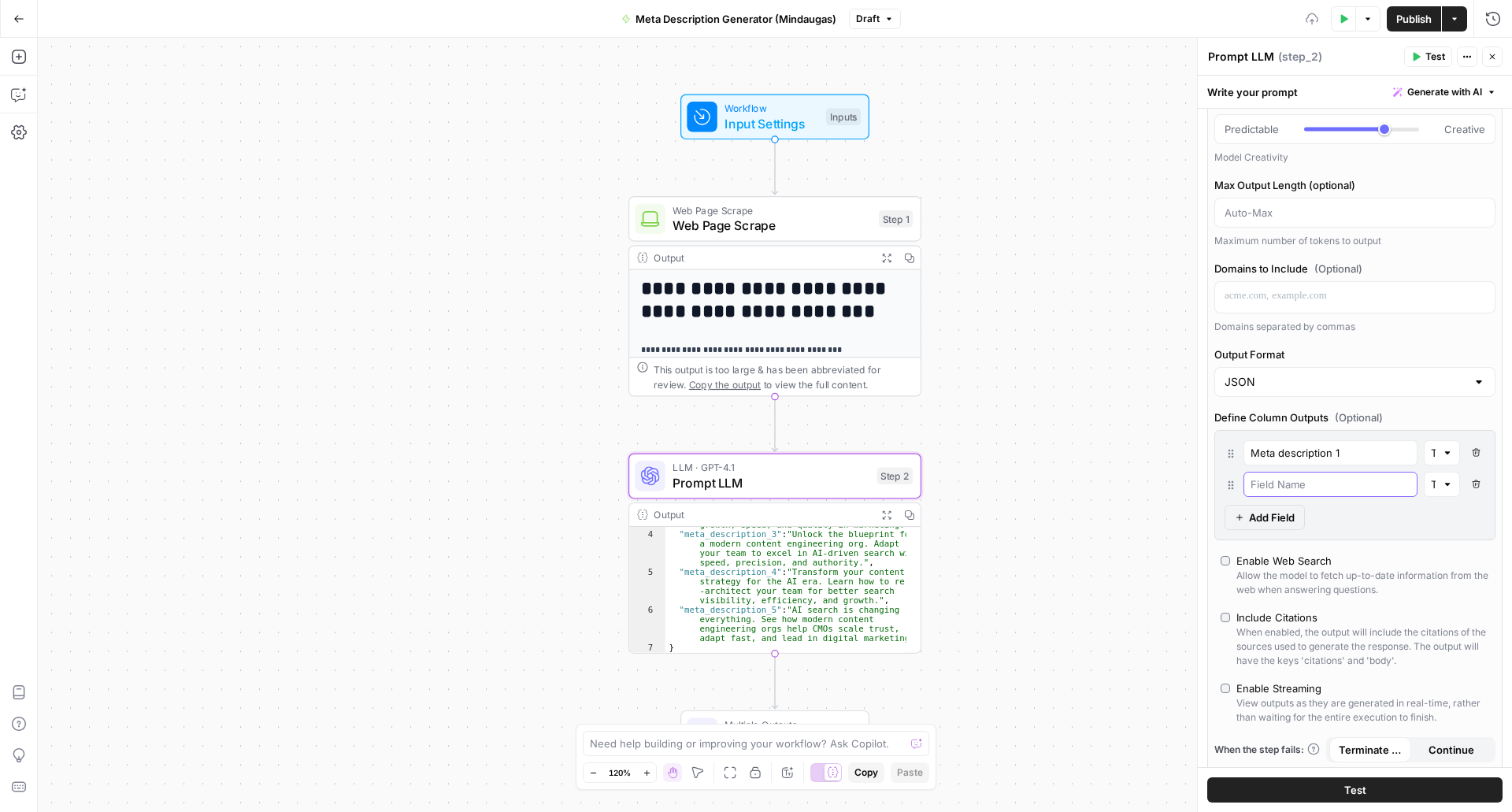
click at [1283, 488] on input "text" at bounding box center [1330, 484] width 160 height 16
paste input "Meta description 1"
type input "Meta description 2"
click at [1261, 514] on span "Add Field" at bounding box center [1272, 517] width 46 height 16
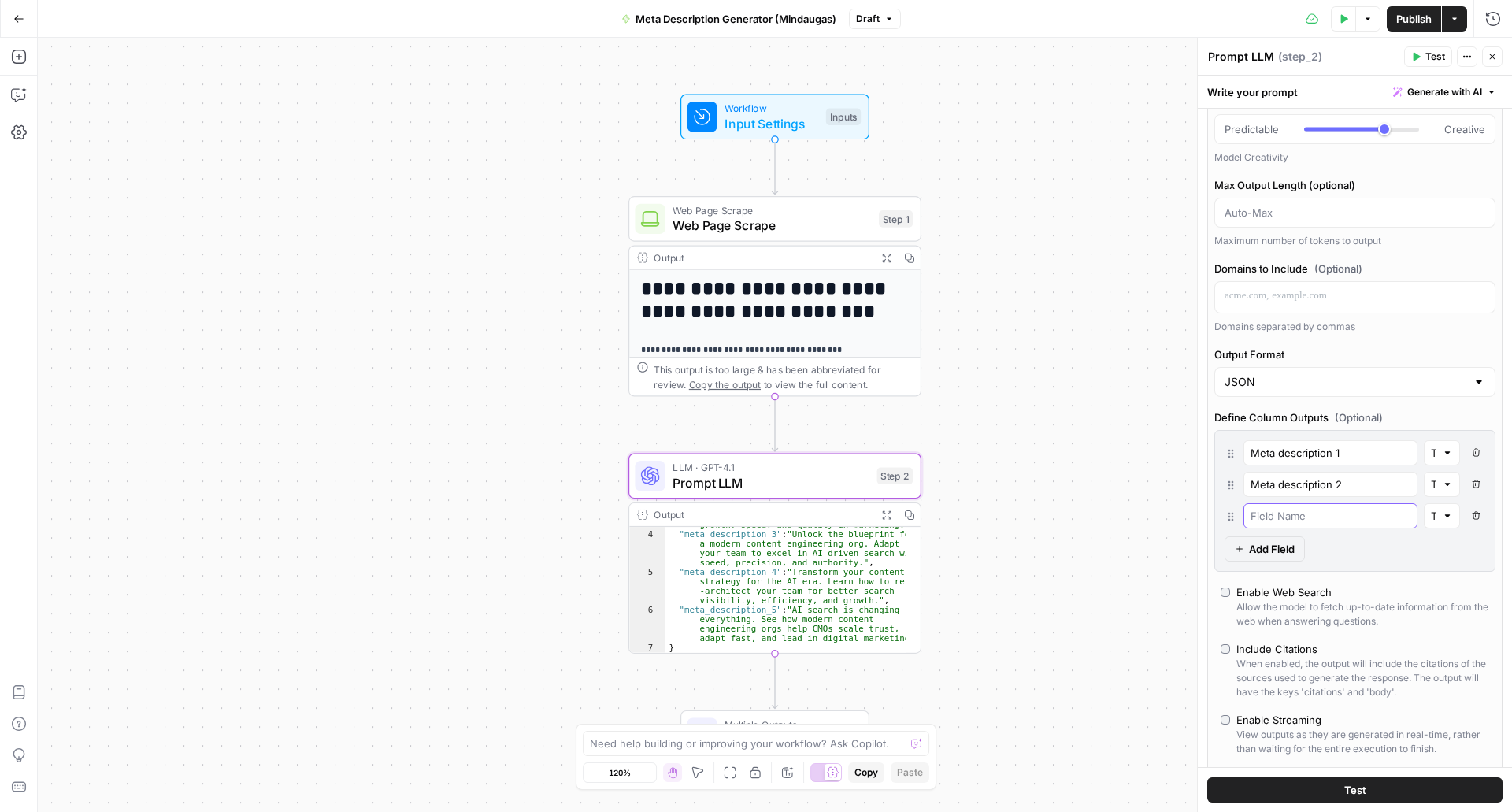
click at [1278, 510] on input "text" at bounding box center [1330, 516] width 160 height 16
paste input "Meta description 1"
type input "Meta description 3"
click at [1268, 552] on span "Add Field" at bounding box center [1272, 549] width 46 height 16
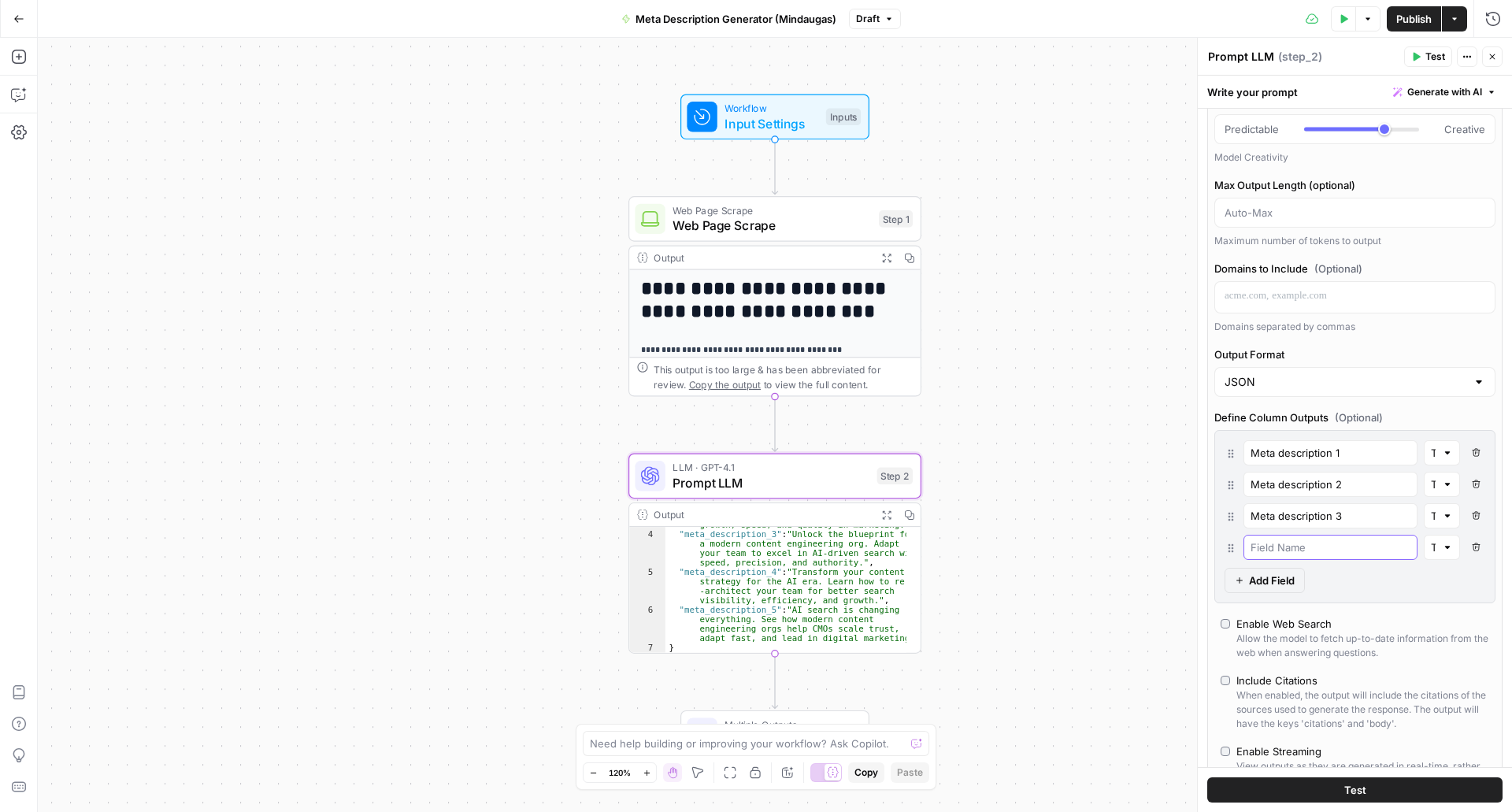
click at [1280, 546] on input "text" at bounding box center [1330, 547] width 160 height 16
paste input "Meta description 1"
type input "Meta description 4"
click at [1231, 581] on button "Add Field" at bounding box center [1265, 581] width 80 height 25
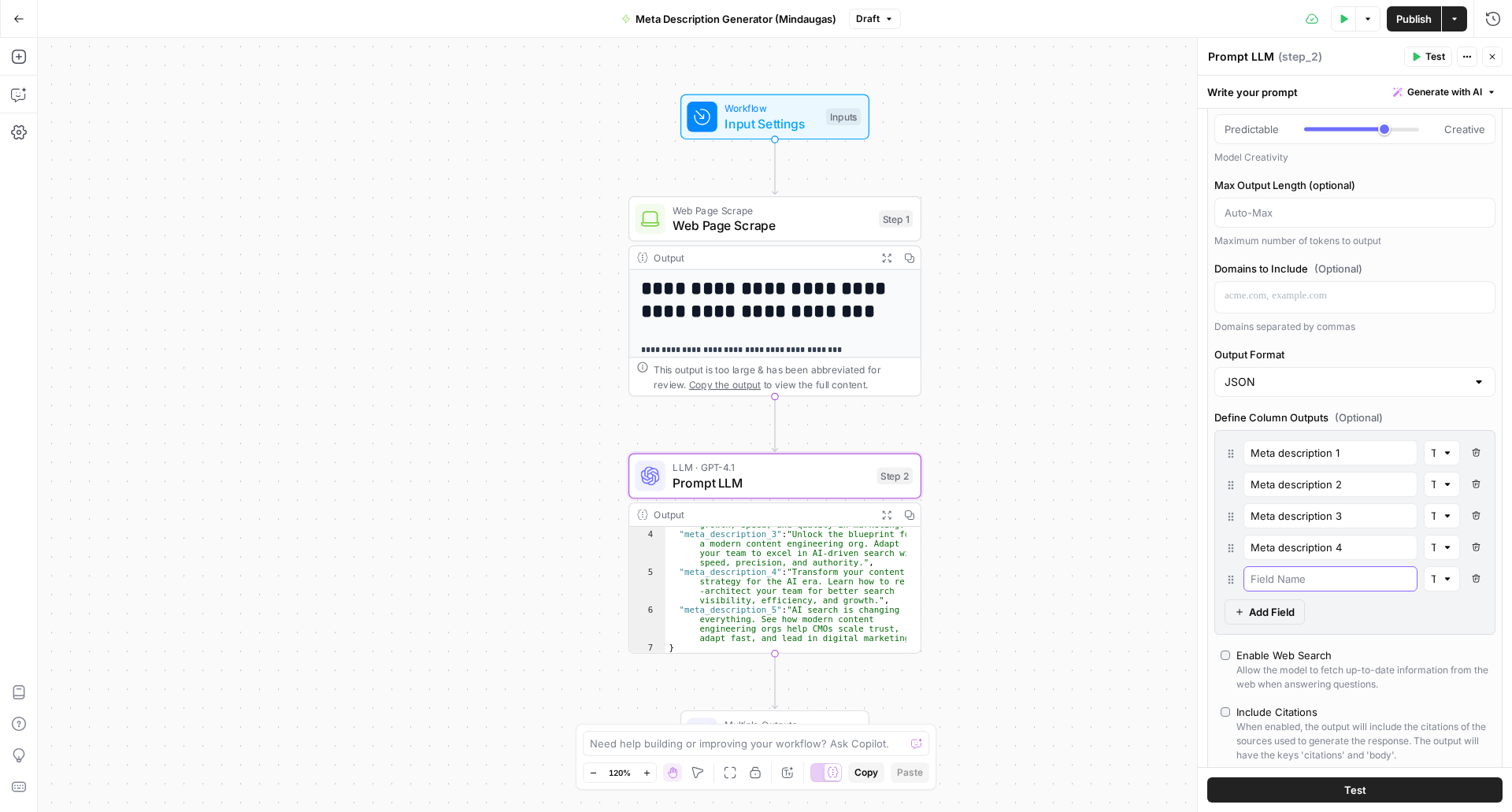
click at [1284, 572] on input "text" at bounding box center [1330, 579] width 160 height 16
paste input "Meta description 1"
type input "Meta description 5"
click at [1442, 579] on div at bounding box center [1448, 579] width 11 height 16
click at [1365, 616] on div "Meta description 1 Text Delete Field Meta description 2 Text Delete Field Meta …" at bounding box center [1355, 533] width 281 height 205
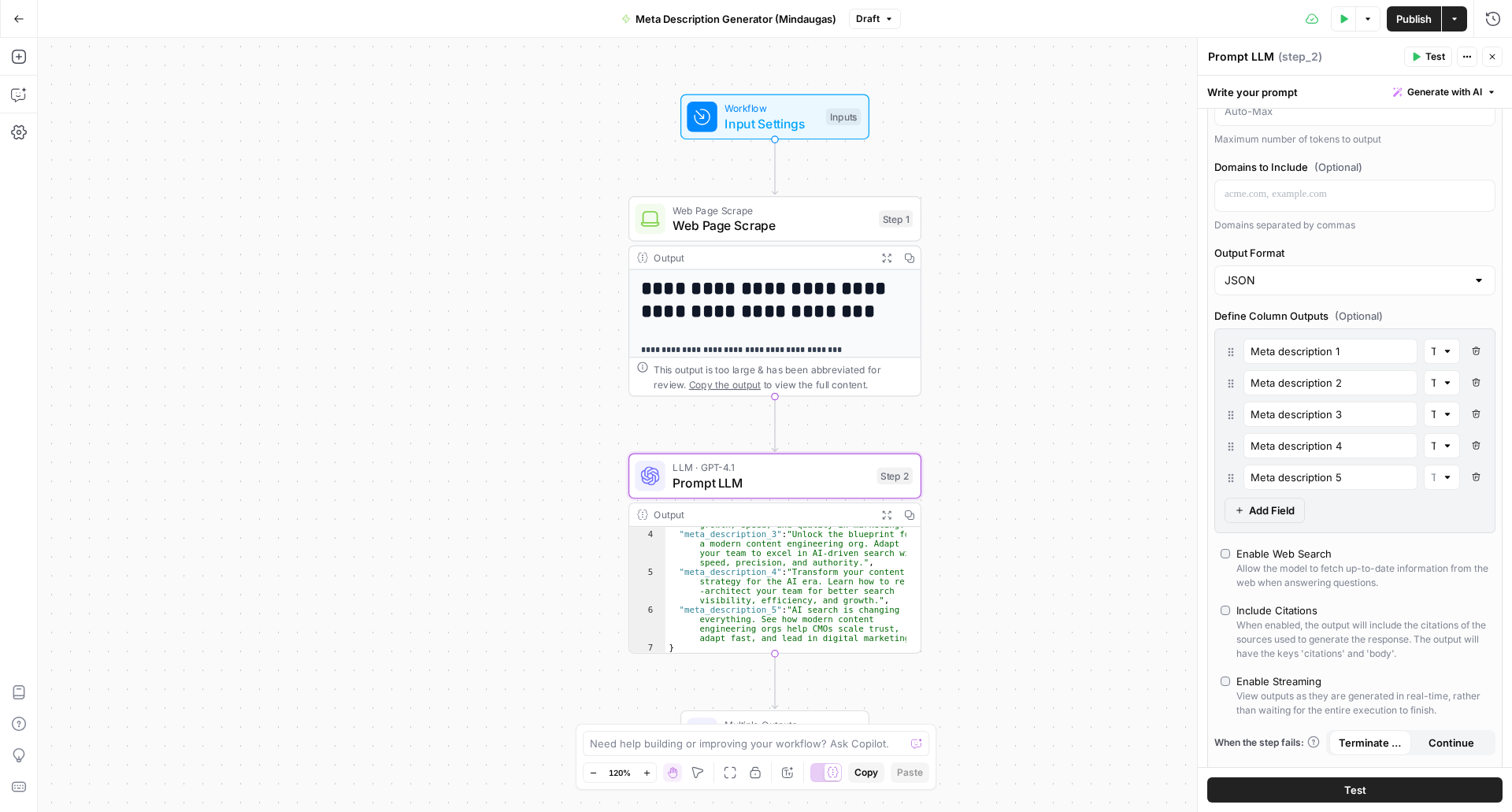
scroll to position [135, 0]
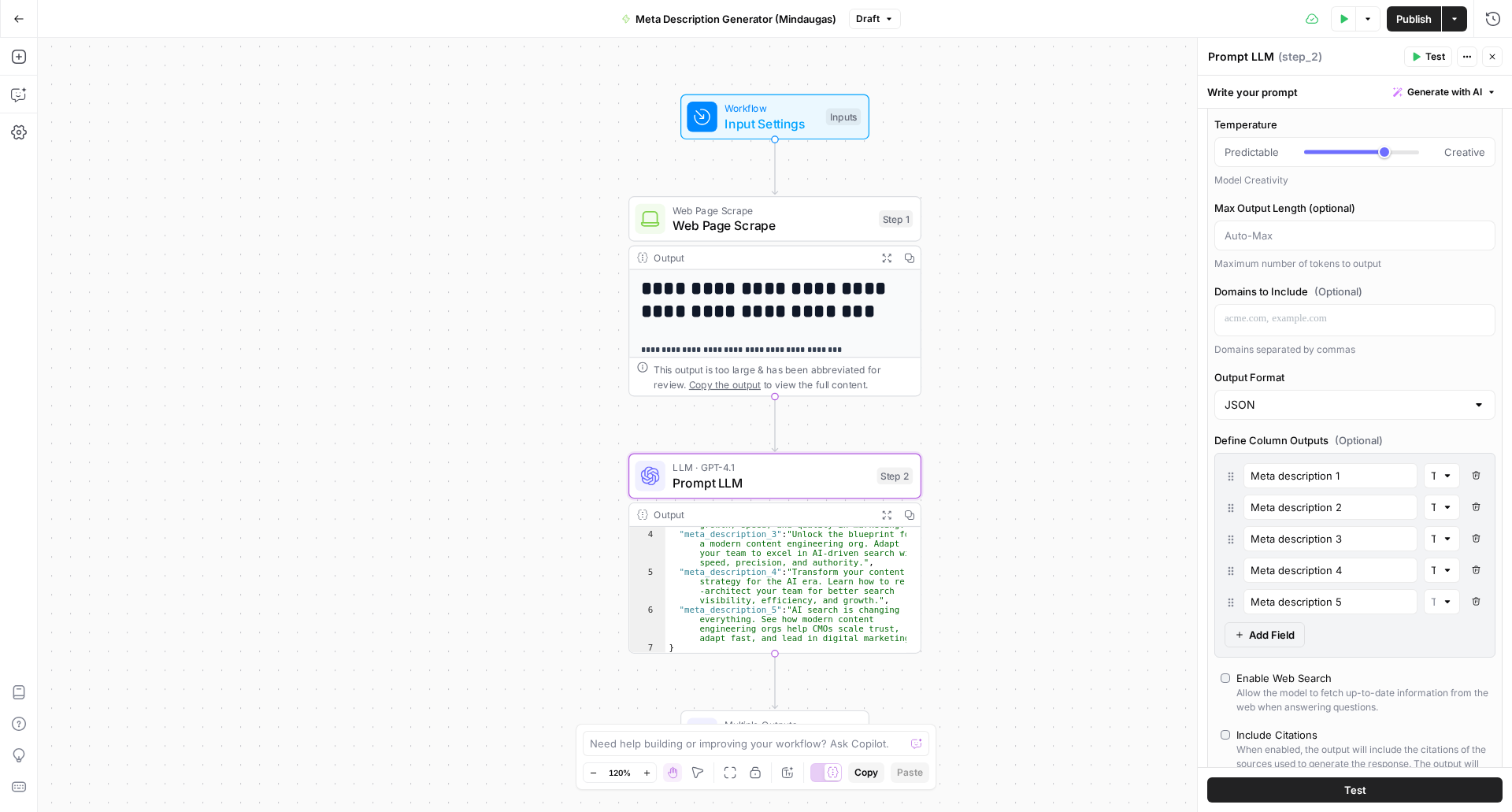
click at [1372, 778] on button "Test" at bounding box center [1355, 789] width 295 height 25
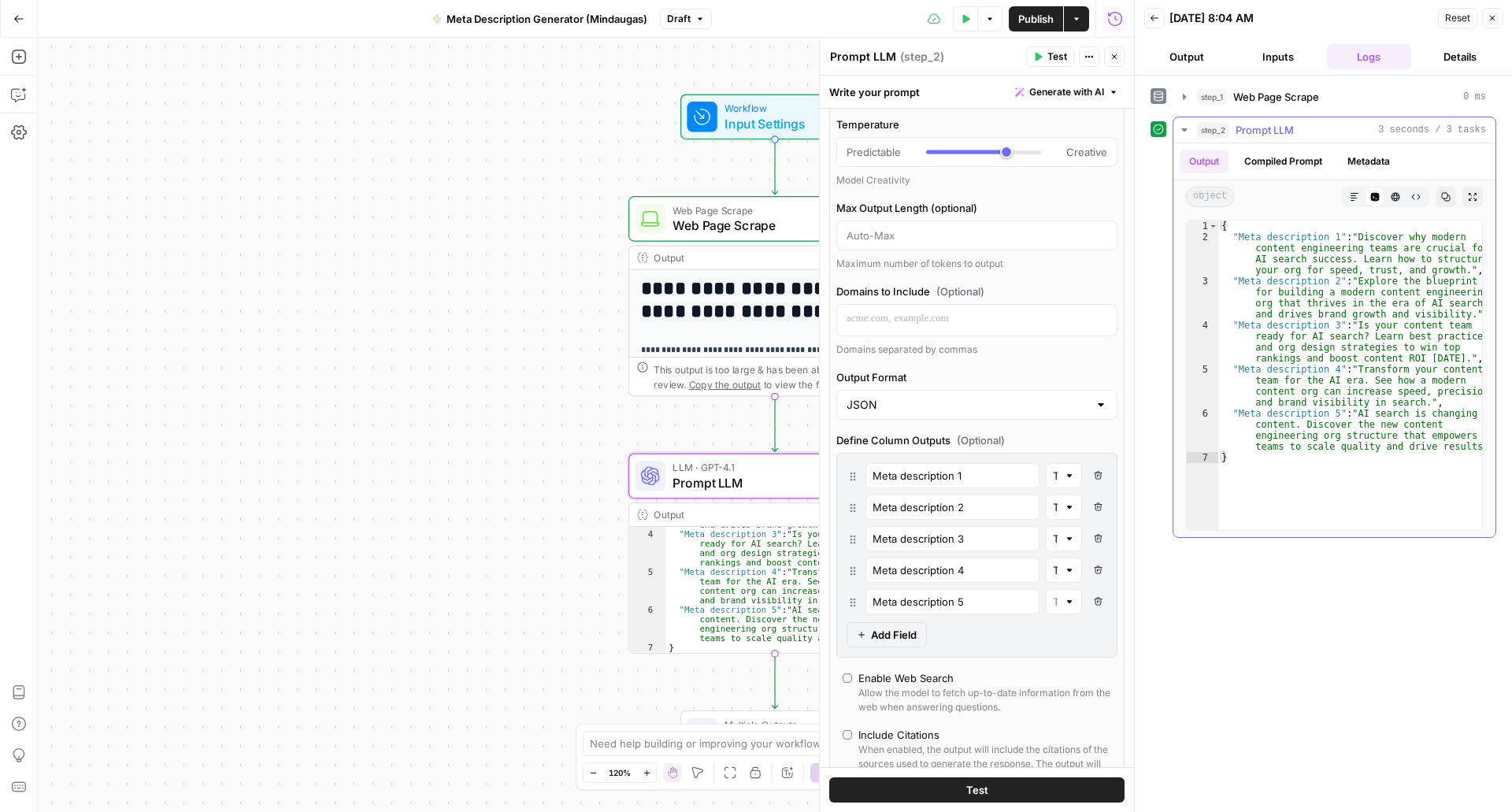
click at [1312, 167] on button "Compiled Prompt" at bounding box center [1283, 161] width 97 height 24
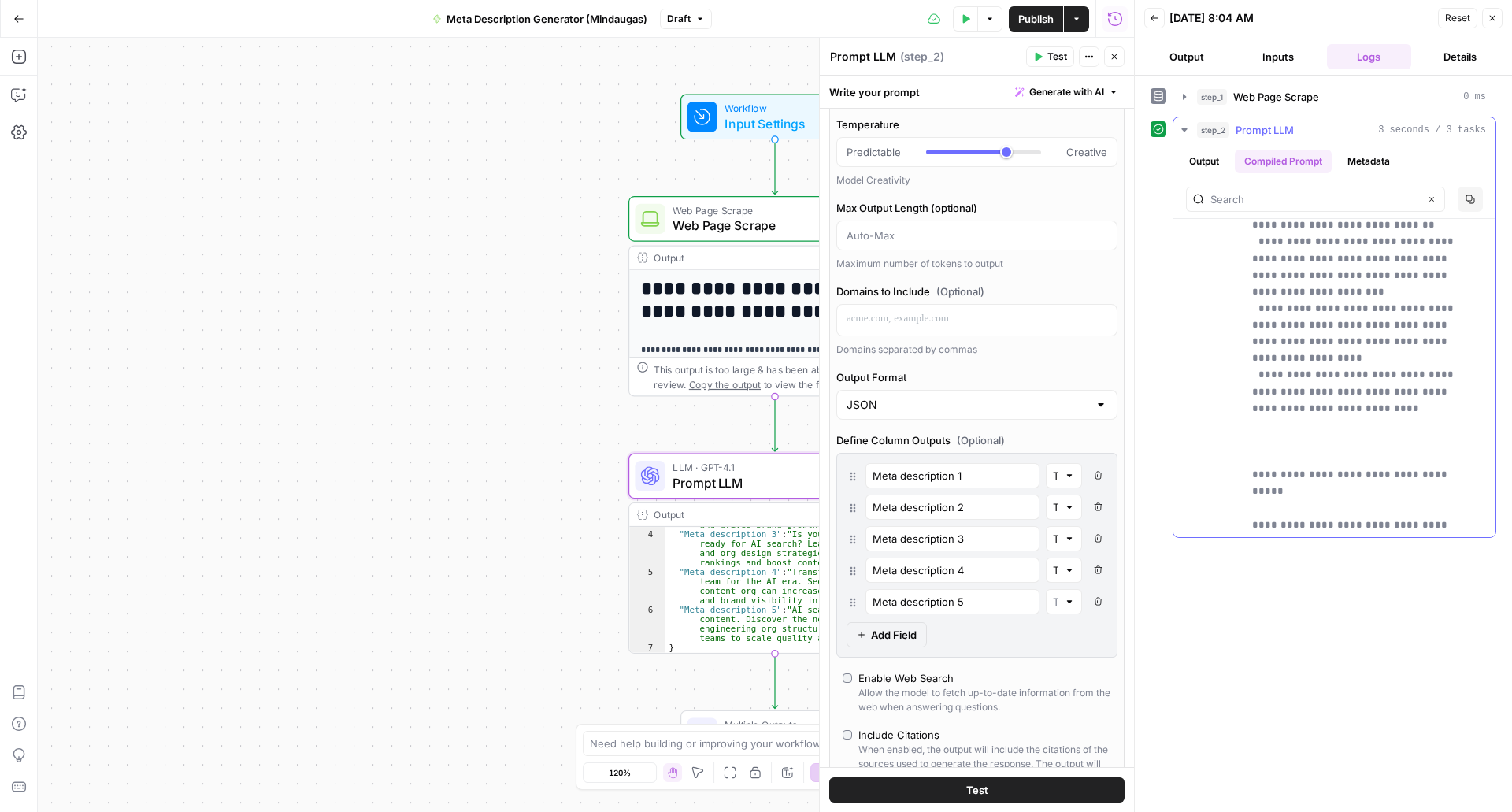
scroll to position [1024, 0]
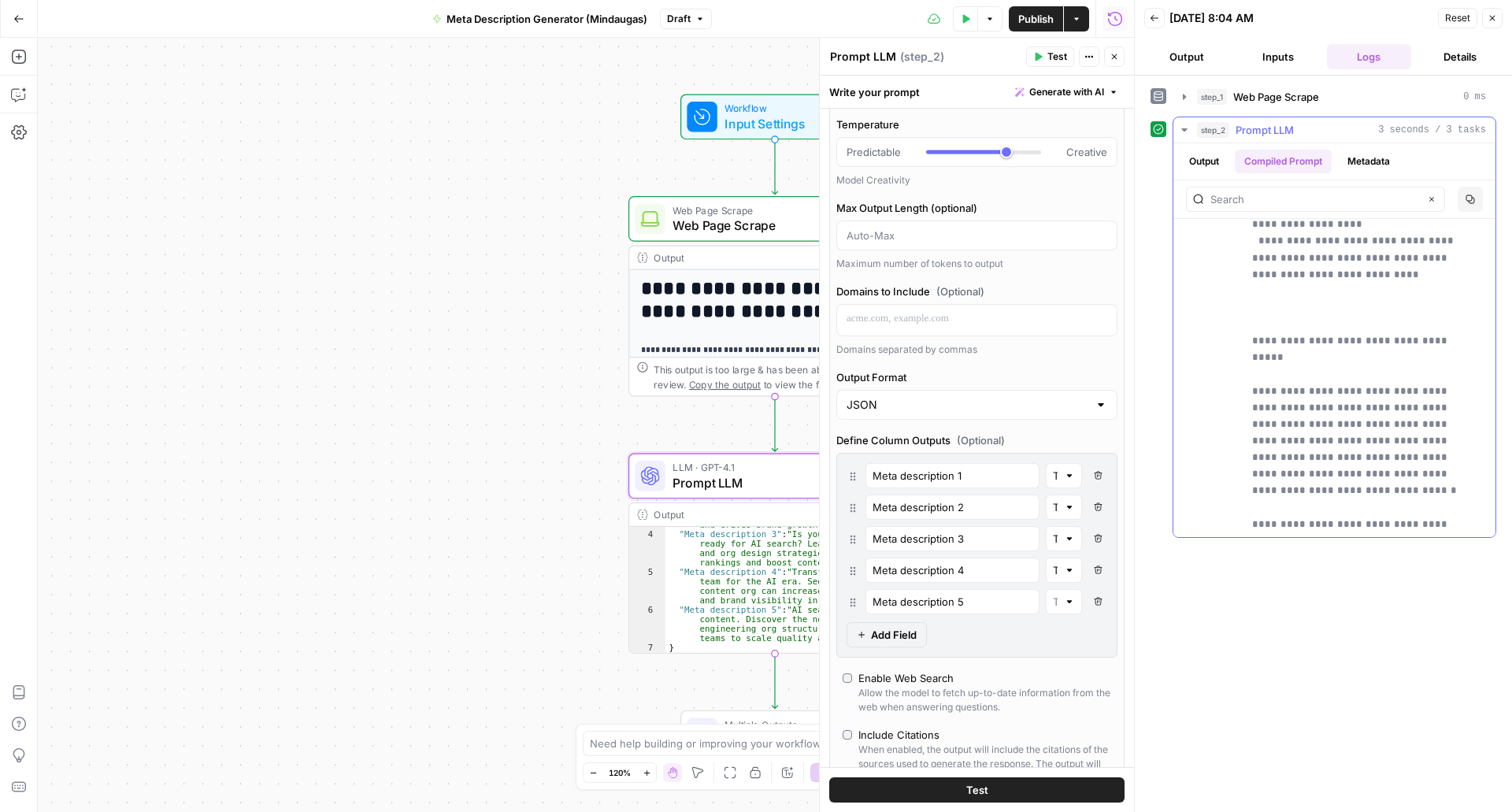
click at [1375, 155] on button "Metadata" at bounding box center [1368, 161] width 61 height 24
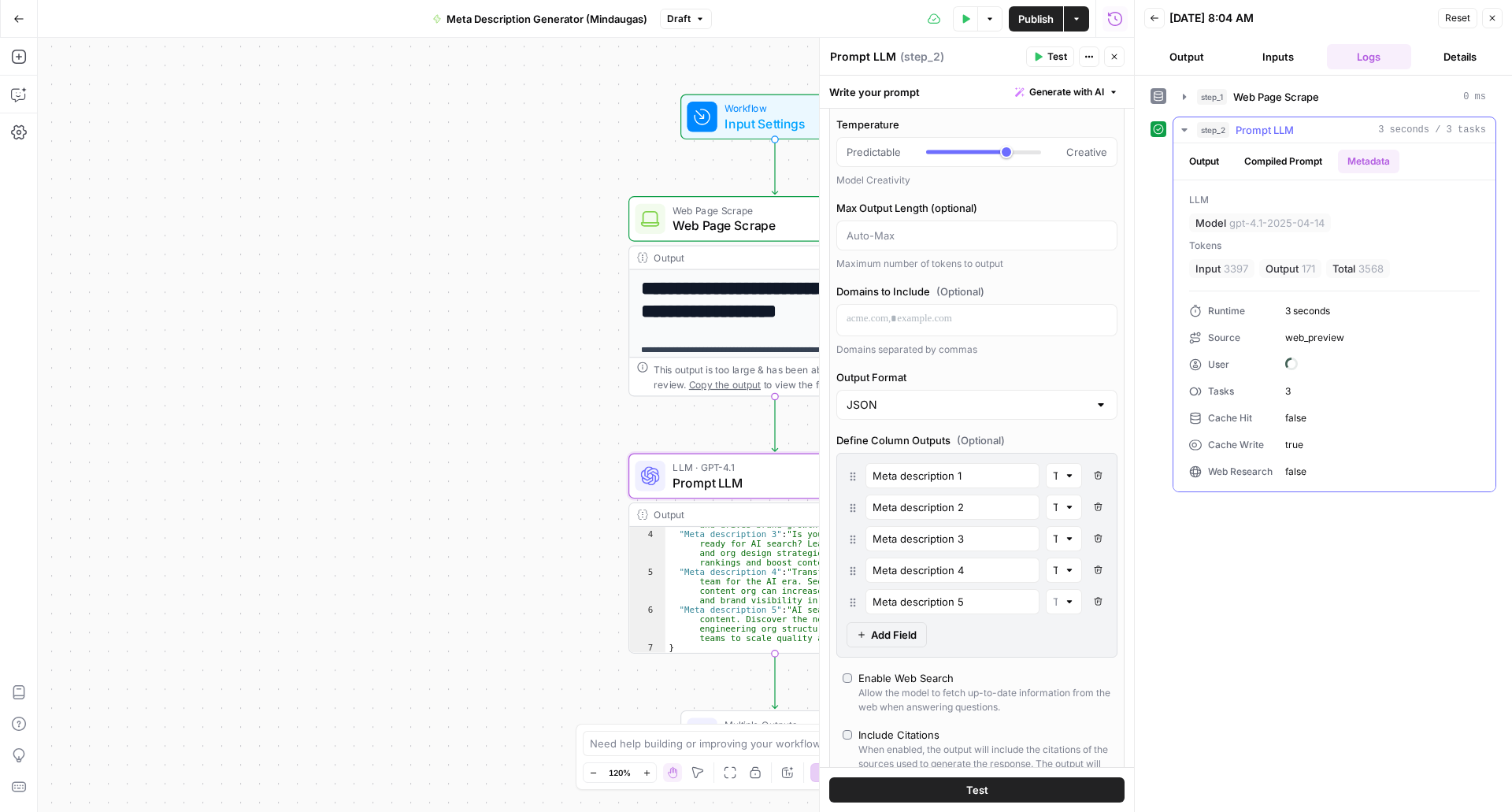
scroll to position [0, 0]
click at [1208, 155] on button "Output" at bounding box center [1204, 161] width 49 height 24
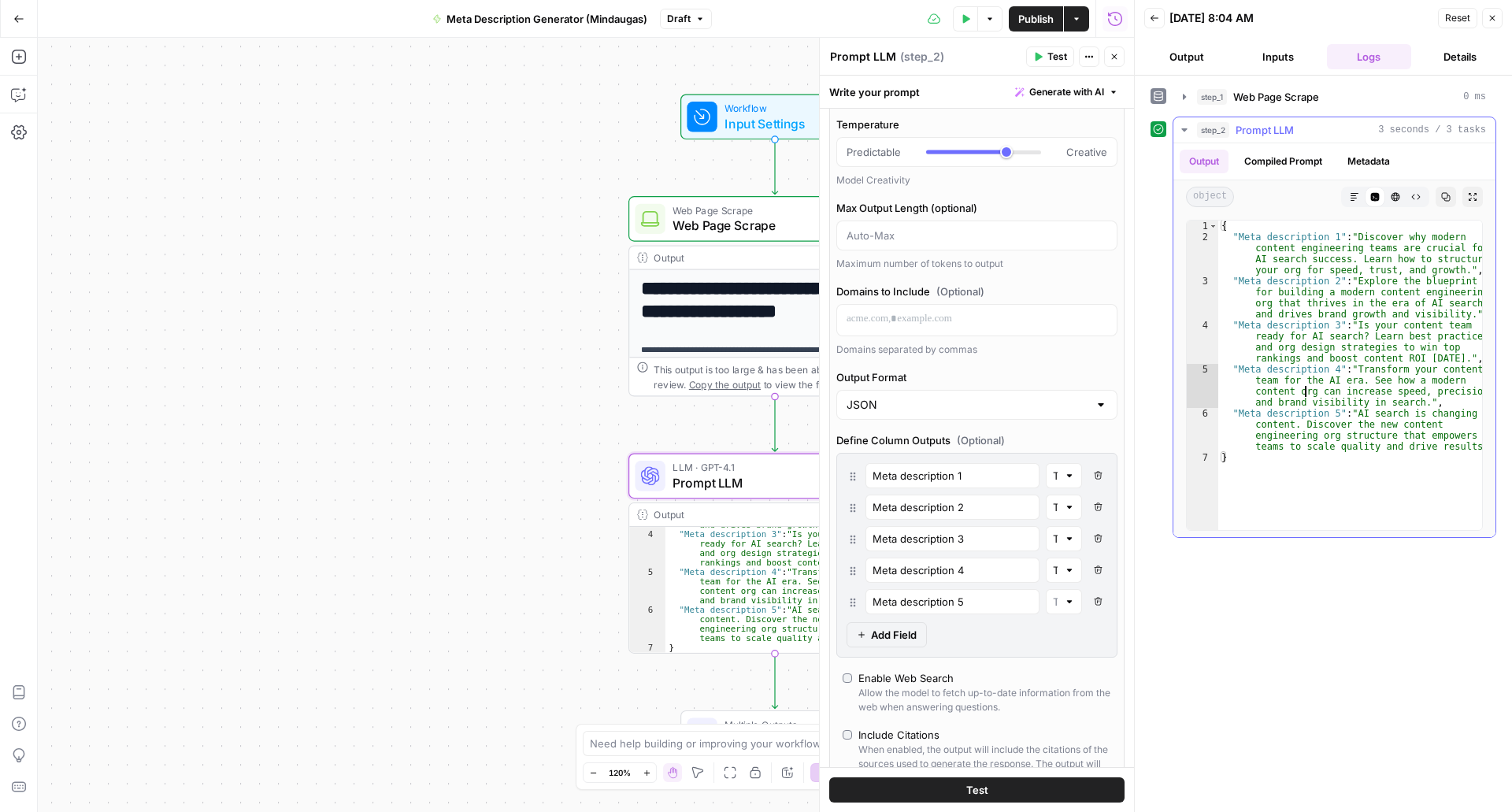
click at [1304, 396] on div "{ "Meta description 1" : "Discover why modern content engineering teams are cru…" at bounding box center [1350, 386] width 263 height 331
click at [1302, 442] on div "{ "Meta description 1" : "Discover why modern content engineering teams are cru…" at bounding box center [1350, 386] width 263 height 331
click at [1318, 499] on div "{ "Meta description 1" : "Discover why modern content engineering teams are cru…" at bounding box center [1350, 386] width 263 height 331
type textarea "*"
click at [1275, 61] on button "Inputs" at bounding box center [1279, 56] width 85 height 25
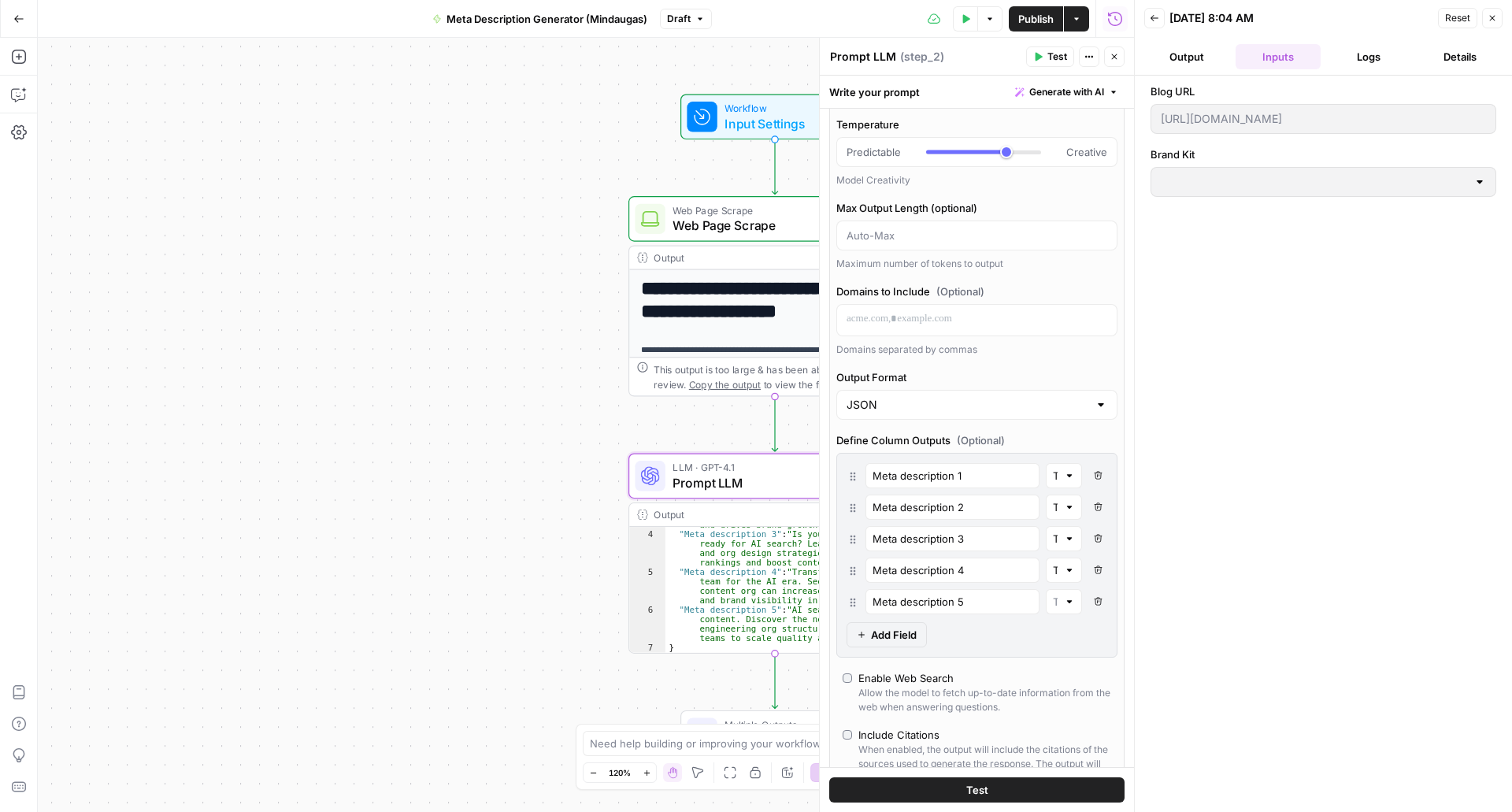
type input "AirOps"
click at [1199, 66] on button "Output" at bounding box center [1186, 56] width 85 height 25
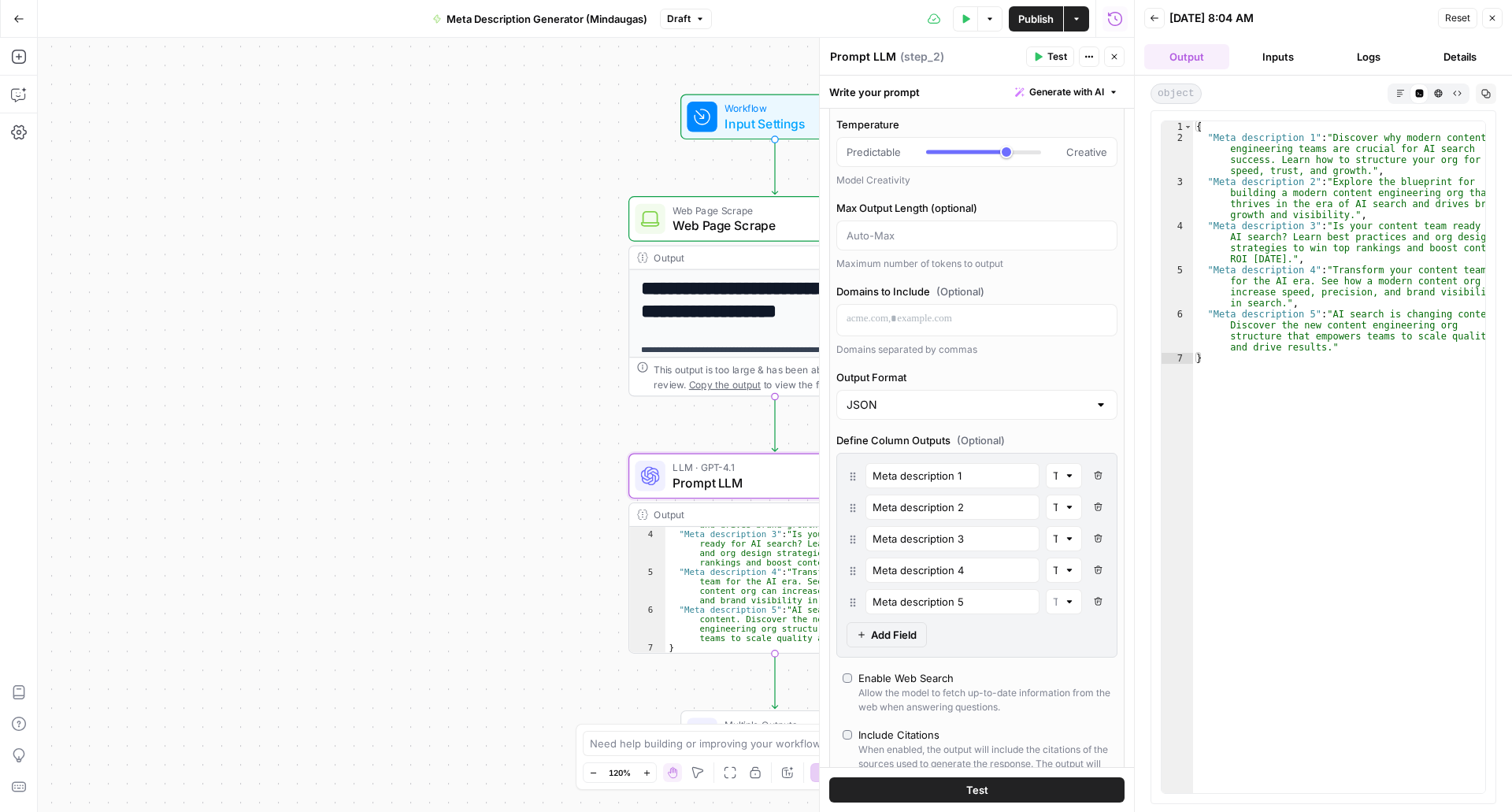
click at [961, 464] on div "Meta description 1" at bounding box center [952, 475] width 174 height 25
click at [981, 523] on div "Meta description 1 Text Delete Field Meta description 2 Text Delete Field Meta …" at bounding box center [977, 538] width 261 height 151
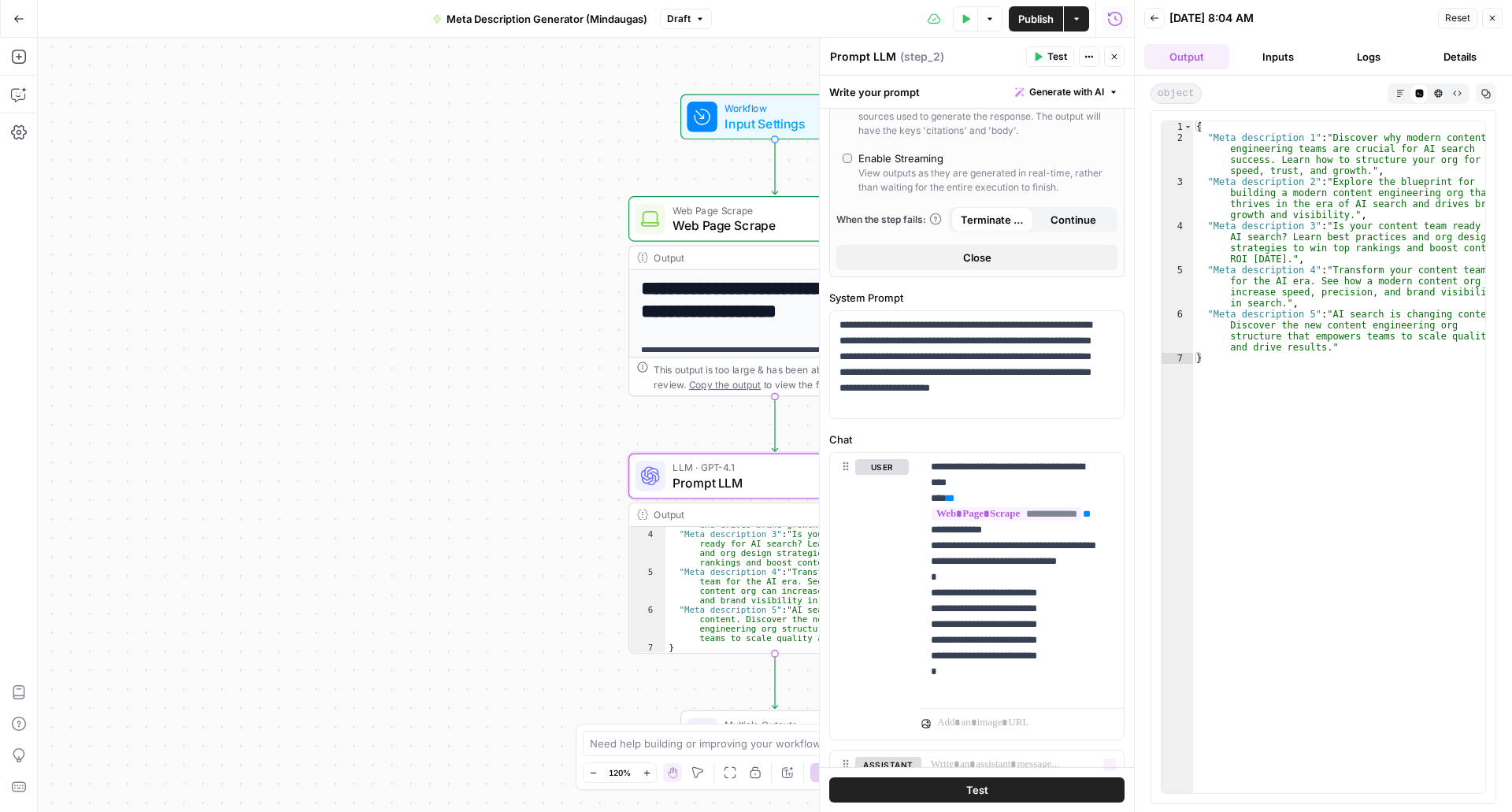
scroll to position [607, 0]
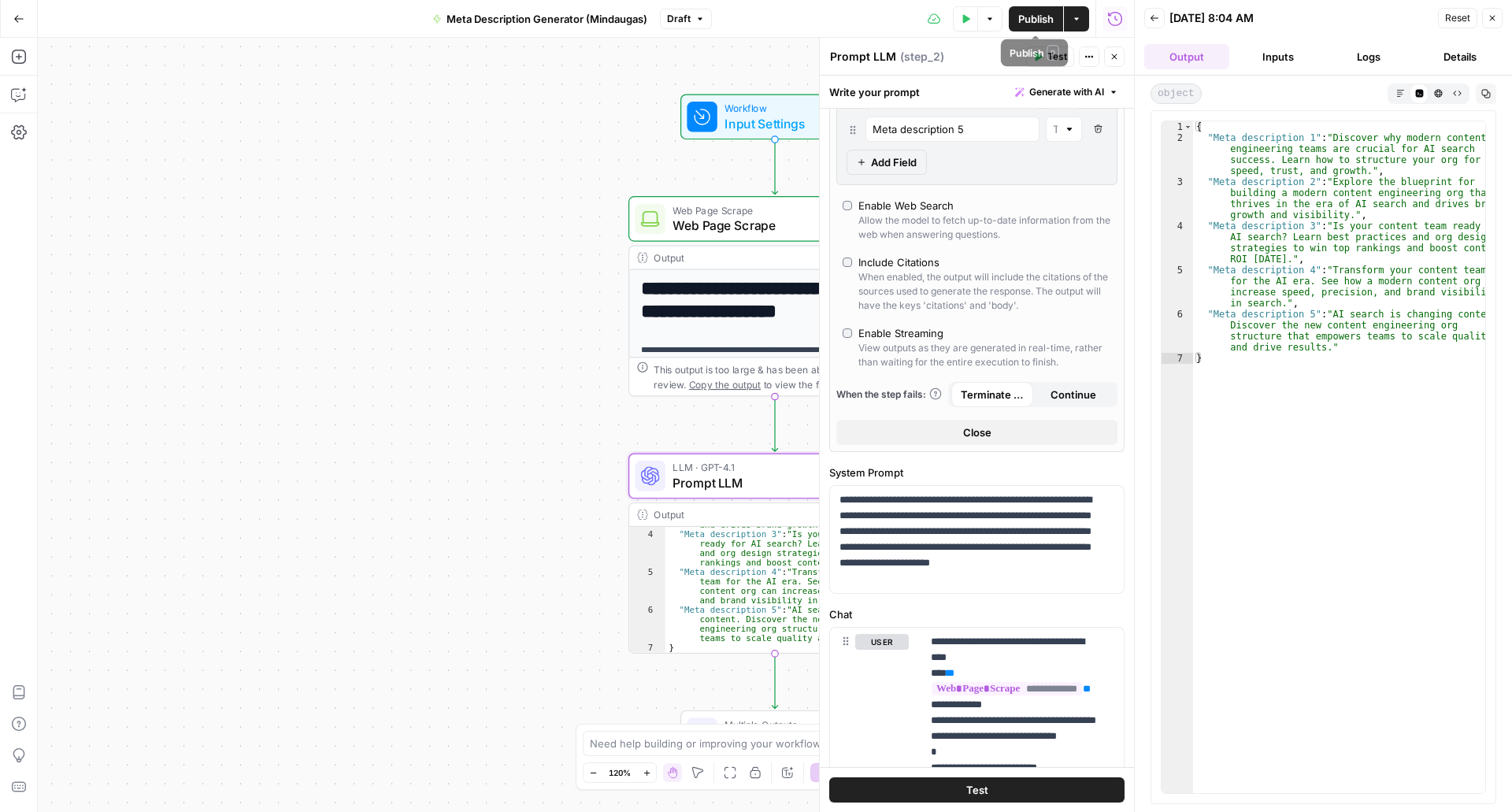
click at [1047, 17] on span "Publish" at bounding box center [1036, 19] width 36 height 16
click at [1498, 24] on button "Close" at bounding box center [1493, 18] width 21 height 21
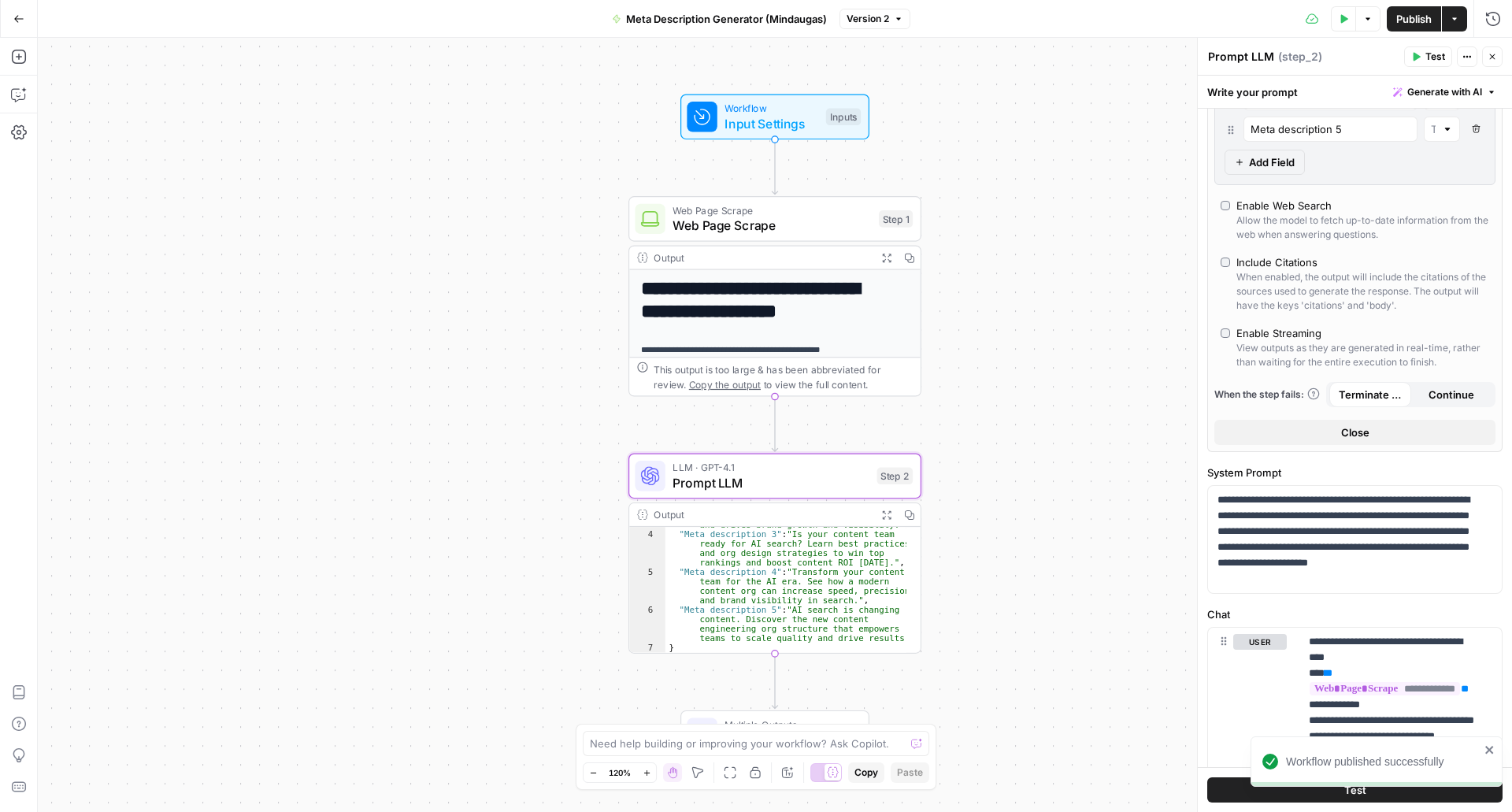
click at [1024, 439] on div "**********" at bounding box center [774, 424] width 1474 height 774
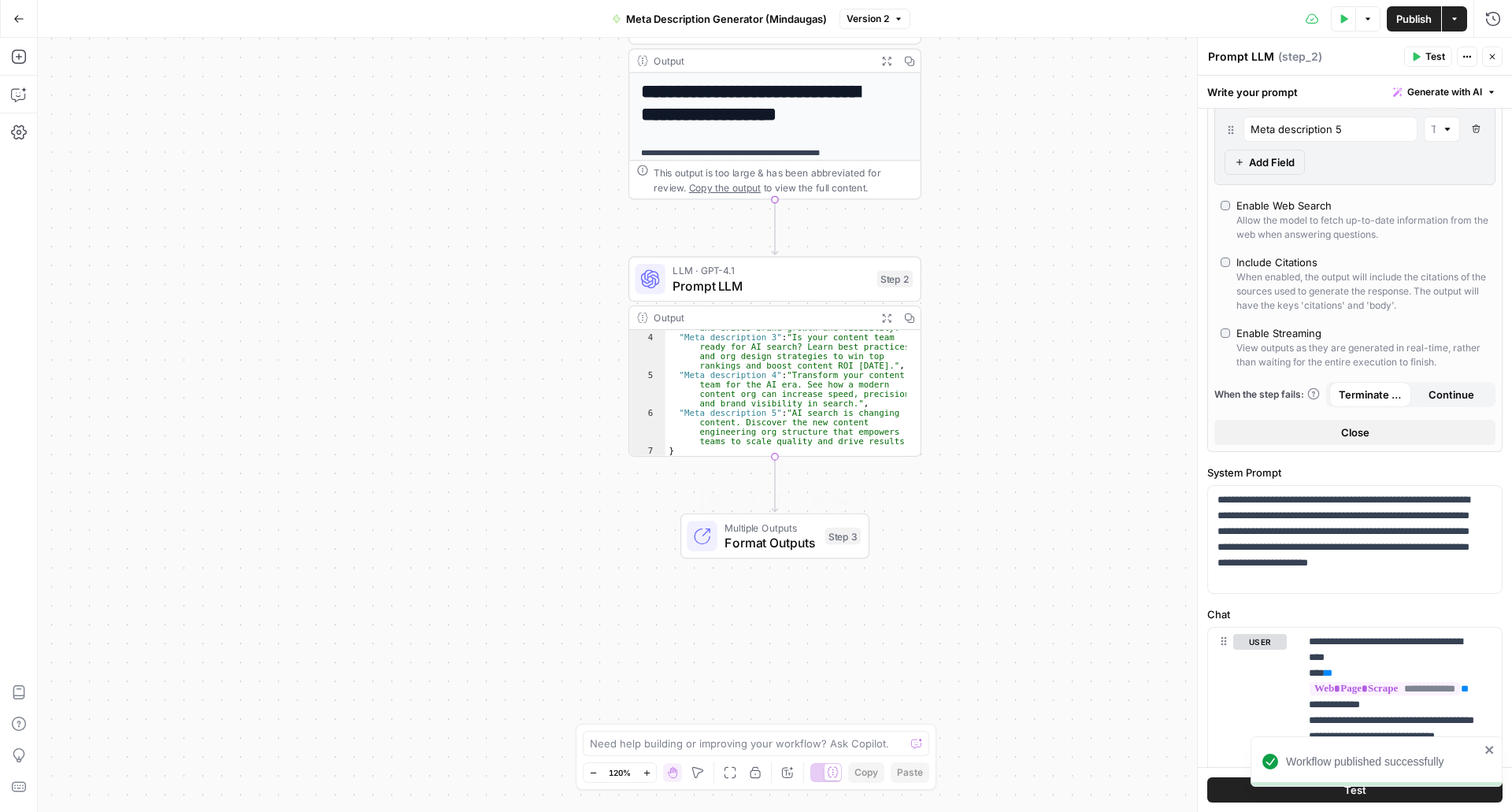
click at [752, 543] on span "Format Outputs" at bounding box center [771, 543] width 93 height 19
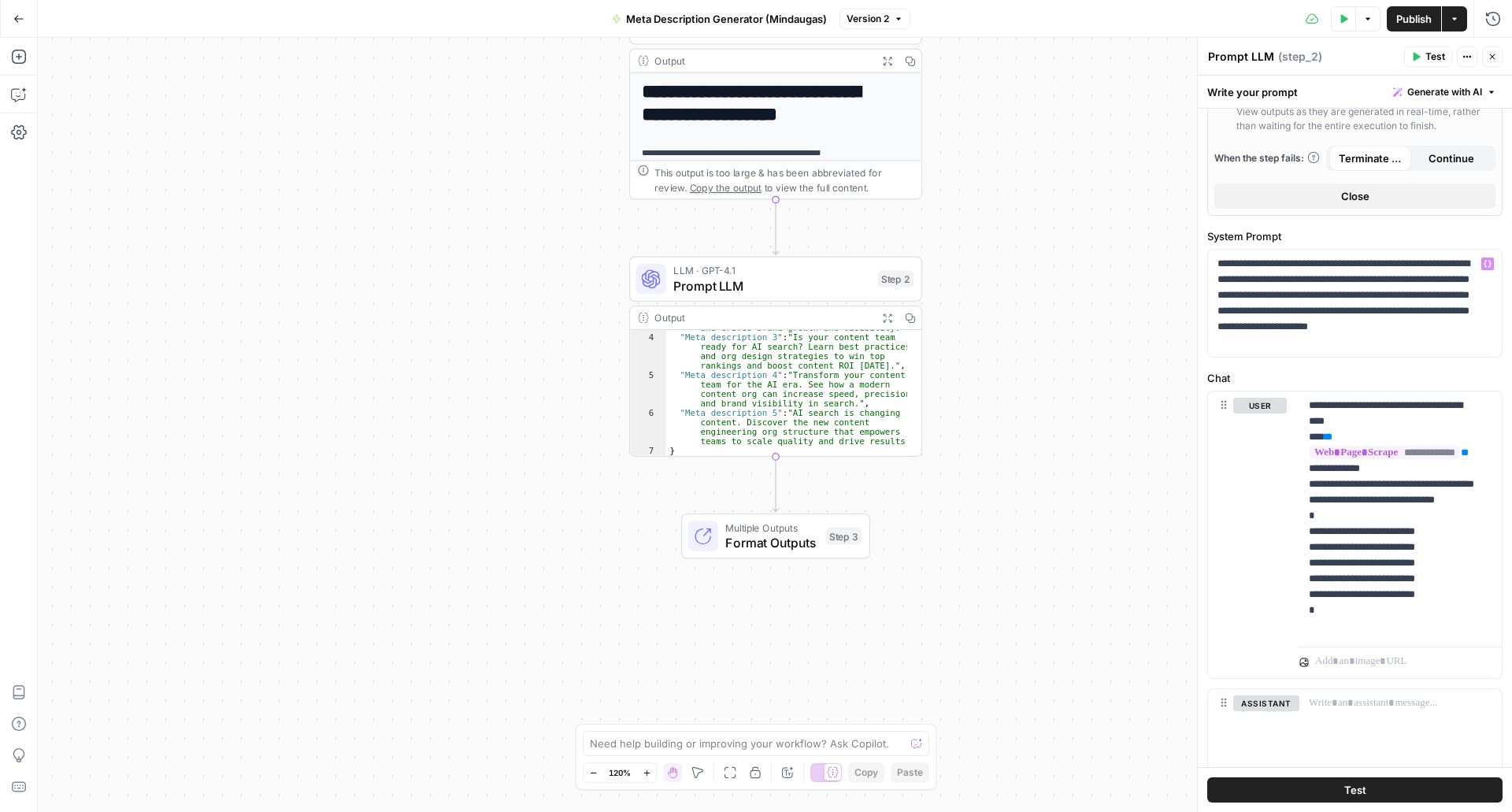
scroll to position [922, 0]
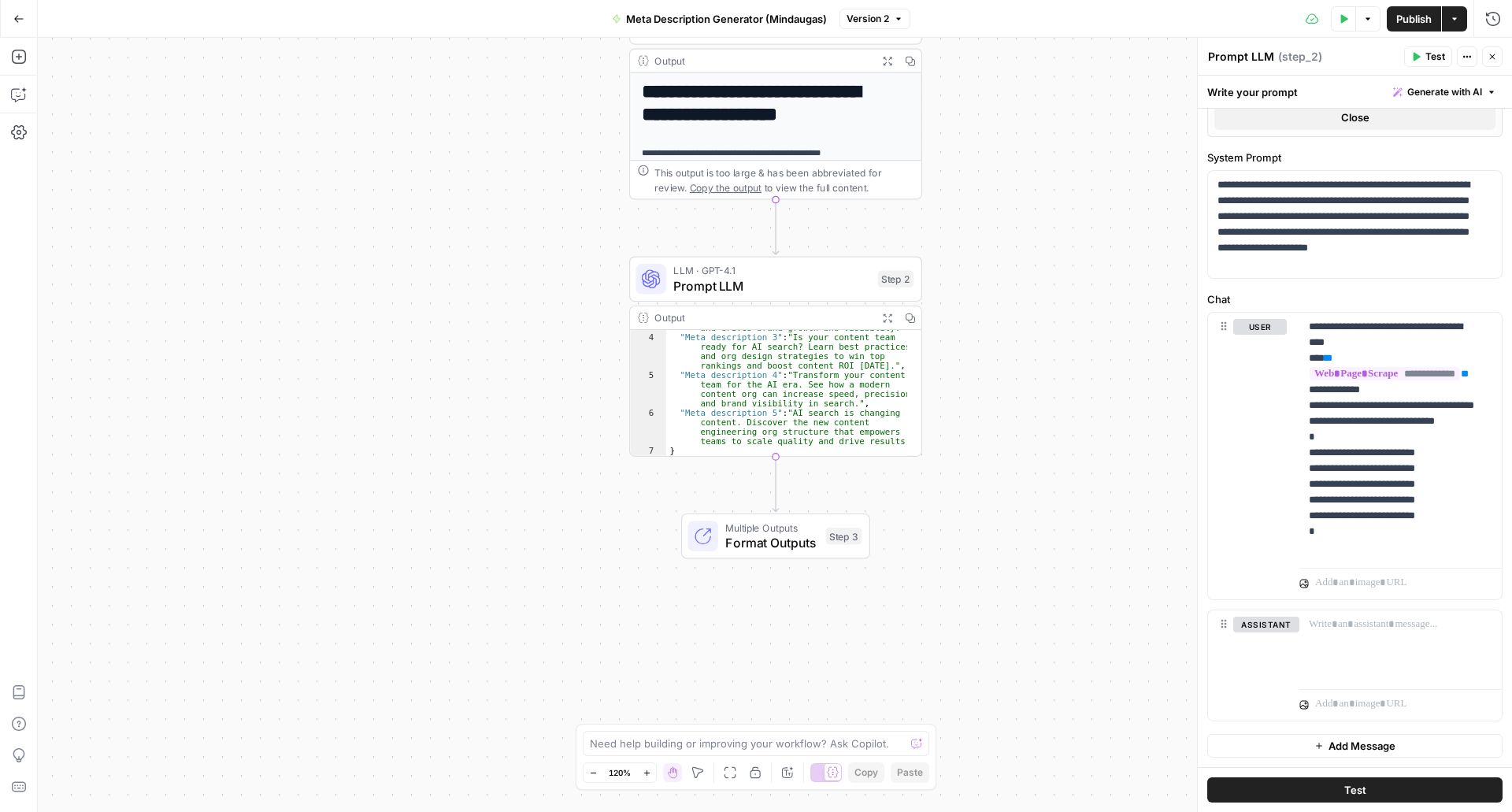
click at [760, 536] on span "Format Outputs" at bounding box center [772, 543] width 93 height 19
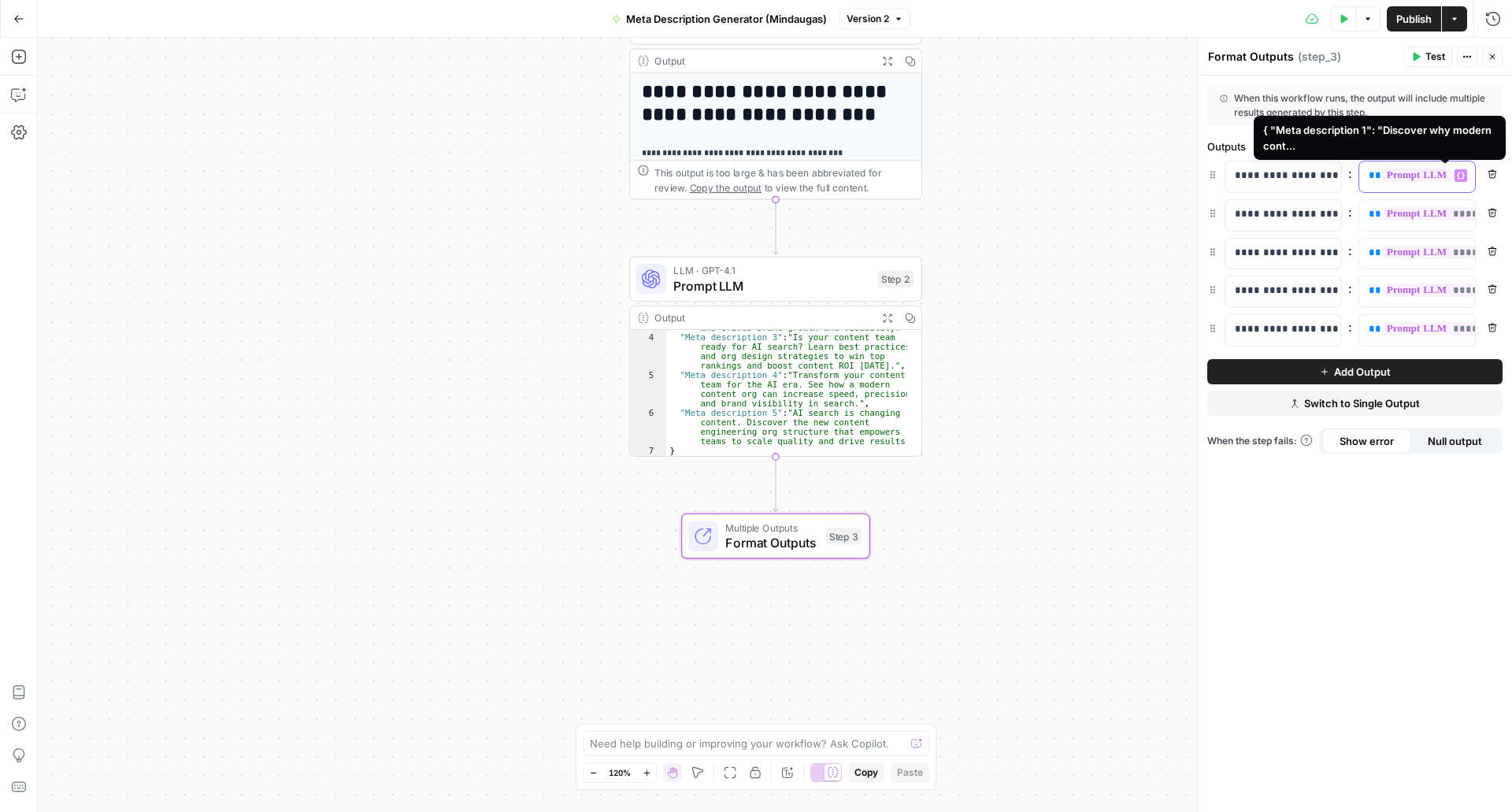
click at [1387, 173] on span "**********" at bounding box center [1457, 175] width 151 height 13
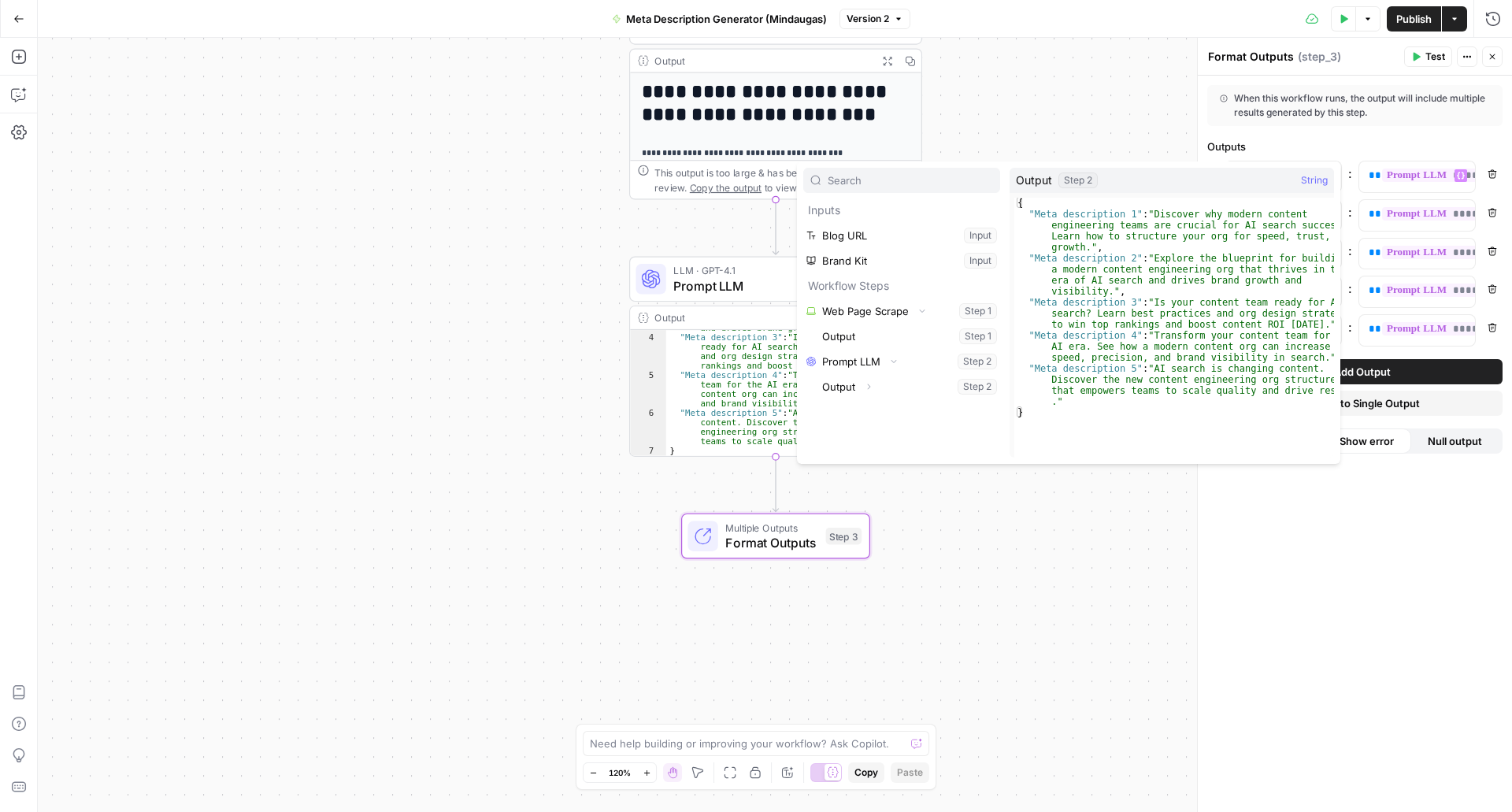
click at [911, 382] on button "Select variable Output" at bounding box center [910, 387] width 182 height 25
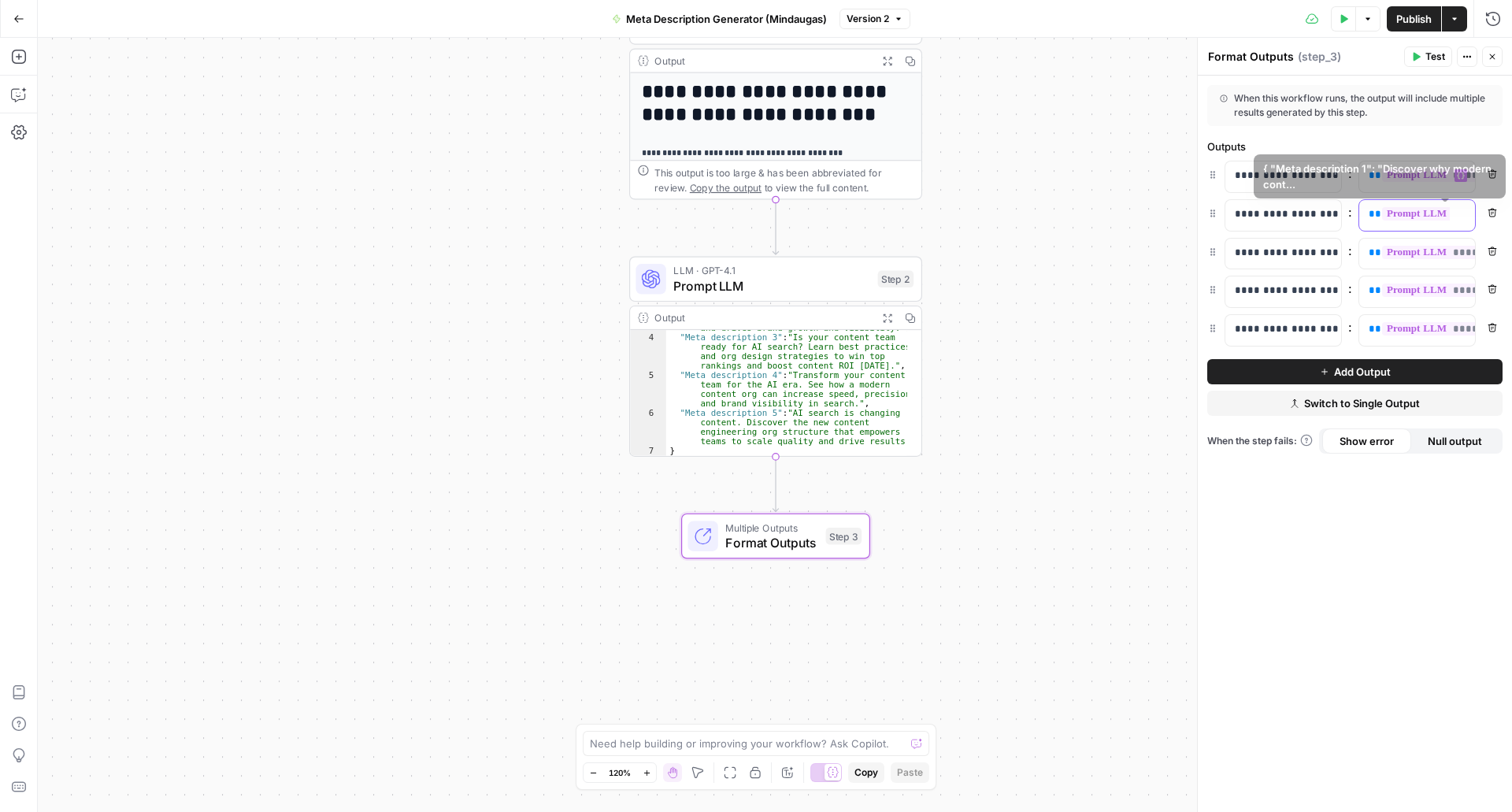
click at [1391, 204] on div "**********" at bounding box center [1405, 215] width 90 height 31
click at [1462, 213] on icon "button" at bounding box center [1461, 215] width 8 height 8
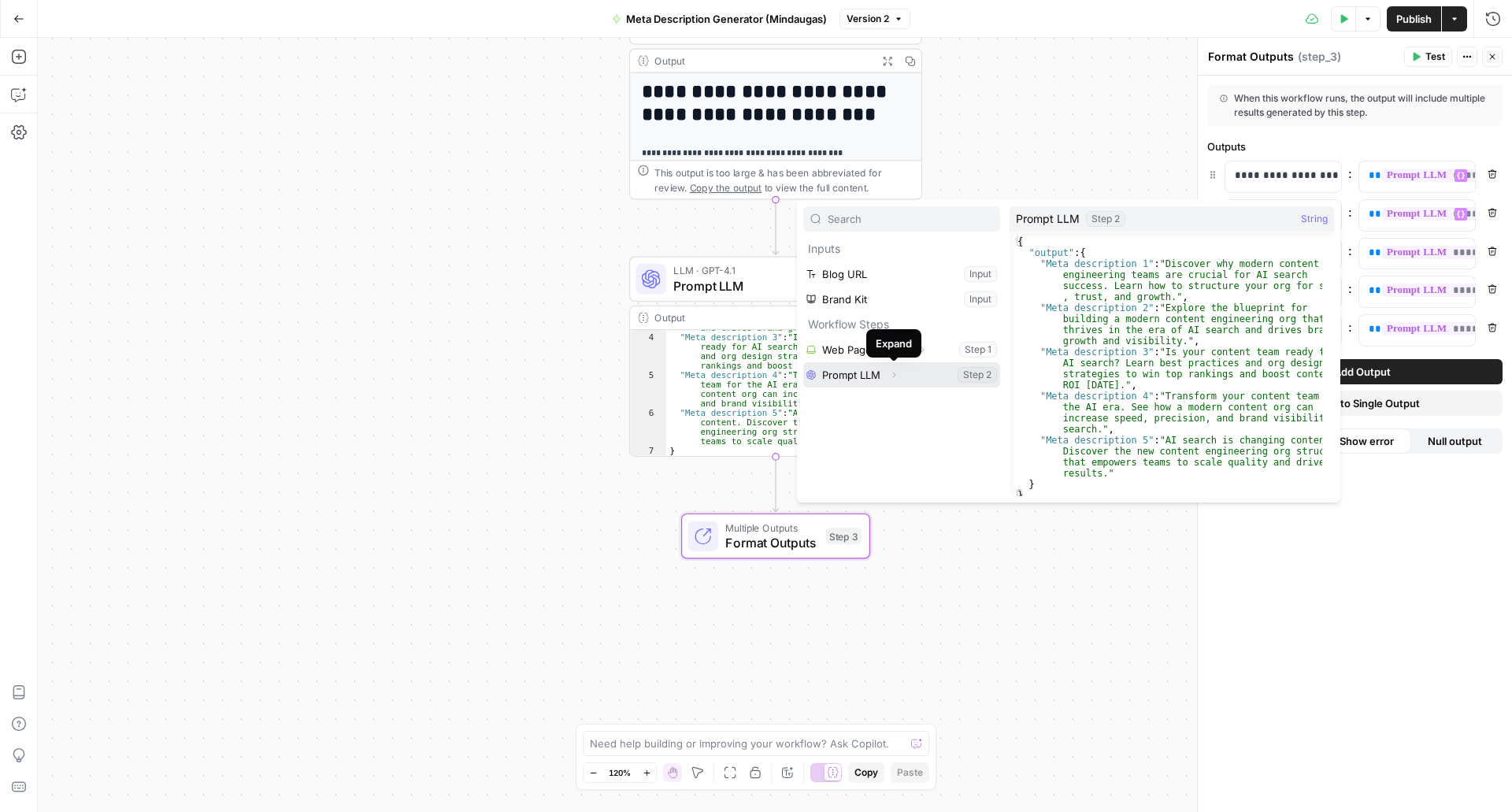
click at [887, 370] on button "Expand" at bounding box center [894, 375] width 21 height 21
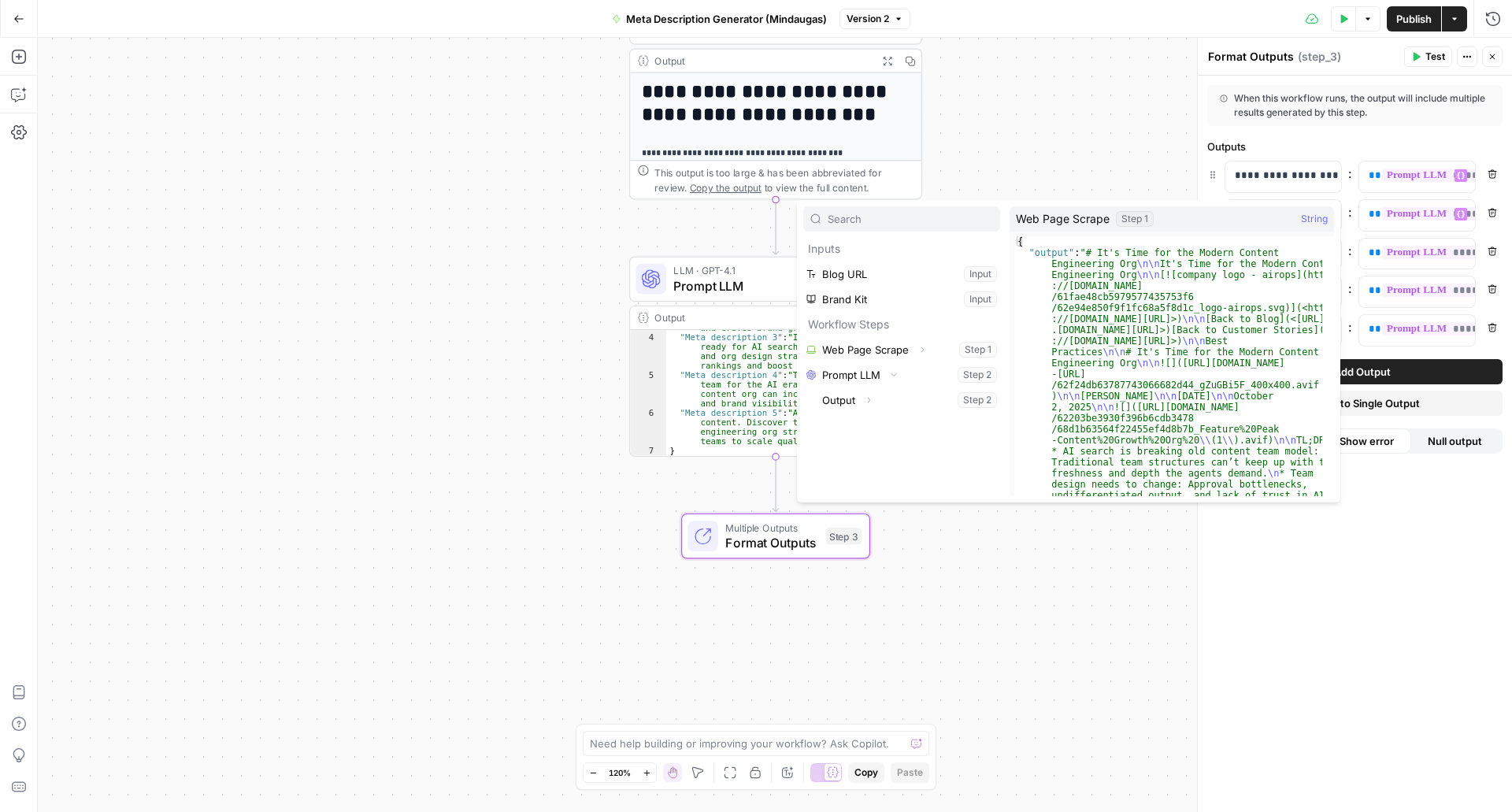
click at [1410, 668] on div "**********" at bounding box center [1355, 443] width 314 height 737
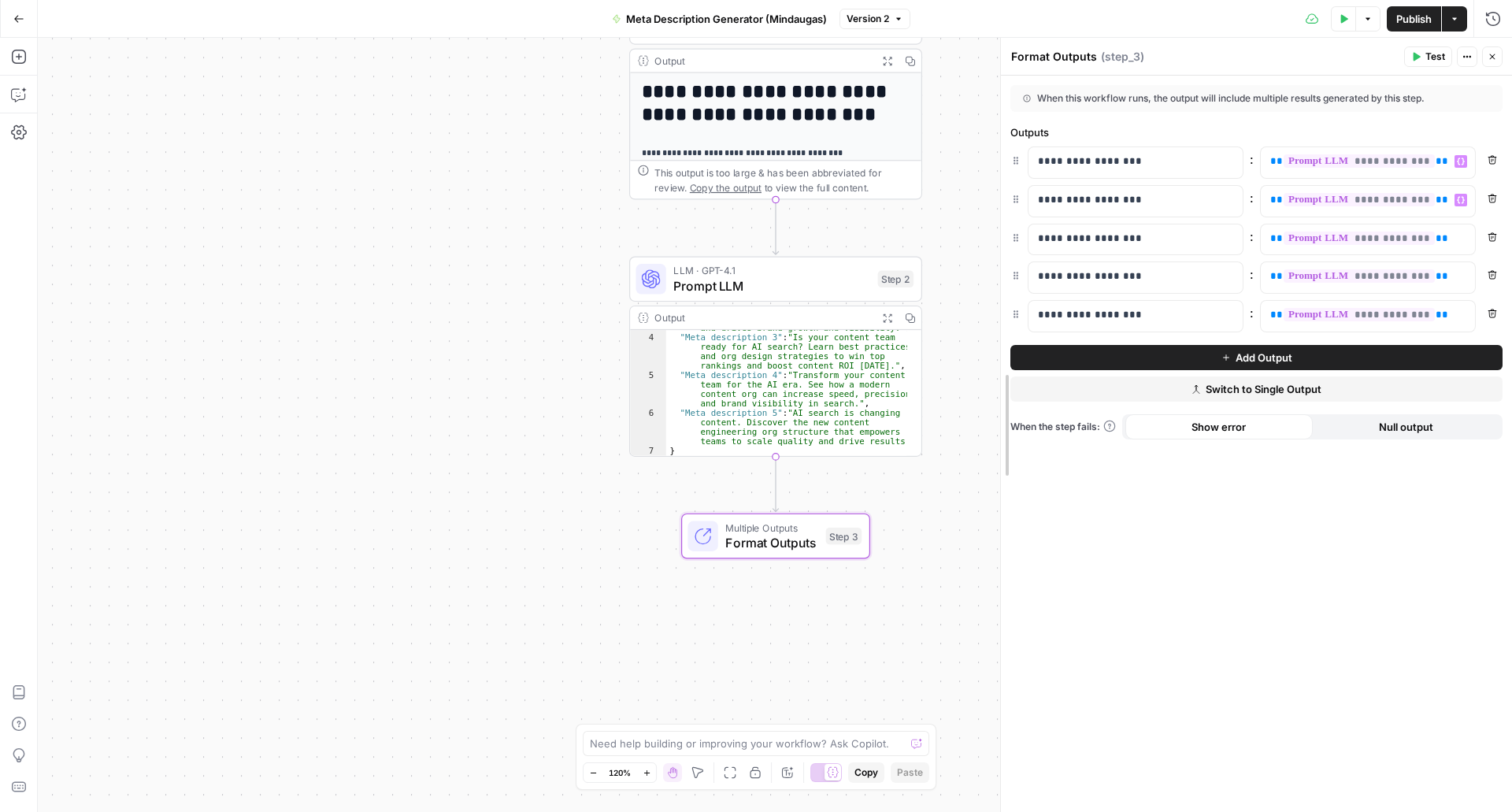
drag, startPoint x: 1204, startPoint y: 467, endPoint x: 1008, endPoint y: 485, distance: 196.8
click at [1386, 431] on span "Null output" at bounding box center [1407, 426] width 55 height 16
click at [1183, 430] on button "Show error" at bounding box center [1218, 426] width 187 height 25
click at [1430, 57] on span "Test" at bounding box center [1435, 56] width 20 height 14
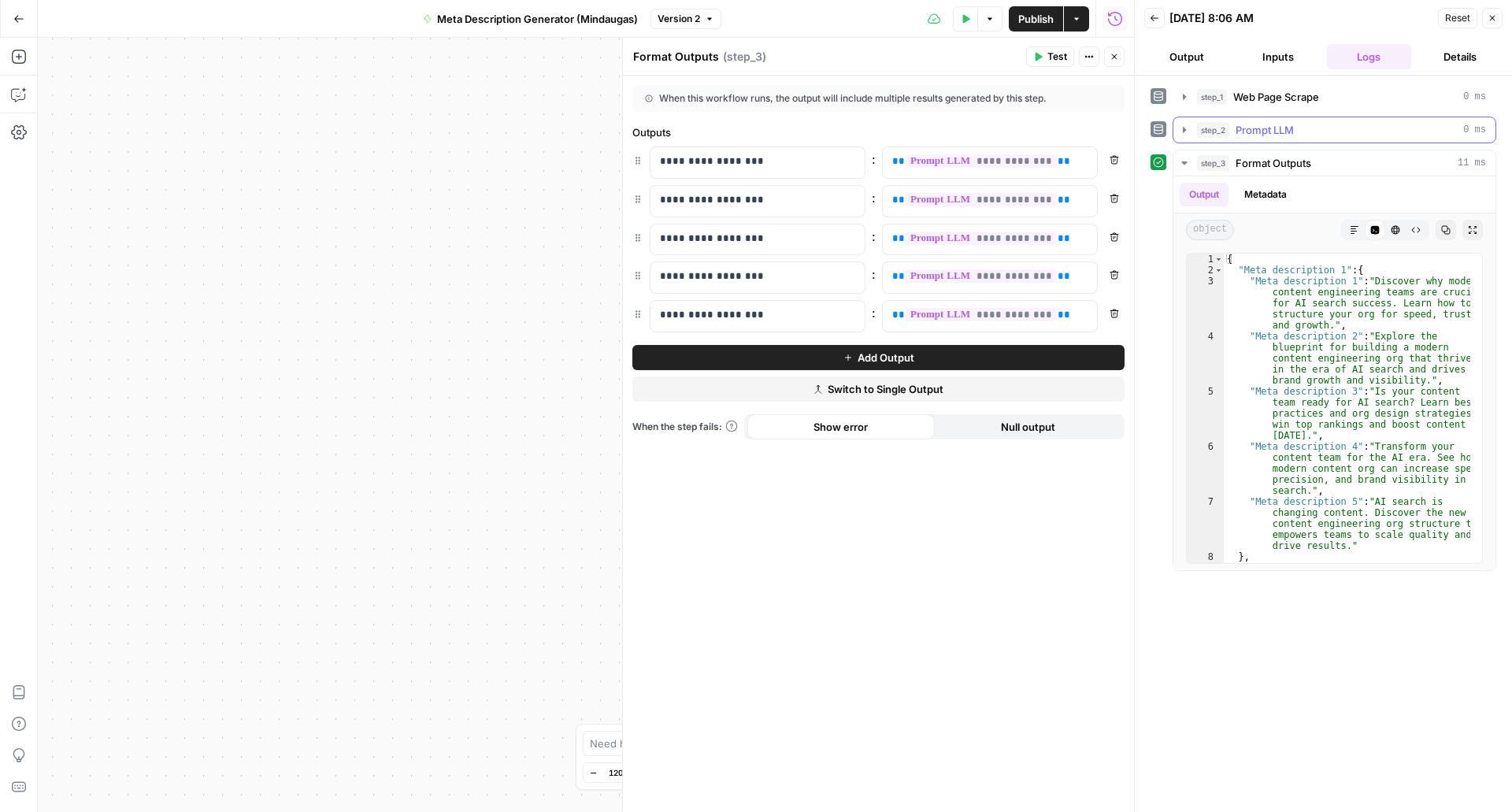
click at [1320, 124] on div "step_2 Prompt LLM 0 ms" at bounding box center [1341, 130] width 289 height 16
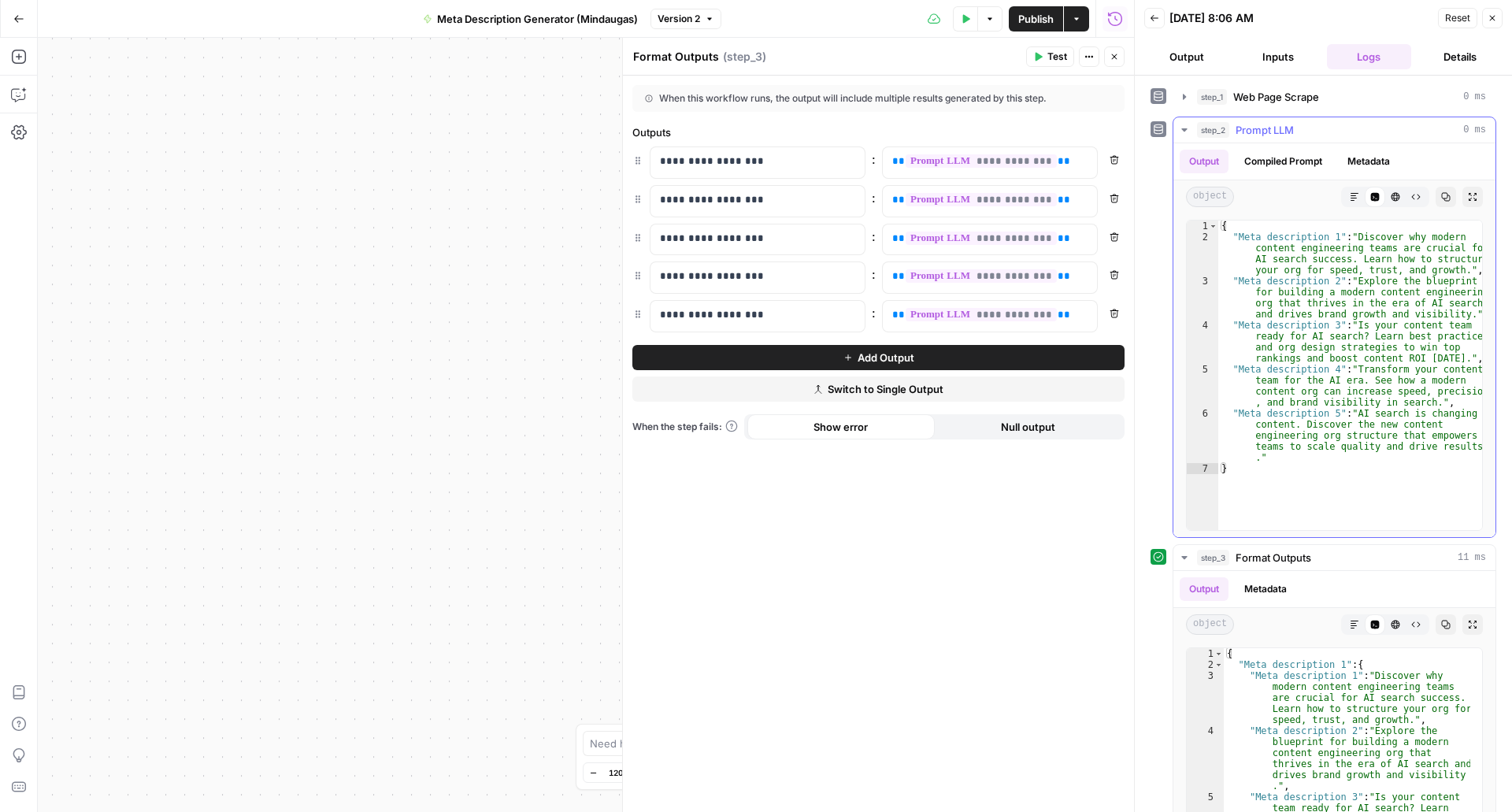
click at [1304, 167] on button "Compiled Prompt" at bounding box center [1283, 161] width 97 height 24
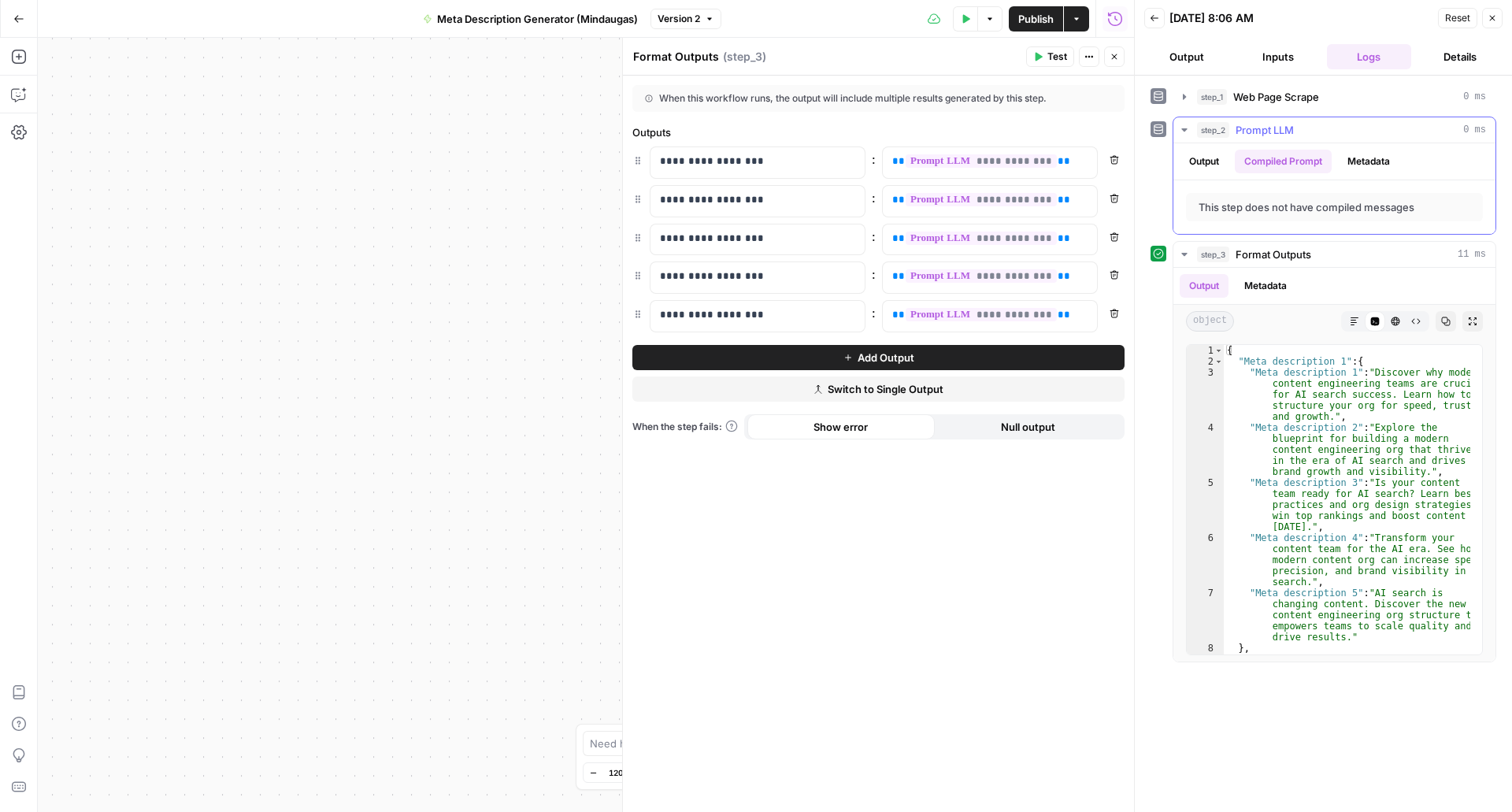
click at [1364, 162] on button "Metadata" at bounding box center [1368, 161] width 61 height 24
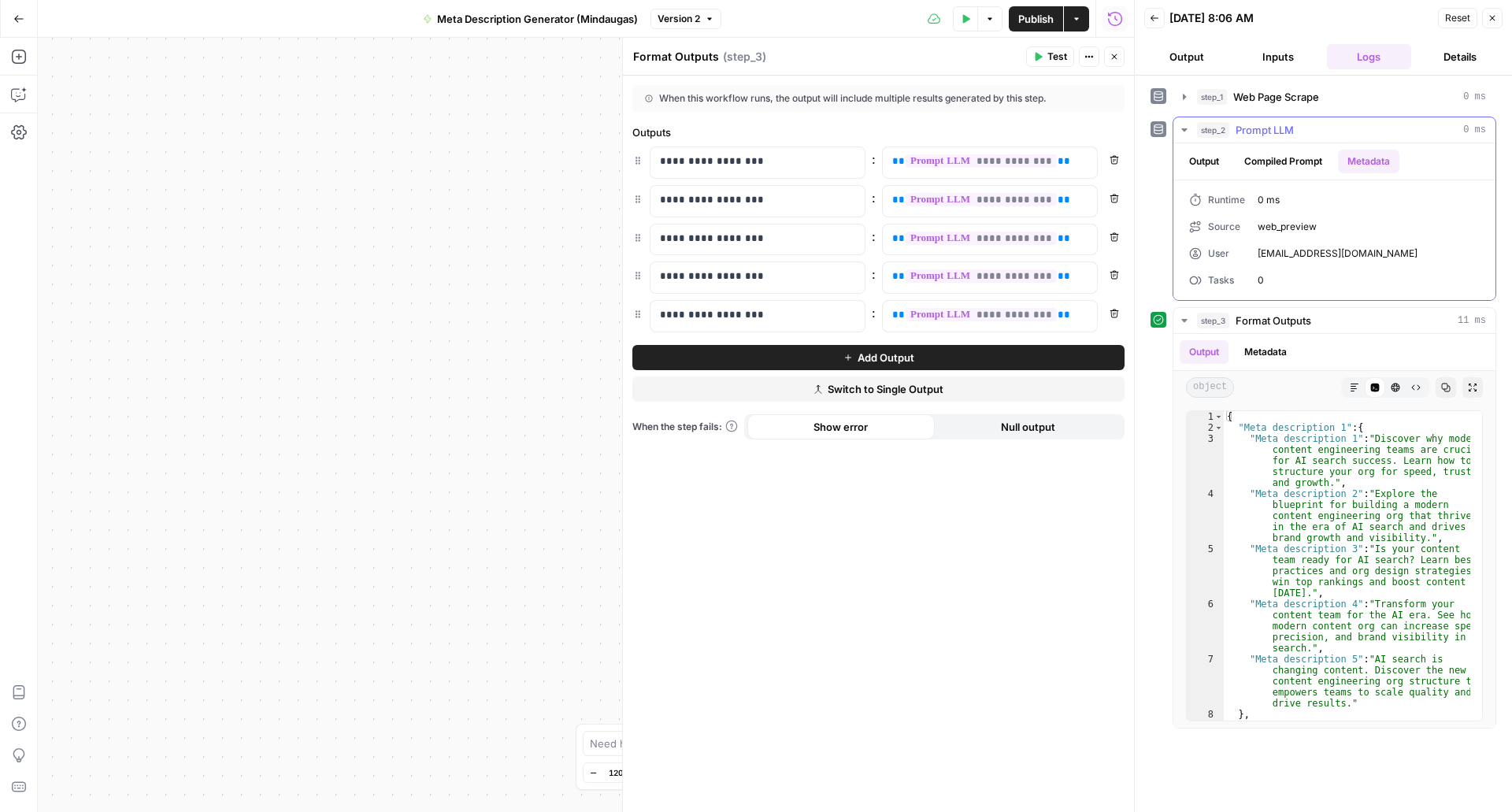
click at [1318, 167] on button "Compiled Prompt" at bounding box center [1283, 161] width 97 height 24
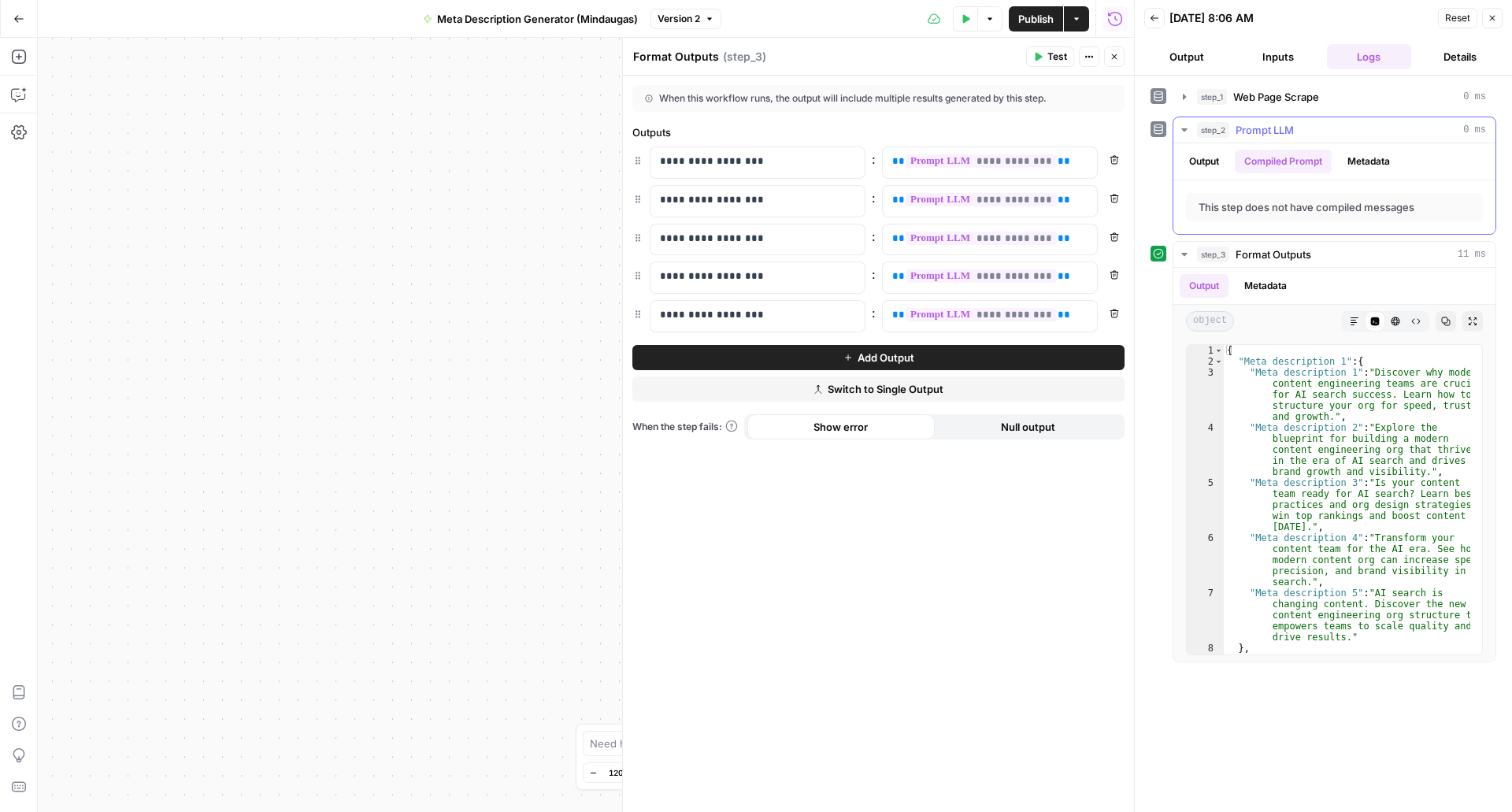
click at [1183, 133] on icon "button" at bounding box center [1184, 129] width 12 height 12
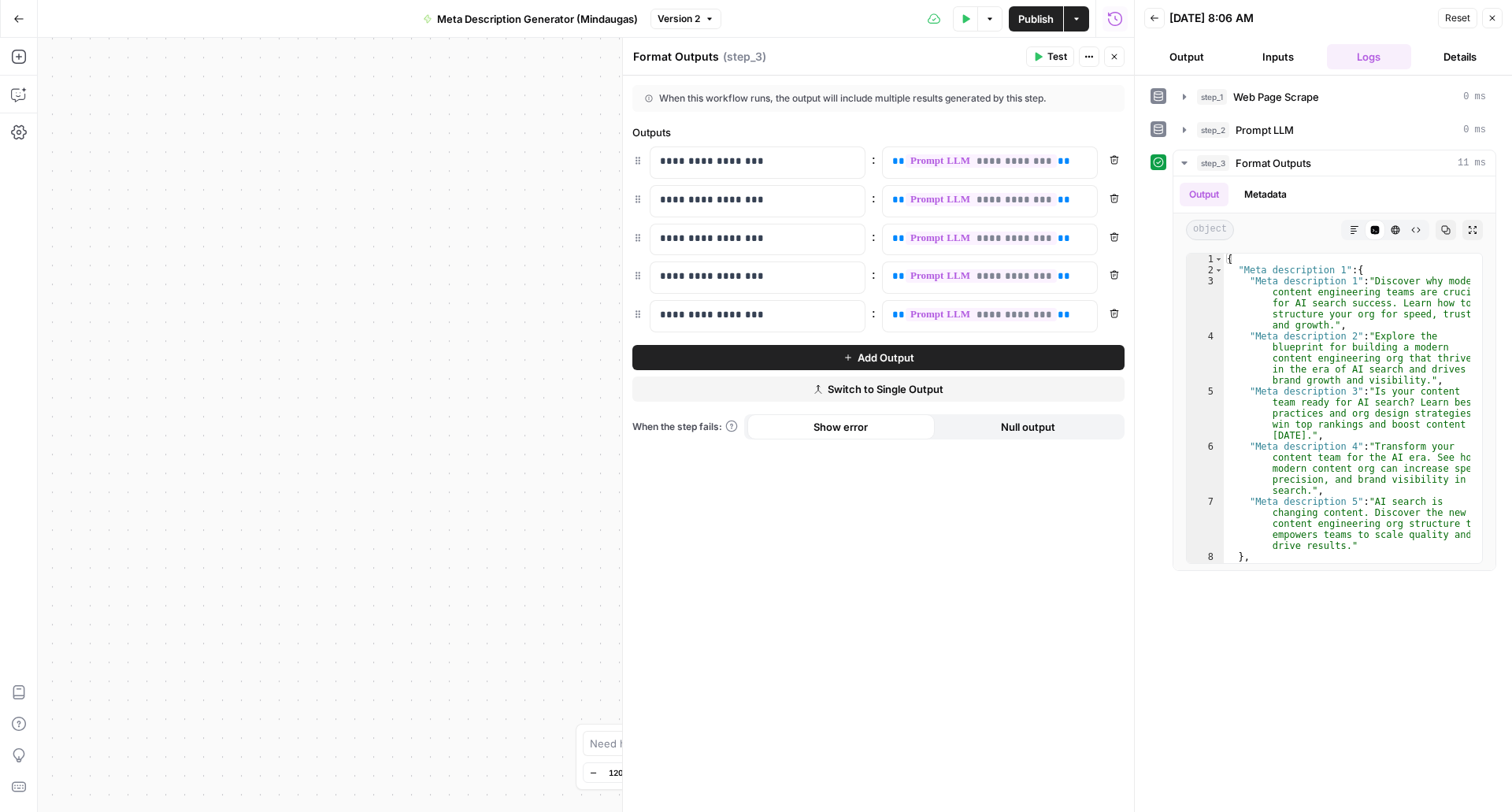
click at [505, 32] on div "Go Back Meta Description Generator (Mindaugas) Version 2 Test Data Options Publ…" at bounding box center [567, 18] width 1135 height 37
click at [1498, 26] on button "Close" at bounding box center [1493, 18] width 21 height 21
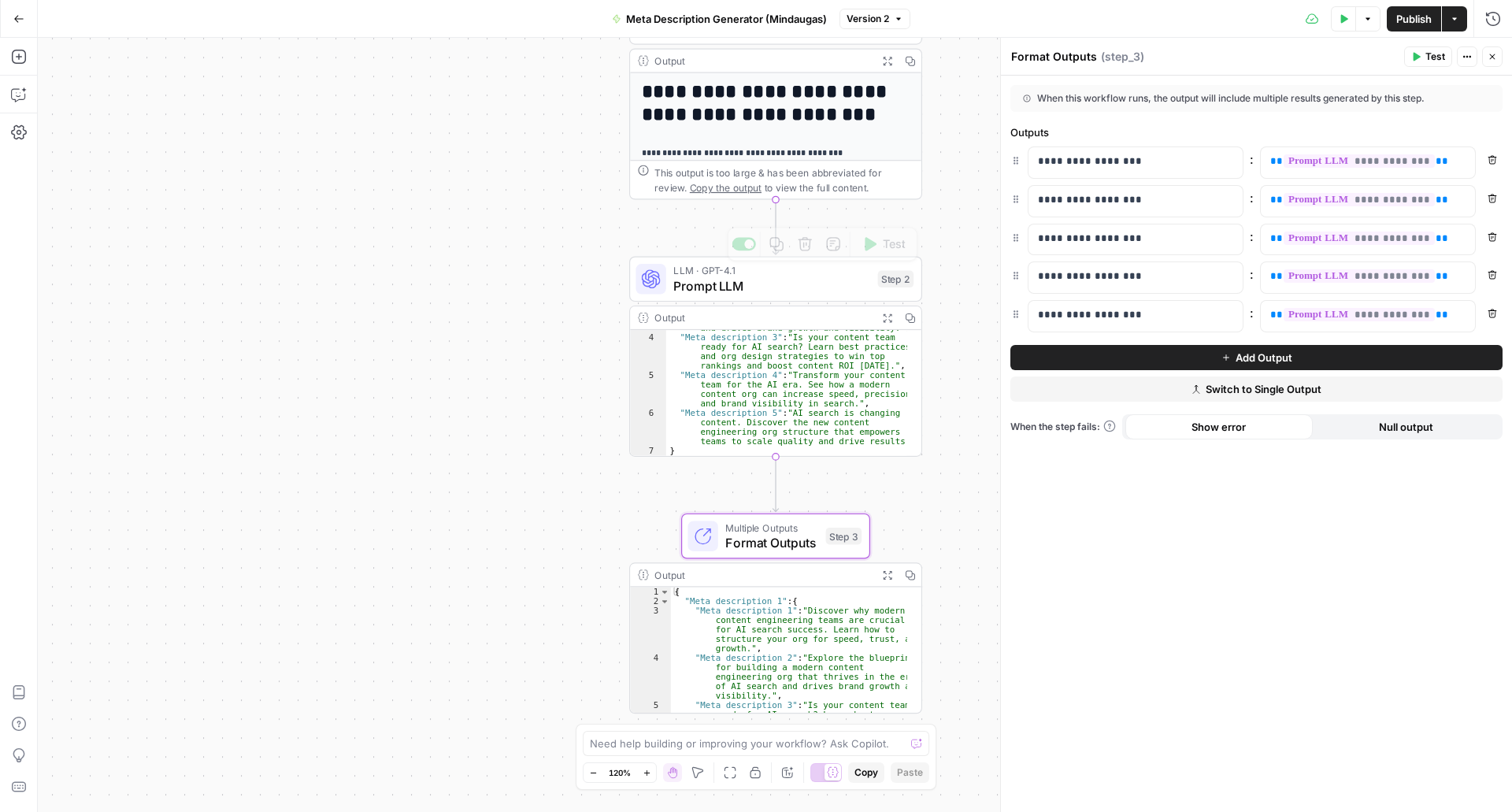
click at [505, 220] on div "**********" at bounding box center [774, 424] width 1474 height 774
